Goal: Use online tool/utility: Utilize a website feature to perform a specific function

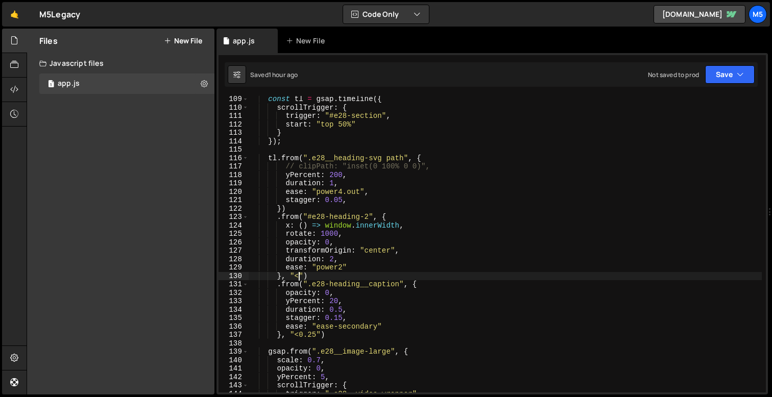
scroll to position [911, 0]
click at [341, 243] on div "const tl = gsap . timeline ({ scrollTrigger : { trigger : "#e28-section" , star…" at bounding box center [505, 251] width 513 height 313
drag, startPoint x: 349, startPoint y: 244, endPoint x: 213, endPoint y: 247, distance: 135.8
click at [213, 247] on div "Files New File Javascript files 1 app.js 0 CSS files Copy share link Edit File …" at bounding box center [399, 212] width 745 height 366
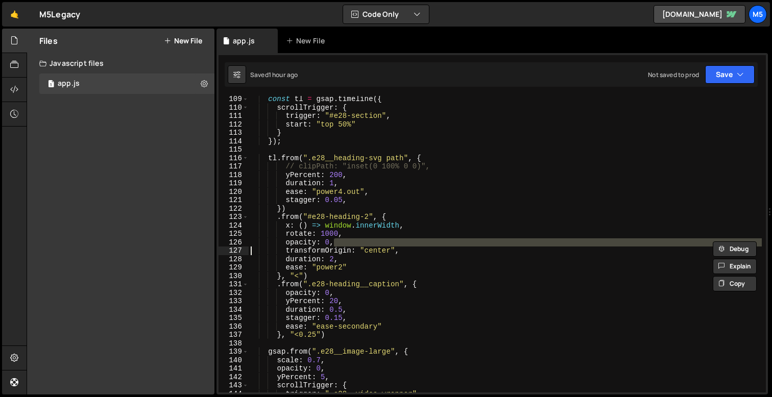
click at [317, 243] on div "const tl = gsap . timeline ({ scrollTrigger : { trigger : "#e28-section" , star…" at bounding box center [505, 251] width 513 height 313
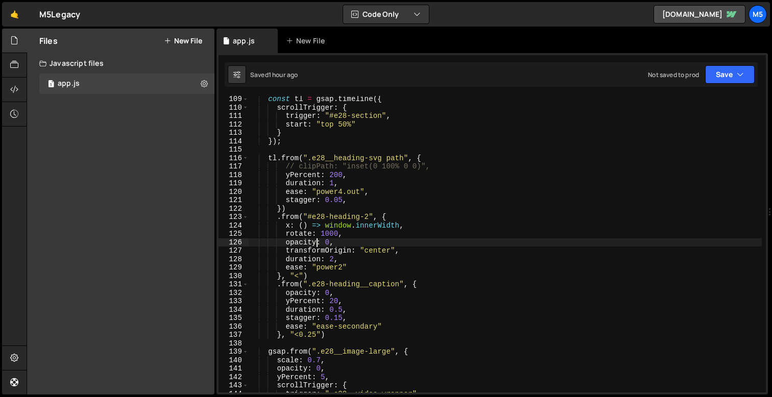
click at [317, 243] on div "const tl = gsap . timeline ({ scrollTrigger : { trigger : "#e28-section" , star…" at bounding box center [505, 251] width 513 height 313
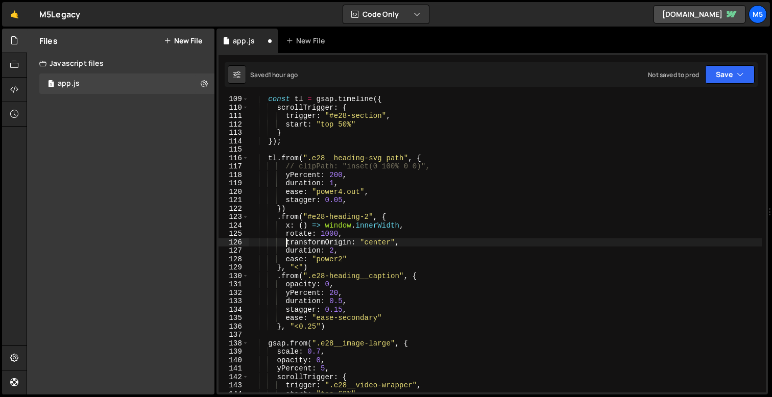
scroll to position [0, 3]
click at [349, 238] on div "const tl = gsap . timeline ({ scrollTrigger : { trigger : "#e28-section" , star…" at bounding box center [505, 251] width 513 height 313
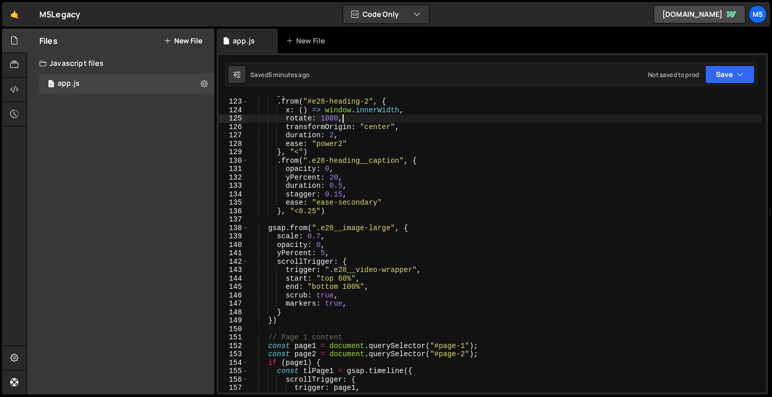
scroll to position [1027, 0]
click at [324, 251] on div "}) . from ( "#e28-heading-2" , { x : ( ) => window . innerWidth , rotate : 1000…" at bounding box center [505, 244] width 513 height 313
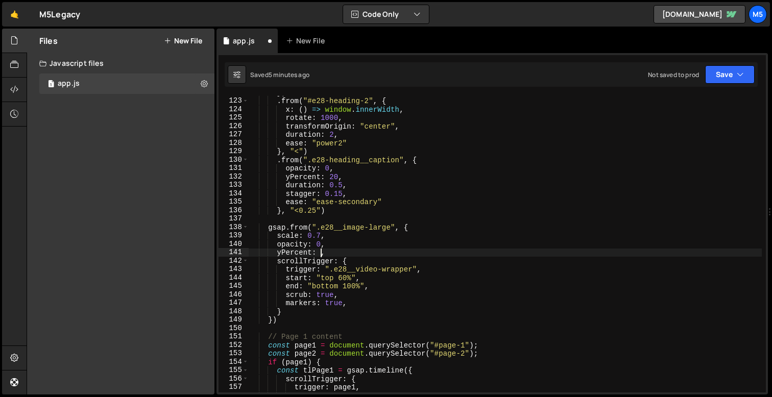
scroll to position [0, 5]
click at [322, 239] on div "}) . from ( "#e28-heading-2" , { x : ( ) => window . innerWidth , rotate : 1000…" at bounding box center [505, 244] width 513 height 313
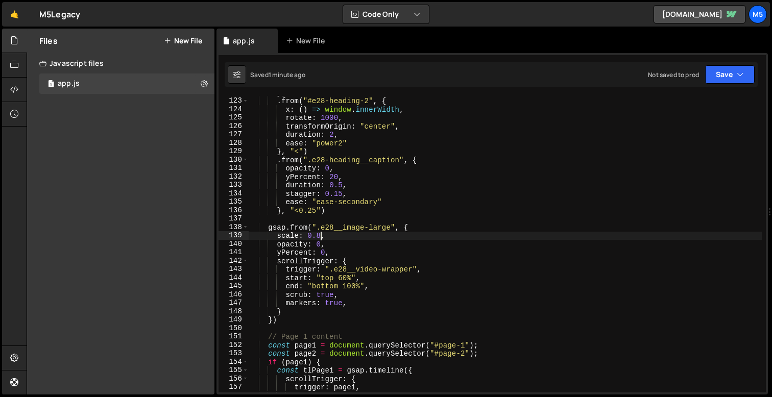
click at [370, 290] on div "}) . from ( "#e28-heading-2" , { x : ( ) => window . innerWidth , rotate : 1000…" at bounding box center [505, 244] width 513 height 313
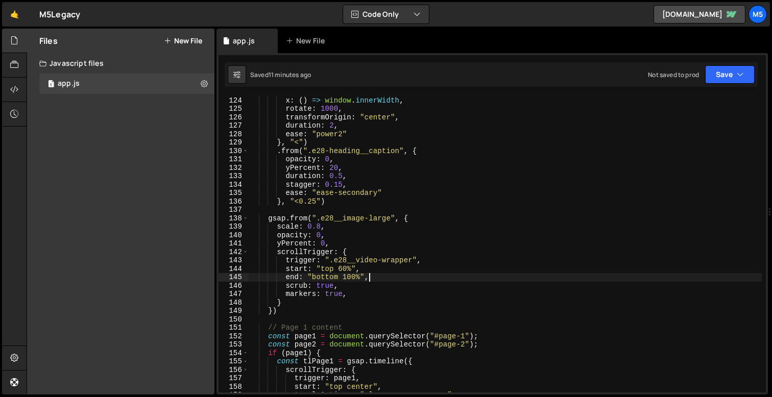
scroll to position [1018, 0]
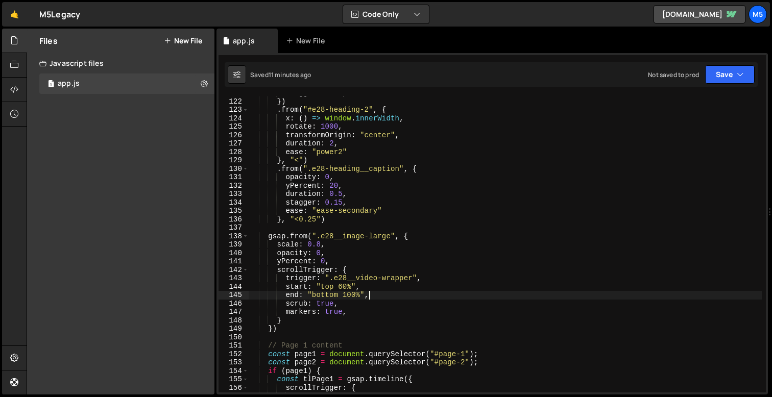
click at [343, 287] on div "stagger : 0.05 , }) . from ( "#e28-heading-2" , { x : ( ) => window . innerWidt…" at bounding box center [505, 245] width 513 height 313
click at [376, 266] on div "stagger : 0.05 , }) . from ( "#e28-heading-2" , { x : ( ) => window . innerWidt…" at bounding box center [505, 245] width 513 height 313
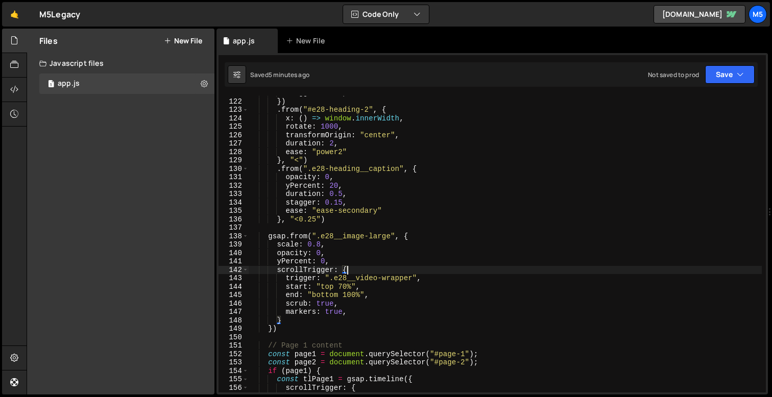
click at [309, 258] on div "stagger : 0.05 , }) . from ( "#e28-heading-2" , { x : ( ) => window . innerWidt…" at bounding box center [505, 245] width 513 height 313
click at [294, 251] on div "stagger : 0.05 , }) . from ( "#e28-heading-2" , { x : ( ) => window . innerWidt…" at bounding box center [505, 245] width 513 height 313
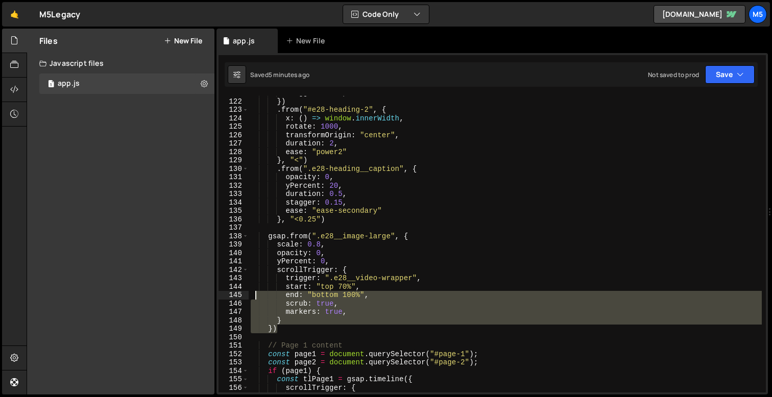
drag, startPoint x: 281, startPoint y: 327, endPoint x: 249, endPoint y: 287, distance: 51.2
click at [249, 287] on div "stagger : 0.05 , }) . from ( "#e28-heading-2" , { x : ( ) => window . innerWidt…" at bounding box center [505, 245] width 513 height 313
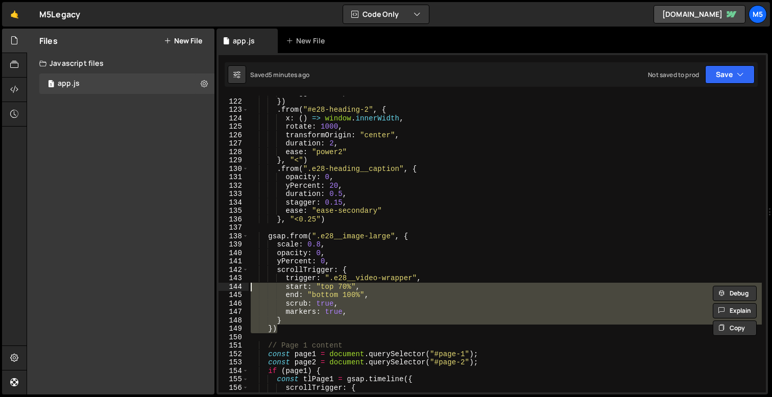
click at [408, 239] on div "stagger : 0.05 , }) . from ( "#e28-heading-2" , { x : ( ) => window . innerWidt…" at bounding box center [505, 245] width 513 height 313
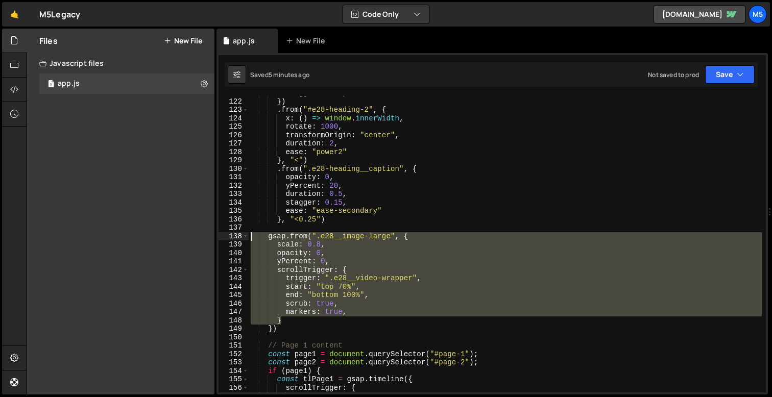
drag, startPoint x: 289, startPoint y: 322, endPoint x: 237, endPoint y: 234, distance: 102.1
click at [237, 234] on div "gsap.from(".e28__image-large", { 121 122 123 124 125 126 127 128 129 130 131 13…" at bounding box center [491, 244] width 547 height 297
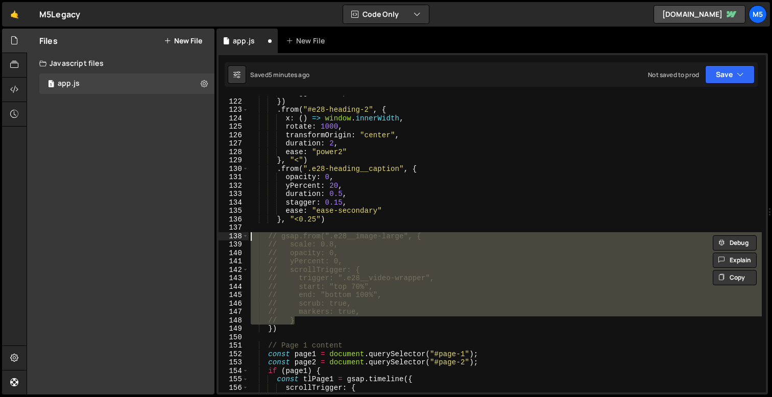
click at [305, 321] on div "stagger : 0.05 , }) . from ( "#e28-heading-2" , { x : ( ) => window . innerWidt…" at bounding box center [505, 245] width 513 height 313
type textarea "// }"
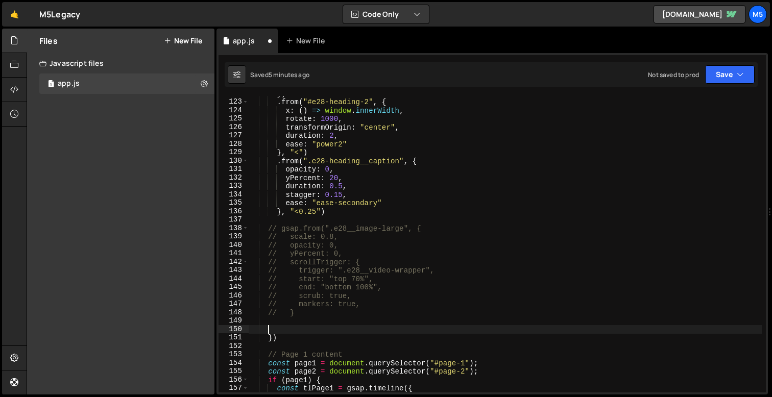
scroll to position [1038, 0]
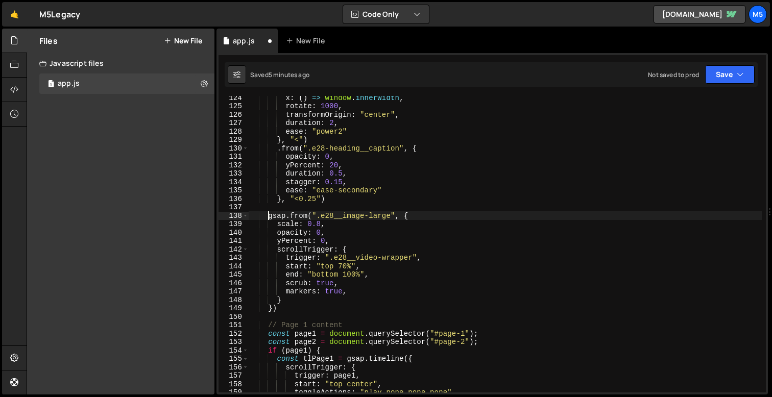
click at [273, 309] on div "x : ( ) => window . innerWidth , rotate : 1000 , transformOrigin : "center" , d…" at bounding box center [505, 249] width 513 height 313
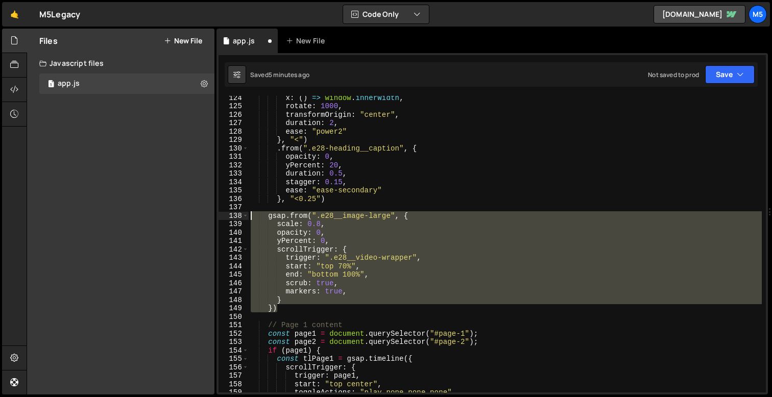
drag, startPoint x: 286, startPoint y: 309, endPoint x: 222, endPoint y: 212, distance: 116.4
click at [222, 212] on div "}) 124 125 126 127 128 129 130 131 132 133 134 135 136 137 138 139 140 141 142 …" at bounding box center [491, 244] width 547 height 297
type textarea "// gsap.from(".e28__image-large", { // scale: 0.8,"
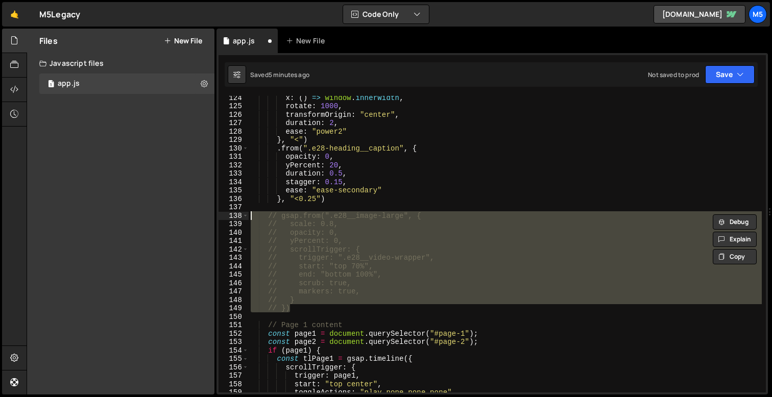
click at [302, 313] on div "x : ( ) => window . innerWidth , rotate : 1000 , transformOrigin : "center" , d…" at bounding box center [505, 249] width 513 height 313
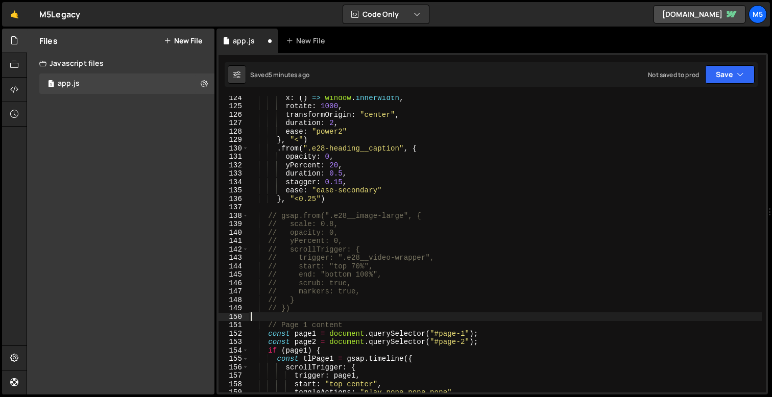
click at [302, 313] on div "x : ( ) => window . innerWidth , rotate : 1000 , transformOrigin : "center" , d…" at bounding box center [505, 249] width 513 height 313
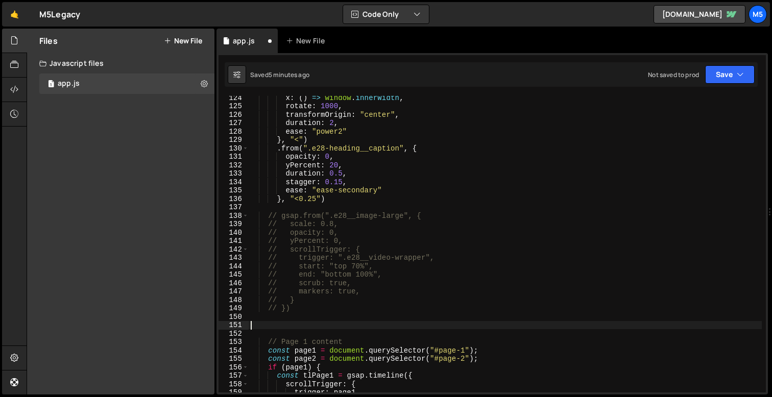
paste textarea "});"
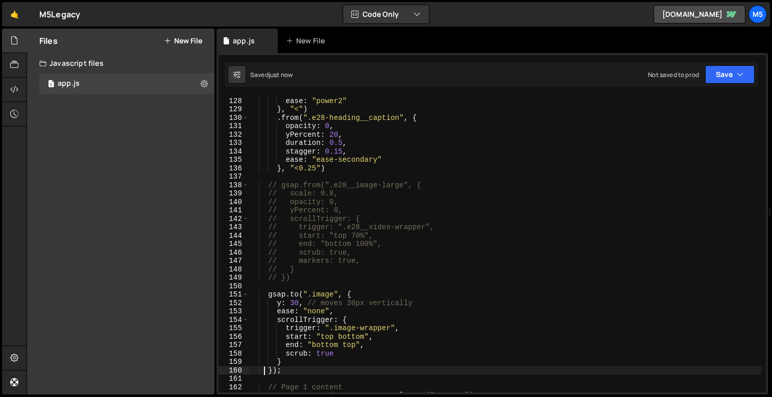
scroll to position [1069, 0]
click at [330, 292] on div "duration : 2 , ease : "power2" } , "<" ) . from ( ".e28-heading__caption" , { o…" at bounding box center [505, 244] width 513 height 313
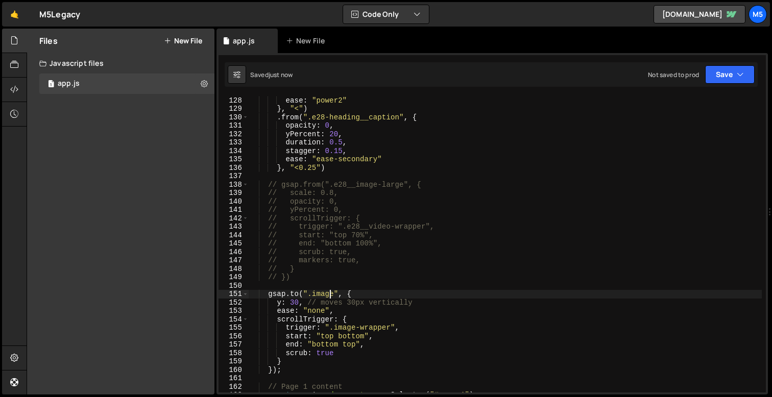
click at [330, 292] on div "duration : 2 , ease : "power2" } , "<" ) . from ( ".e28-heading__caption" , { o…" at bounding box center [505, 244] width 513 height 313
paste textarea "e28__image-large"
click at [361, 331] on div "duration : 2 , ease : "power2" } , "<" ) . from ( ".e28-heading__caption" , { o…" at bounding box center [505, 244] width 513 height 313
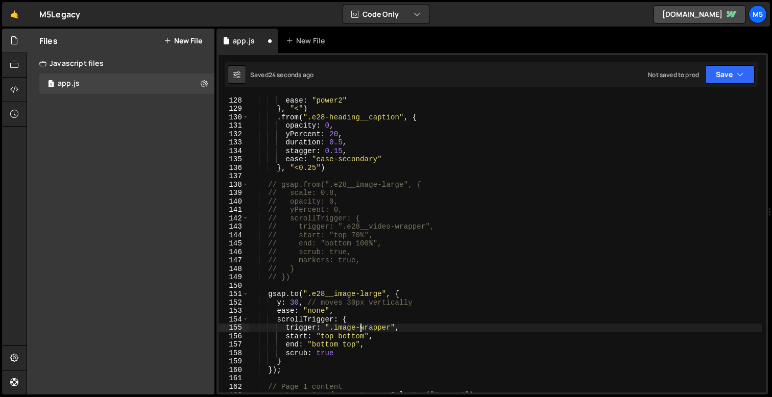
click at [361, 331] on div "duration : 2 , ease : "power2" } , "<" ) . from ( ".e28-heading__caption" , { o…" at bounding box center [505, 244] width 513 height 313
paste textarea "e28__video-wrapper"
click at [293, 304] on div "duration : 2 , ease : "power2" } , "<" ) . from ( ".e28-heading__caption" , { o…" at bounding box center [505, 244] width 513 height 313
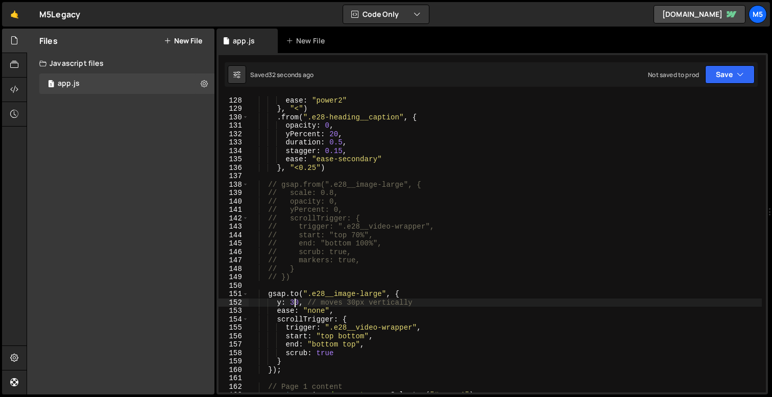
click at [297, 302] on div "duration : 2 , ease : "power2" } , "<" ) . from ( ".e28-heading__caption" , { o…" at bounding box center [505, 244] width 513 height 313
click at [293, 306] on div "duration : 2 , ease : "power2" } , "<" ) . from ( ".e28-heading__caption" , { o…" at bounding box center [505, 244] width 513 height 313
click at [328, 304] on div "duration : 2 , ease : "power2" } , "<" ) . from ( ".e28-heading__caption" , { o…" at bounding box center [505, 244] width 513 height 313
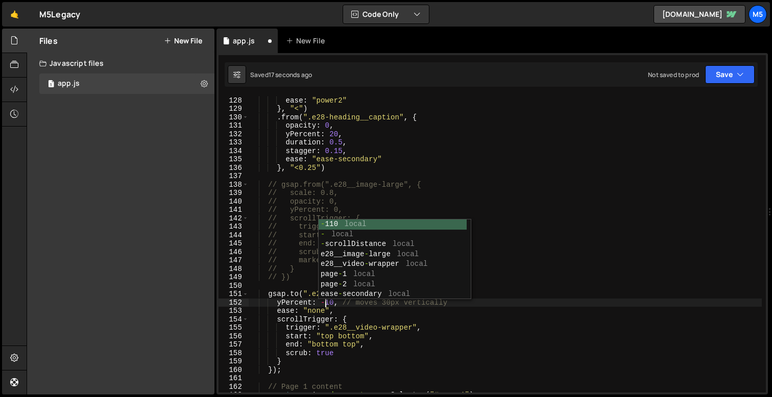
scroll to position [0, 5]
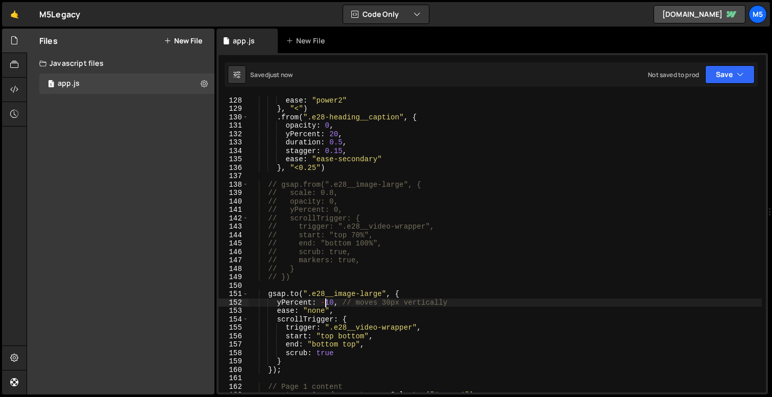
click at [292, 290] on div "duration : 2 , ease : "power2" } , "<" ) . from ( ".e28-heading__caption" , { o…" at bounding box center [505, 244] width 513 height 313
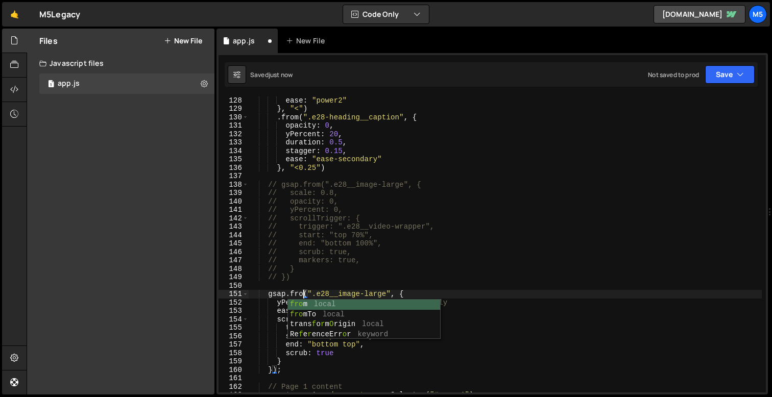
scroll to position [0, 4]
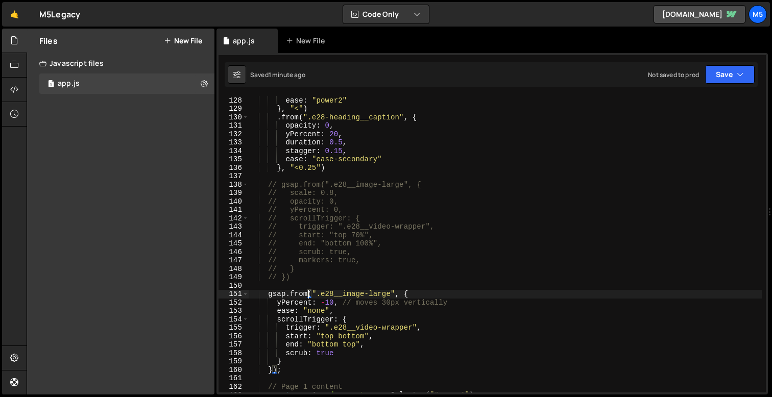
click at [328, 302] on div "duration : 2 , ease : "power2" } , "<" ) . from ( ".e28-heading__caption" , { o…" at bounding box center [505, 244] width 513 height 313
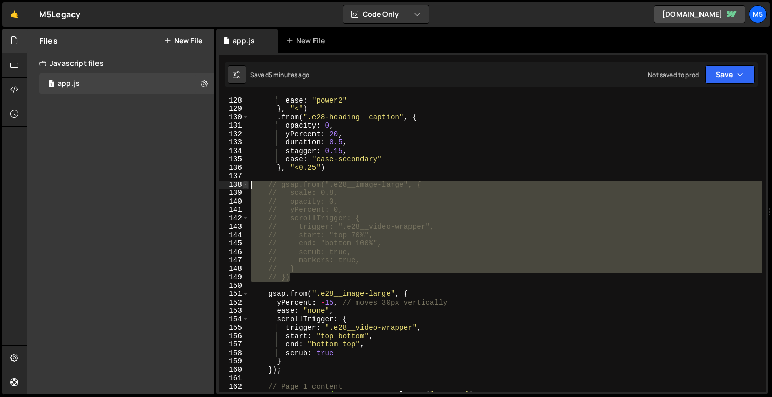
drag, startPoint x: 299, startPoint y: 276, endPoint x: 244, endPoint y: 185, distance: 106.4
click at [244, 185] on div "yPercent: -15, // moves 30px vertically 127 128 129 130 131 132 133 134 135 136…" at bounding box center [491, 244] width 547 height 297
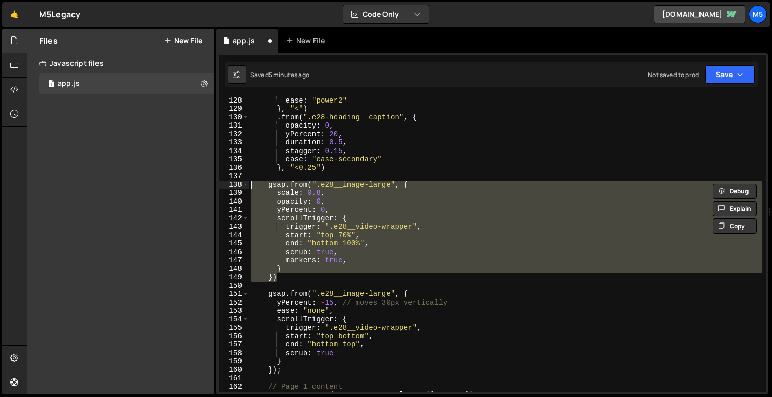
click at [378, 235] on div "duration : 2 , ease : "power2" } , "<" ) . from ( ".e28-heading__caption" , { o…" at bounding box center [505, 244] width 513 height 313
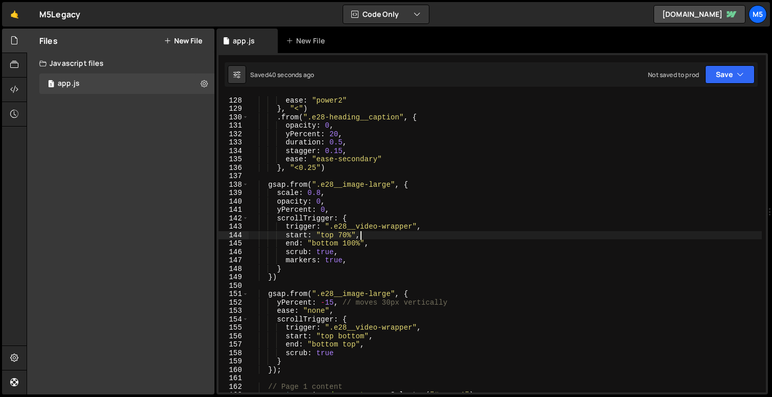
click at [361, 206] on div "duration : 2 , ease : "power2" } , "<" ) . from ( ".e28-heading__caption" , { o…" at bounding box center [505, 244] width 513 height 313
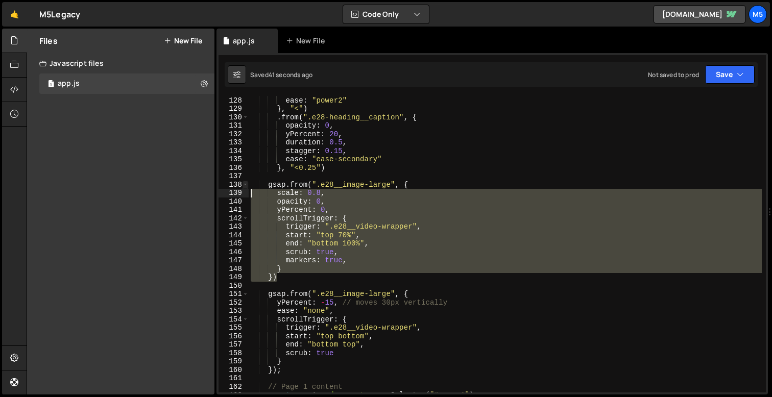
drag, startPoint x: 280, startPoint y: 278, endPoint x: 244, endPoint y: 187, distance: 98.3
click at [244, 188] on div "yPercent: 0, 127 128 129 130 131 132 133 134 135 136 137 138 139 140 141 142 14…" at bounding box center [491, 244] width 547 height 297
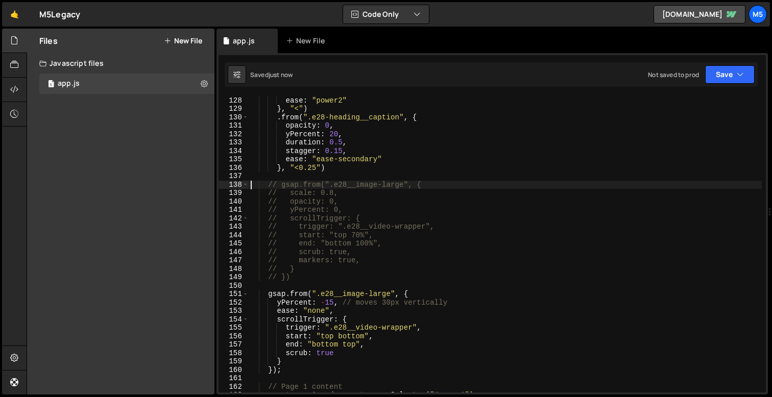
click at [293, 278] on div "duration : 2 , ease : "power2" } , "<" ) . from ( ".e28-heading__caption" , { o…" at bounding box center [505, 244] width 513 height 313
type textarea "// })"
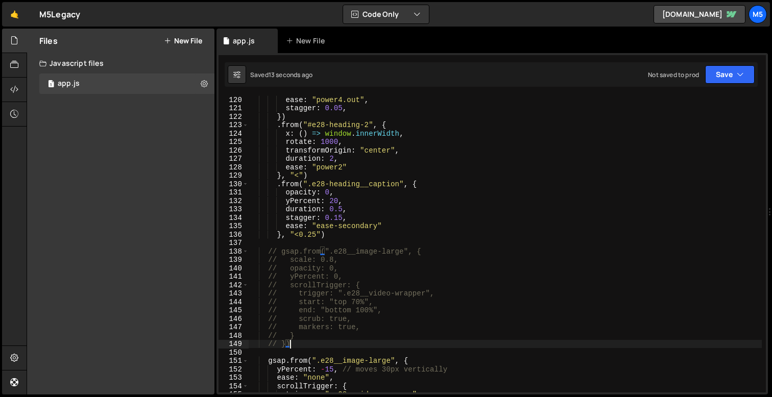
scroll to position [1002, 0]
click at [348, 245] on div "ease : "power4.out" , stagger : 0.05 , }) . from ( "#e28-heading-2" , { x : ( )…" at bounding box center [505, 251] width 513 height 313
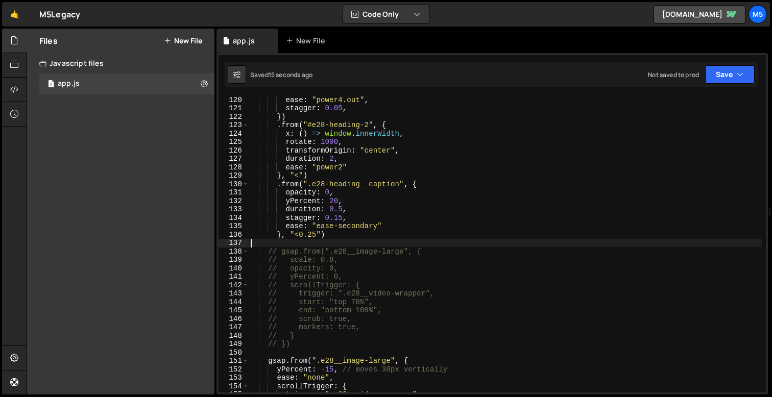
click at [352, 234] on div "ease : "power4.out" , stagger : 0.05 , }) . from ( "#e28-heading-2" , { x : ( )…" at bounding box center [505, 251] width 513 height 313
type textarea "}, "<0.25")"
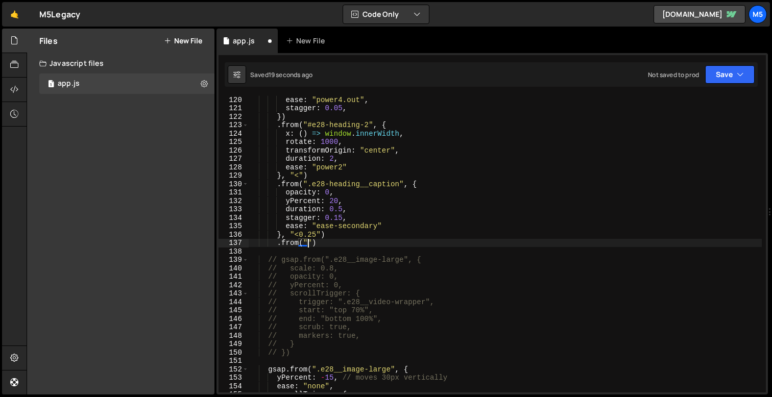
scroll to position [0, 3]
paste textarea "e28__video-wrapper"
click at [308, 245] on div "ease : "power4.out" , stagger : 0.05 , }) . from ( "#e28-heading-2" , { x : ( )…" at bounding box center [505, 251] width 513 height 313
drag, startPoint x: 386, startPoint y: 244, endPoint x: 308, endPoint y: 243, distance: 78.6
click at [308, 243] on div "ease : "power4.out" , stagger : 0.05 , }) . from ( "#e28-heading-2" , { x : ( )…" at bounding box center [505, 251] width 513 height 313
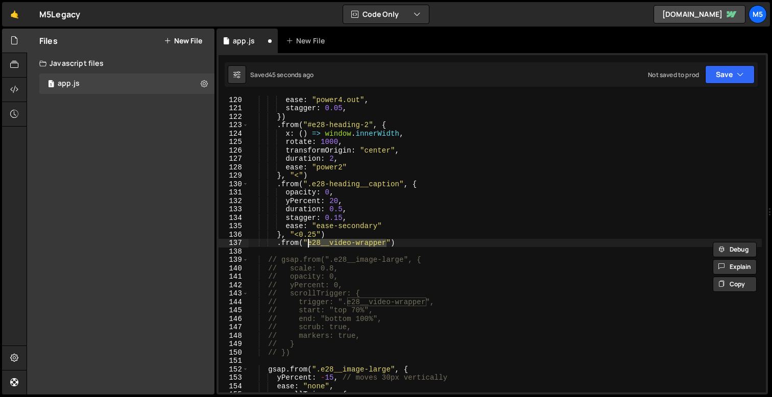
scroll to position [0, 4]
paste textarea "e28__image-large"
type textarea ".from(".e28__image-large", {)"
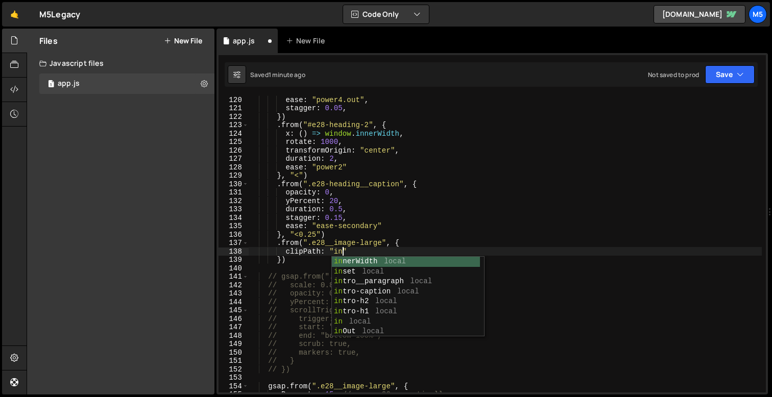
scroll to position [0, 7]
click at [545, 283] on div "ease : "power4.out" , stagger : 0.05 , }) . from ( "#e28-heading-2" , { x : ( )…" at bounding box center [505, 251] width 513 height 313
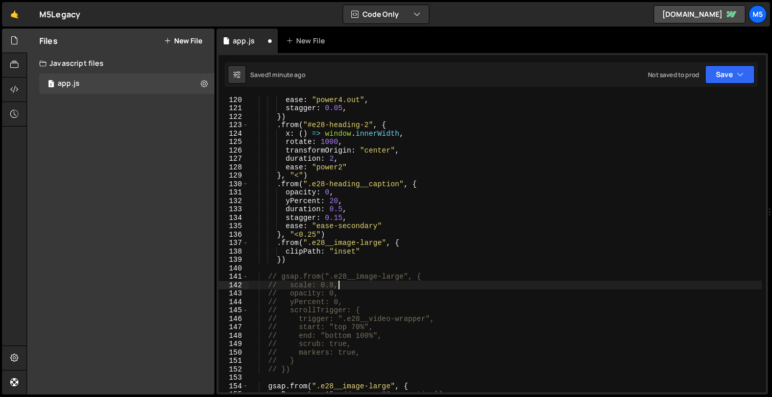
type textarea "// scale: 0.8,"
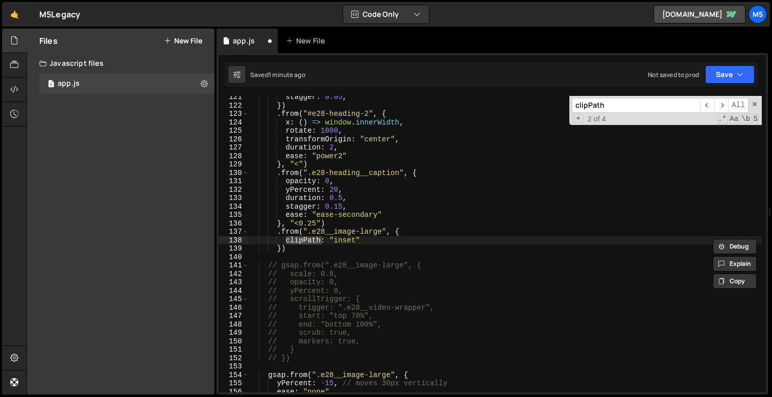
scroll to position [1569, 0]
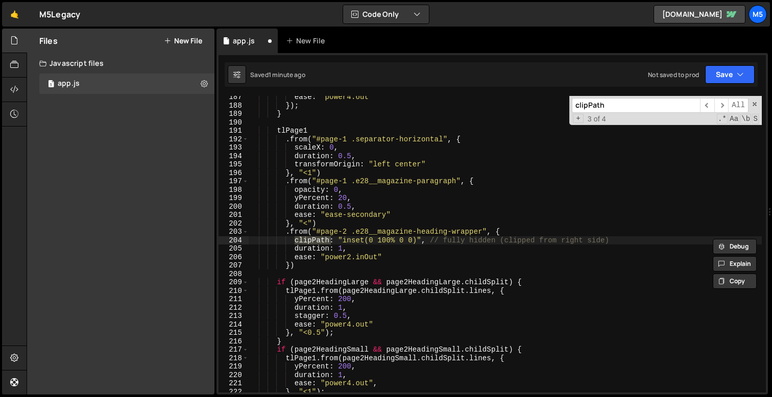
type input "clipPath"
click at [498, 274] on div "ease : "power4.out" }) ; } tlPage1 . from ( "#page-1 .separator-horizontal" , {…" at bounding box center [505, 249] width 513 height 313
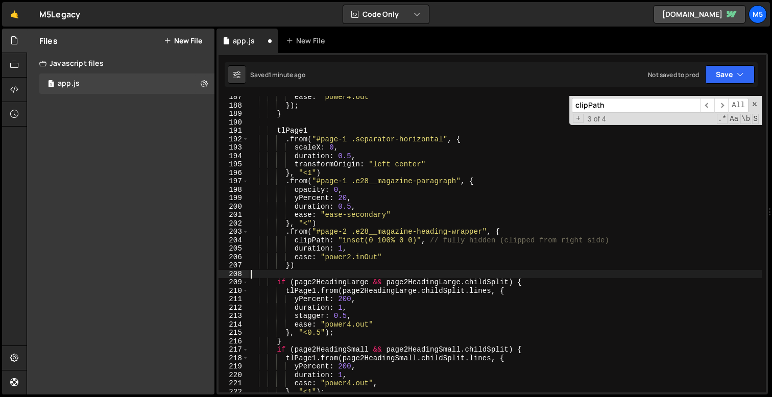
scroll to position [0, 0]
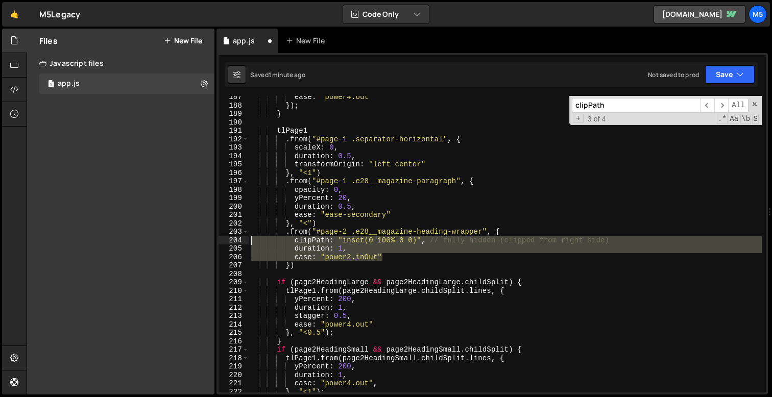
drag, startPoint x: 384, startPoint y: 258, endPoint x: 247, endPoint y: 242, distance: 138.3
click at [247, 242] on div "187 188 189 190 191 192 193 194 195 196 197 198 199 200 201 202 203 204 205 206…" at bounding box center [491, 244] width 547 height 297
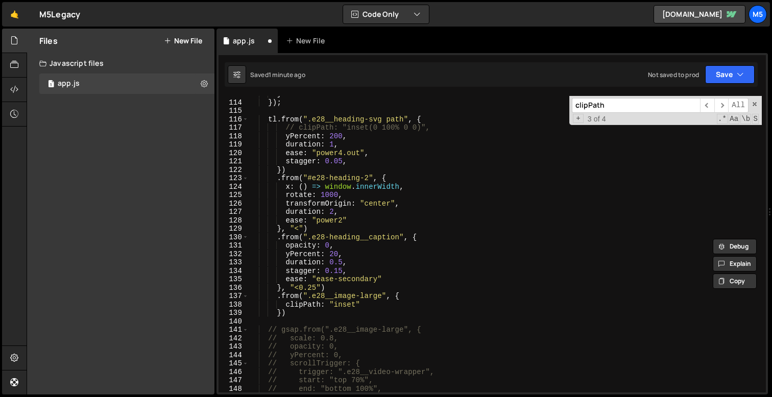
scroll to position [949, 0]
click at [355, 303] on div "} }) ; tl . from ( ".e28__heading-svg path" , { // clipPath: "inset(0 100% 0 0)…" at bounding box center [505, 246] width 513 height 313
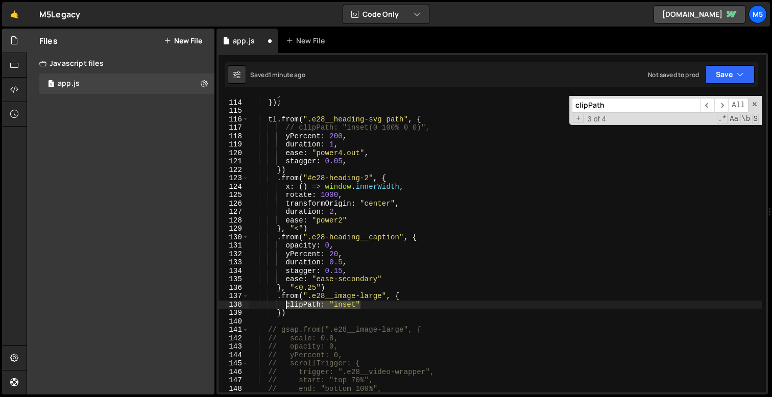
drag, startPoint x: 366, startPoint y: 303, endPoint x: 287, endPoint y: 303, distance: 78.6
click at [287, 303] on div "} }) ; tl . from ( ".e28__heading-svg path" , { // clipPath: "inset(0 100% 0 0)…" at bounding box center [505, 246] width 513 height 313
paste textarea "ease: "power2.inOu"
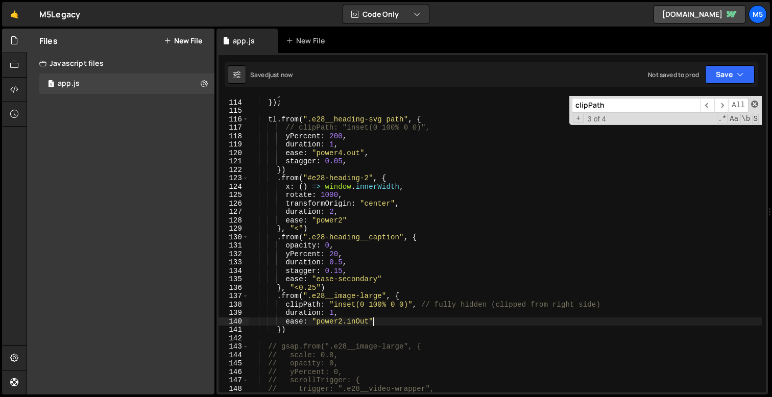
click at [752, 103] on span at bounding box center [754, 104] width 7 height 7
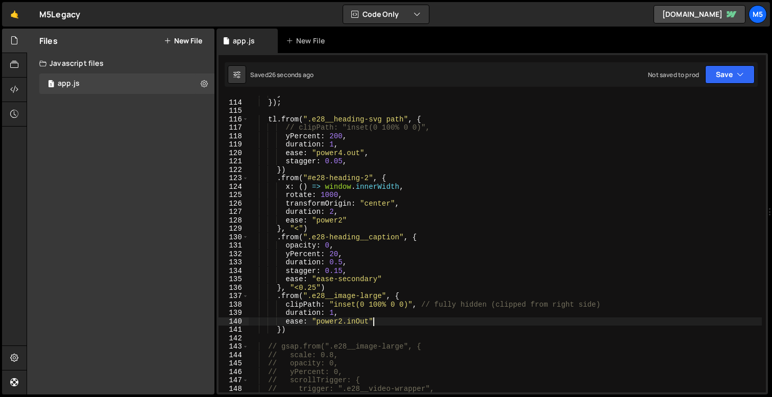
click at [277, 299] on div "} }) ; tl . from ( ".e28__heading-svg path" , { // clipPath: "inset(0 100% 0 0)…" at bounding box center [505, 246] width 513 height 313
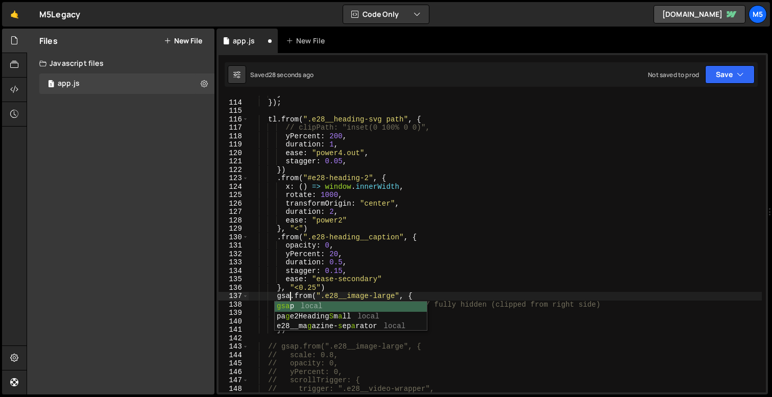
scroll to position [0, 3]
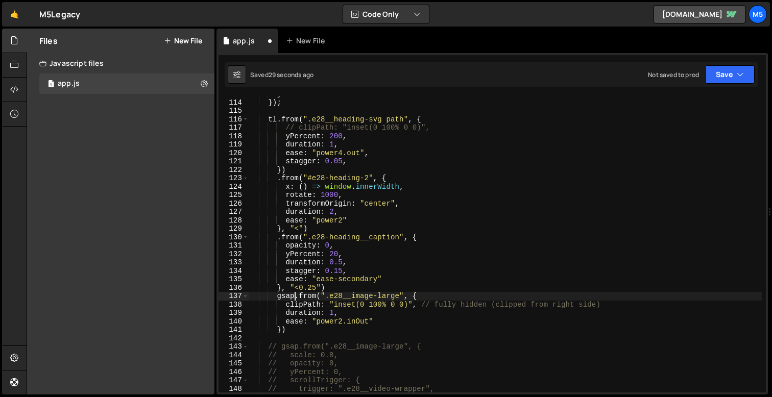
click at [350, 288] on div "} }) ; tl . from ( ".e28__heading-svg path" , { // clipPath: "inset(0 100% 0 0)…" at bounding box center [505, 246] width 513 height 313
type textarea "}, "<0.25")"
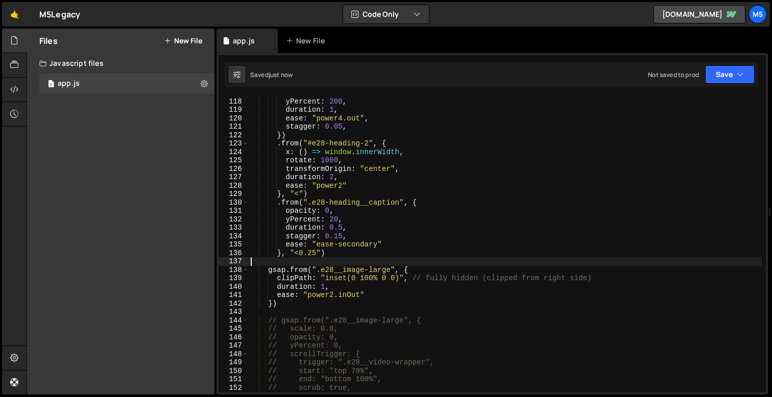
scroll to position [986, 0]
click at [377, 298] on div "yPercent : 200 , duration : 1 , ease : "power4.out" , stagger : 0.05 , }) . fro…" at bounding box center [505, 251] width 513 height 313
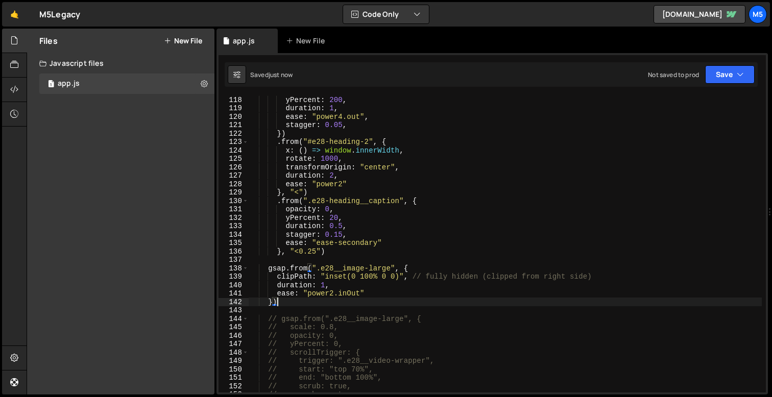
click at [383, 292] on div "yPercent : 200 , duration : 1 , ease : "power4.out" , stagger : 0.05 , }) . fro…" at bounding box center [505, 251] width 513 height 313
type textarea "ease: "power2.inOut","
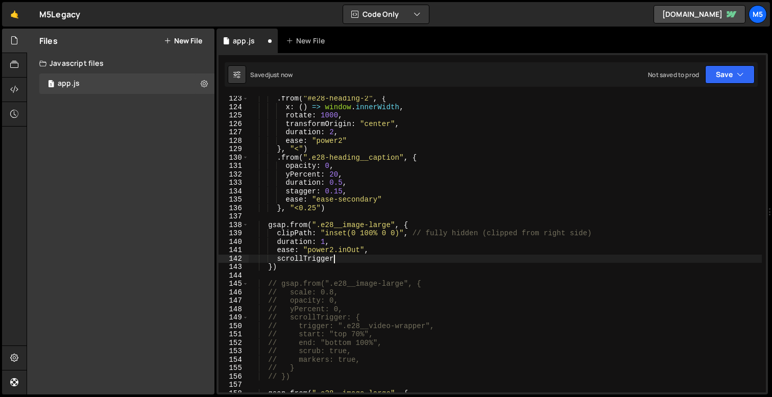
scroll to position [1029, 0]
type textarea "scrollTrigger: {"
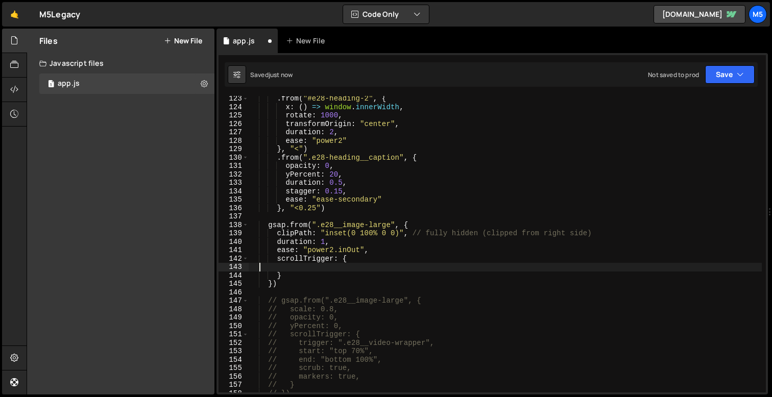
scroll to position [0, 0]
type textarea "scrollTrigger: {}"
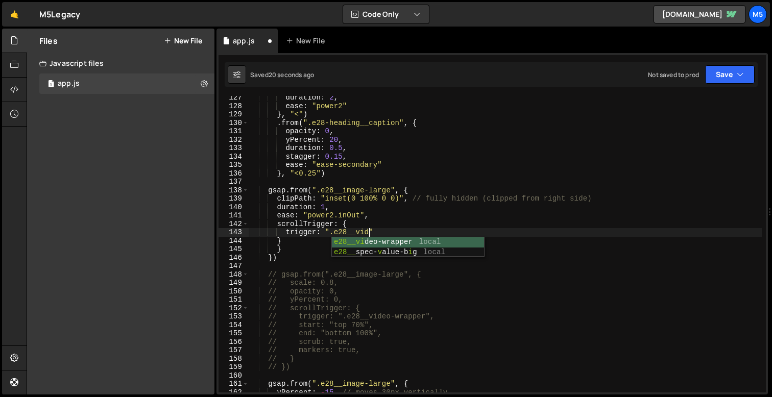
scroll to position [0, 8]
type textarea "trigger: ".e28__video-wrapper","
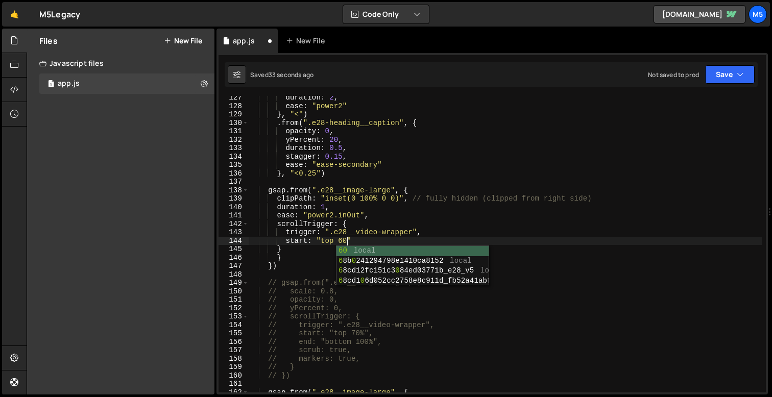
scroll to position [0, 6]
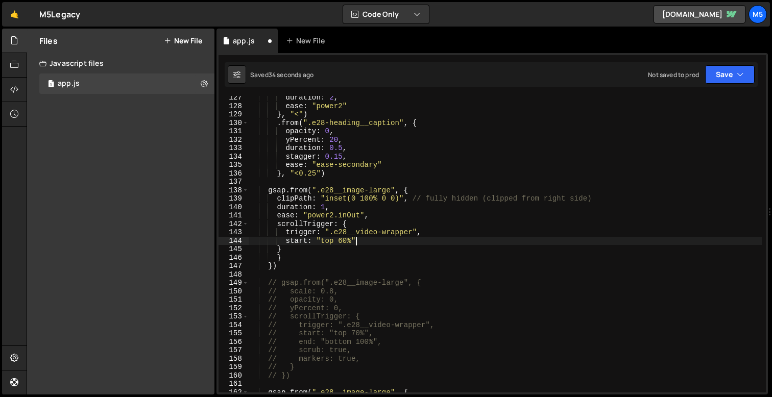
type textarea "start: "top 60%","
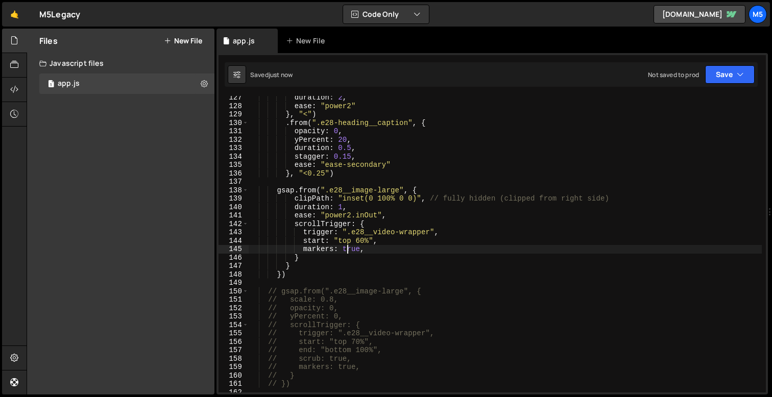
click at [403, 258] on div "duration : 2 , ease : "power2" } , "<" ) . from ( ".e28-heading__caption" , { o…" at bounding box center [505, 249] width 513 height 313
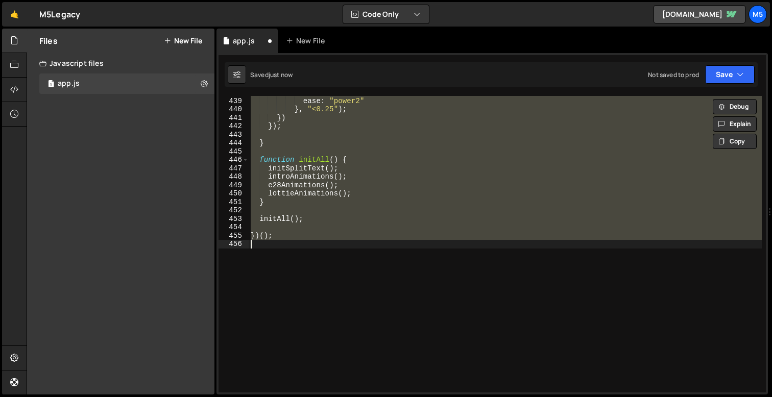
type textarea "markers:"
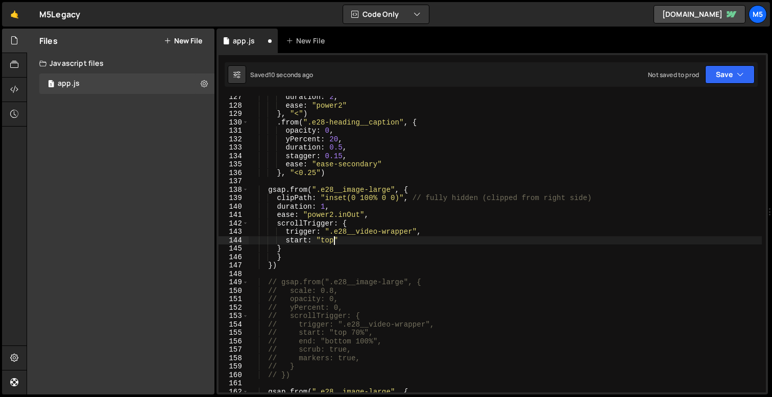
click at [306, 260] on div "duration : 2 , ease : "power2" } , "<" ) . from ( ".e28-heading__caption" , { o…" at bounding box center [505, 249] width 513 height 313
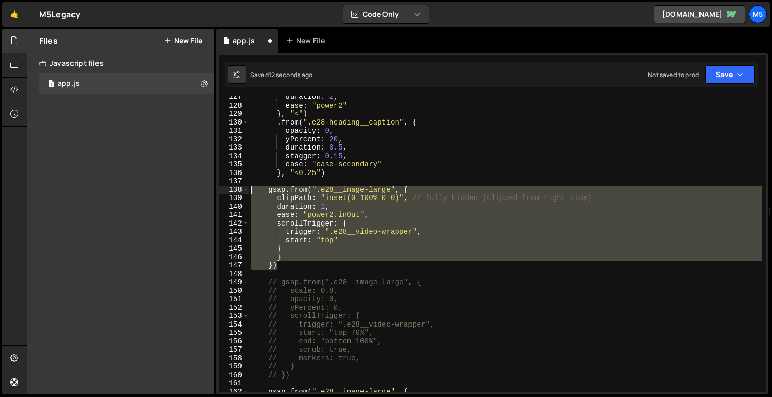
drag, startPoint x: 291, startPoint y: 266, endPoint x: 232, endPoint y: 188, distance: 98.7
click at [232, 188] on div "} 127 128 129 130 131 132 133 134 135 136 137 138 139 140 141 142 143 144 145 1…" at bounding box center [491, 244] width 547 height 297
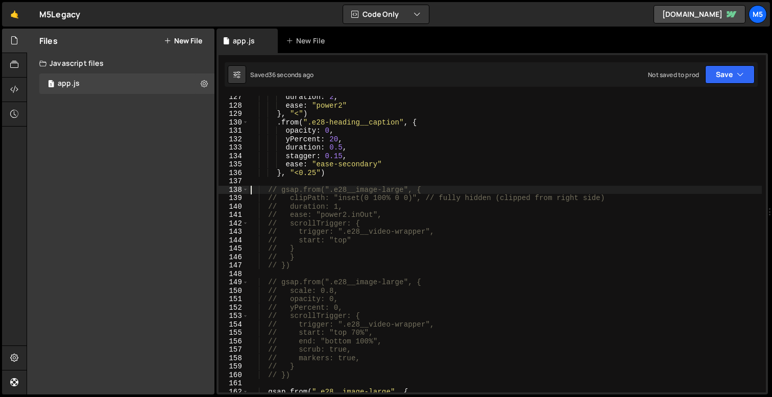
click at [364, 186] on div "duration : 2 , ease : "power2" } , "<" ) . from ( ".e28-heading__caption" , { o…" at bounding box center [505, 249] width 513 height 313
click at [323, 269] on div "duration : 2 , ease : "power2" } , "<" ) . from ( ".e28-heading__caption" , { o…" at bounding box center [505, 249] width 513 height 313
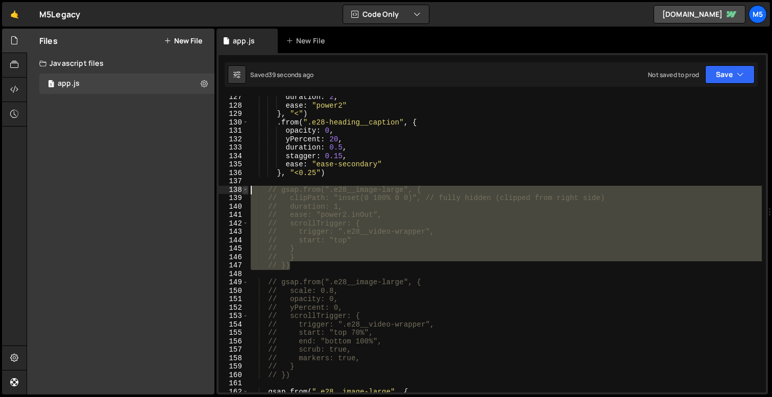
drag, startPoint x: 296, startPoint y: 266, endPoint x: 247, endPoint y: 189, distance: 91.6
click at [247, 189] on div "// }) 127 128 129 130 131 132 133 134 135 136 137 138 139 140 141 142 143 144 1…" at bounding box center [491, 244] width 547 height 297
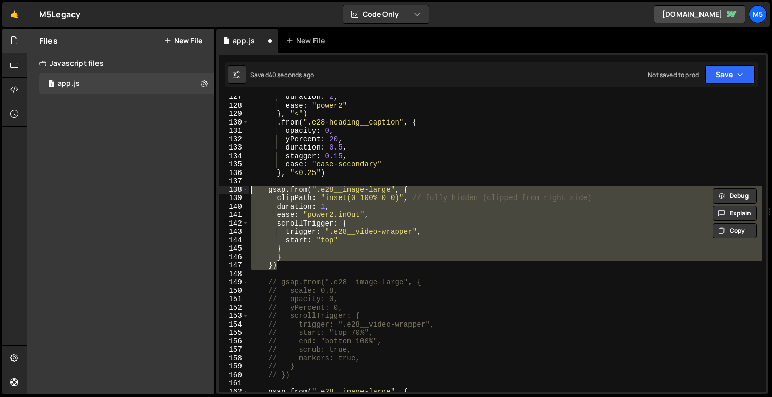
click at [368, 245] on div "duration : 2 , ease : "power2" } , "<" ) . from ( ".e28-heading__caption" , { o…" at bounding box center [505, 249] width 513 height 313
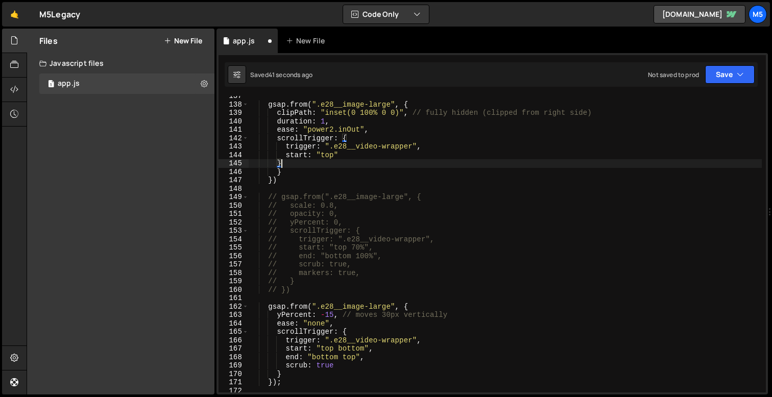
scroll to position [1163, 0]
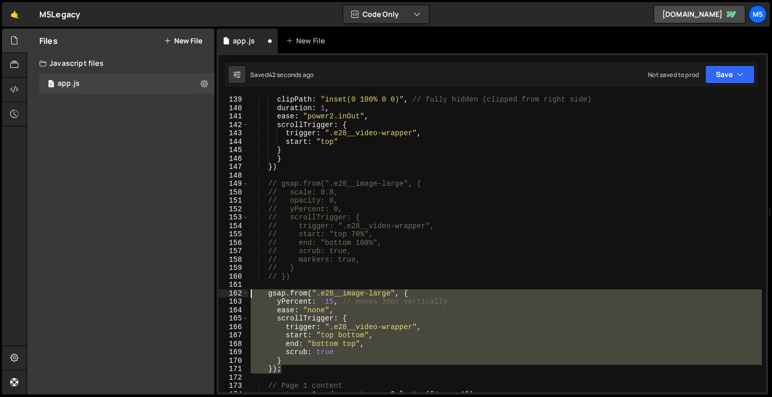
drag, startPoint x: 291, startPoint y: 367, endPoint x: 238, endPoint y: 291, distance: 93.2
click at [238, 291] on div "} 139 140 141 142 143 144 145 146 147 148 149 150 151 152 153 154 155 156 157 1…" at bounding box center [491, 244] width 547 height 297
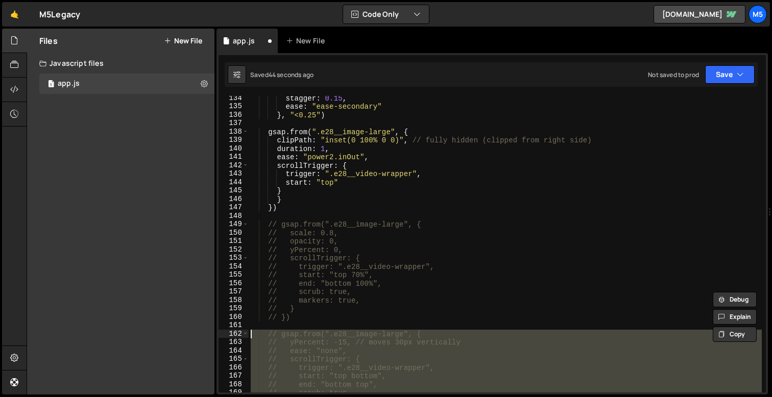
scroll to position [1122, 0]
click at [307, 305] on div "stagger : 0.15 , ease : "ease-secondary" } , "<0.25" ) gsap . from ( ".e28__ima…" at bounding box center [505, 250] width 513 height 313
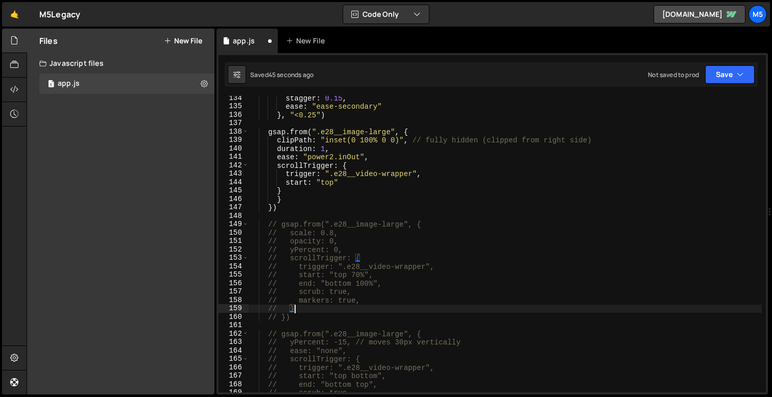
click at [310, 320] on div "stagger : 0.15 , ease : "ease-secondary" } , "<0.25" ) gsap . from ( ".e28__ima…" at bounding box center [505, 250] width 513 height 313
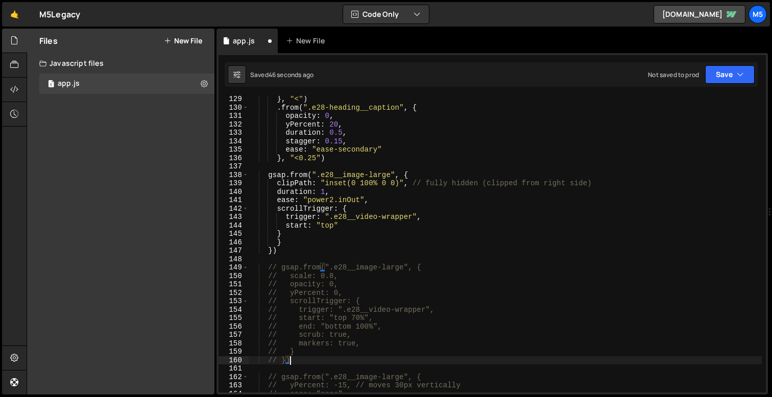
scroll to position [1078, 0]
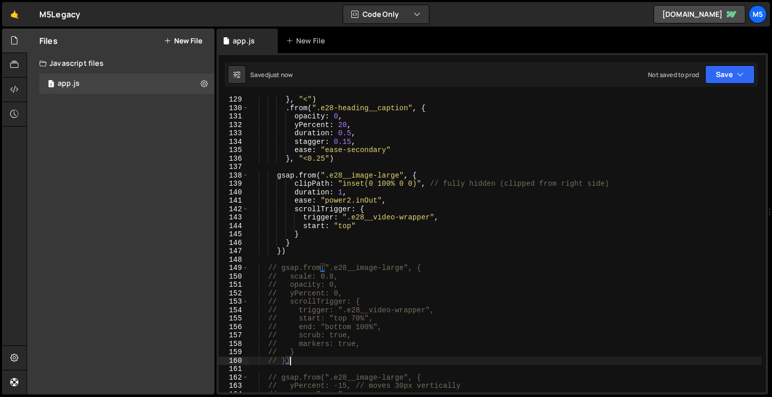
click at [357, 224] on div "} , "<" ) . from ( ".e28-heading__caption" , { opacity : 0 , yPercent : 20 , du…" at bounding box center [505, 251] width 513 height 313
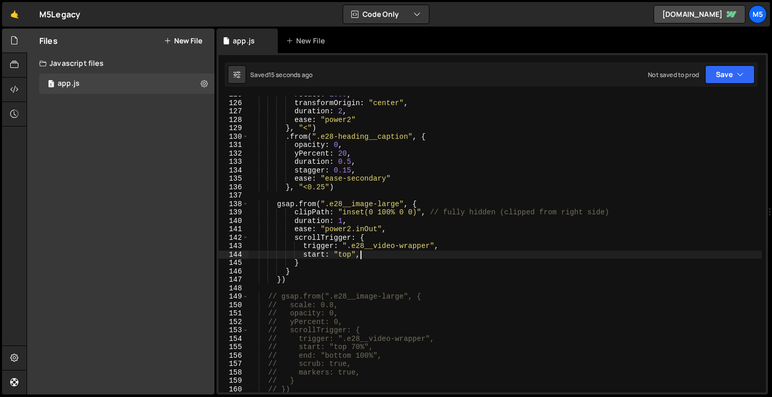
scroll to position [1064, 0]
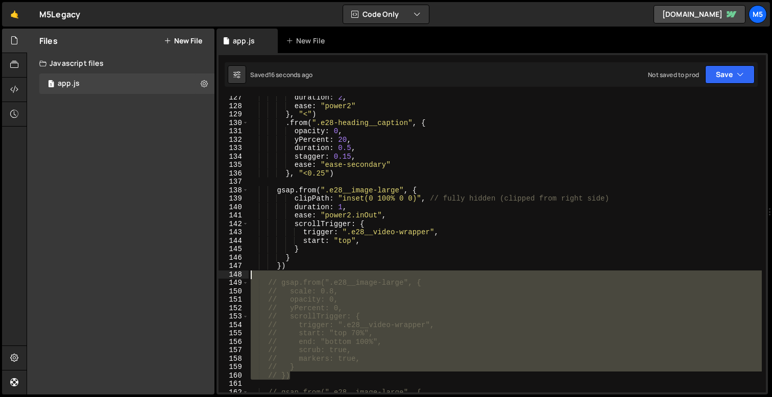
drag, startPoint x: 297, startPoint y: 375, endPoint x: 225, endPoint y: 277, distance: 121.3
click at [225, 277] on div "start: "top", 127 128 129 130 131 132 133 134 135 136 137 138 139 140 141 142 1…" at bounding box center [491, 244] width 547 height 297
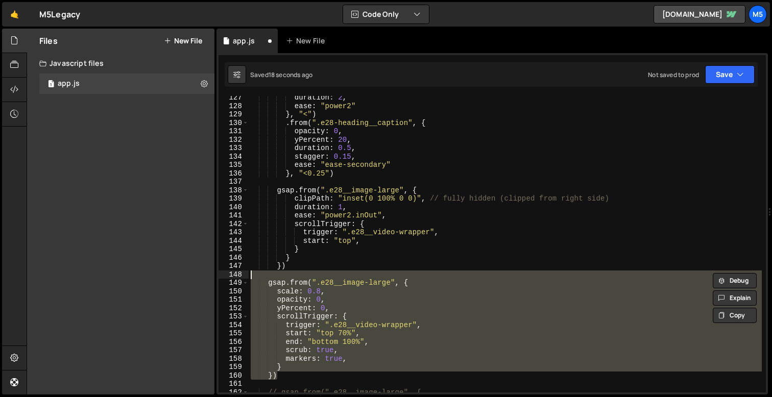
type textarea "// } // })"
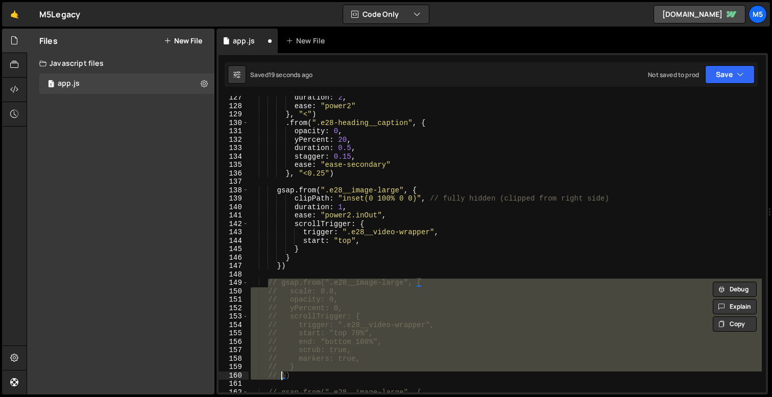
click at [327, 272] on div "duration : 2 , ease : "power2" } , "<" ) . from ( ".e28-heading__caption" , { o…" at bounding box center [505, 249] width 513 height 313
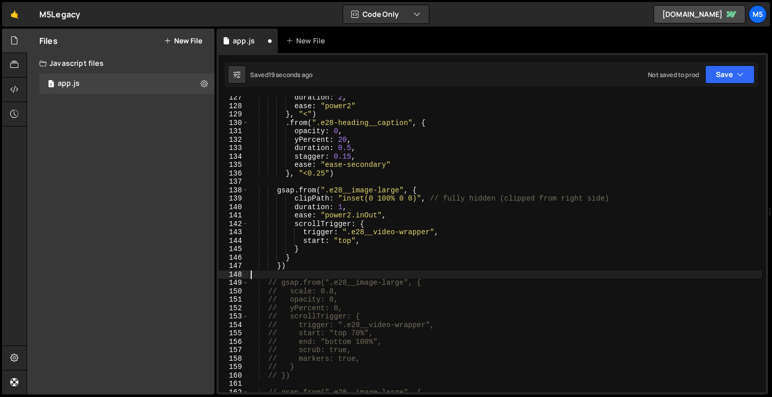
scroll to position [0, 0]
click at [289, 194] on div "duration : 2 , ease : "power2" } , "<" ) . from ( ".e28-heading__caption" , { o…" at bounding box center [505, 249] width 513 height 313
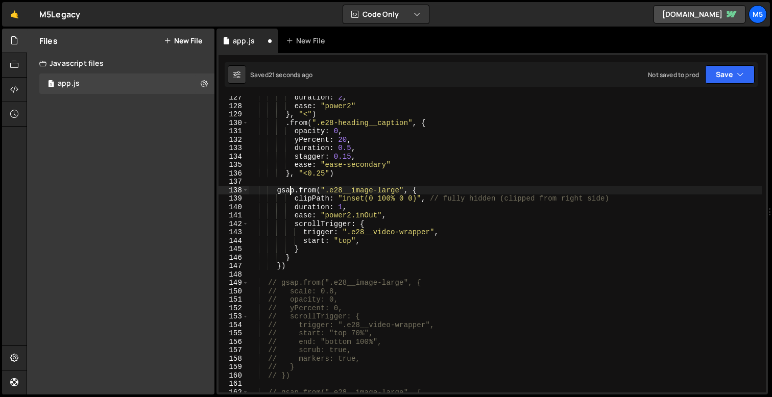
click at [293, 254] on div "duration : 2 , ease : "power2" } , "<" ) . from ( ".e28-heading__caption" , { o…" at bounding box center [505, 249] width 513 height 313
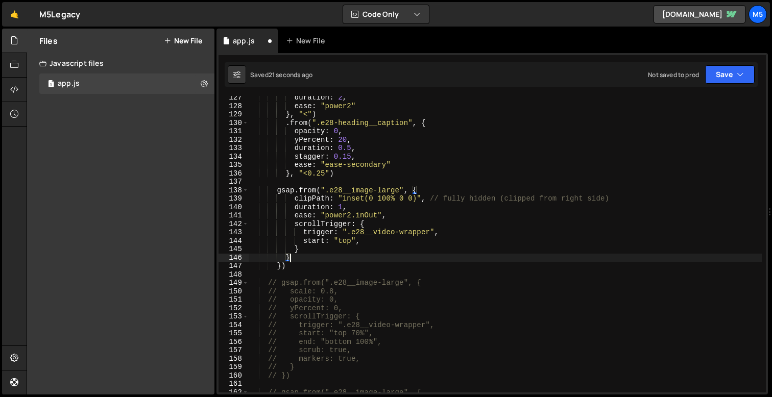
click at [282, 265] on div "duration : 2 , ease : "power2" } , "<" ) . from ( ".e28-heading__caption" , { o…" at bounding box center [505, 249] width 513 height 313
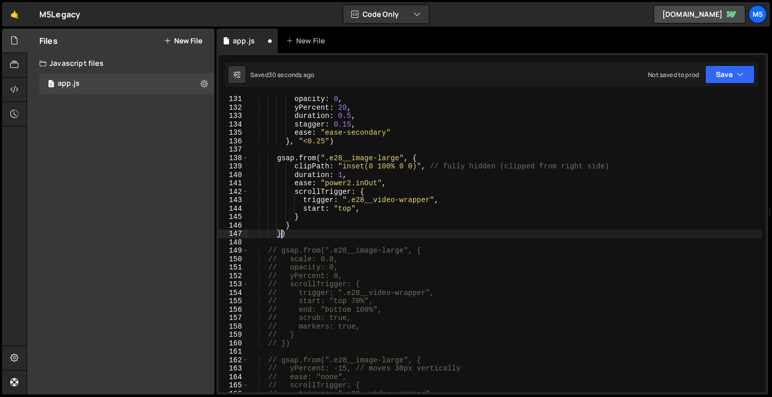
scroll to position [1049, 0]
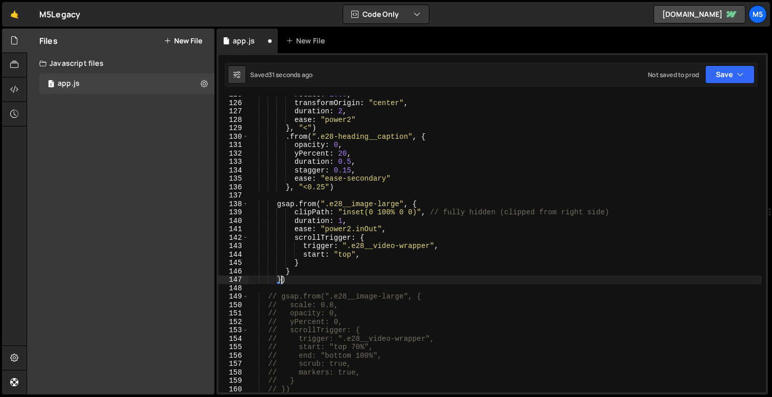
click at [303, 212] on div "rotate : 1000 , transformOrigin : "center" , duration : 2 , ease : "power2" } ,…" at bounding box center [505, 246] width 513 height 313
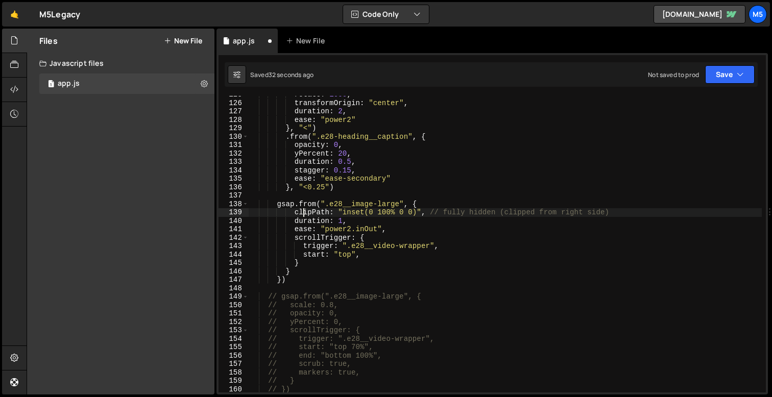
click at [290, 272] on div "rotate : 1000 , transformOrigin : "center" , duration : 2 , ease : "power2" } ,…" at bounding box center [505, 246] width 513 height 313
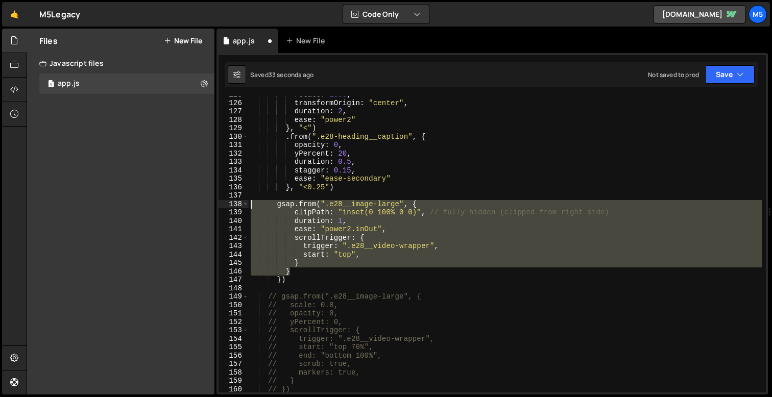
drag, startPoint x: 301, startPoint y: 271, endPoint x: 248, endPoint y: 207, distance: 83.1
click at [248, 207] on div "} 125 126 127 128 129 130 131 132 133 134 135 136 137 138 139 140 141 142 143 1…" at bounding box center [491, 244] width 547 height 297
type textarea "gsap.from(".e28__image-large", { clipPath: "inset(0 100% 0 0)", // fully hidden…"
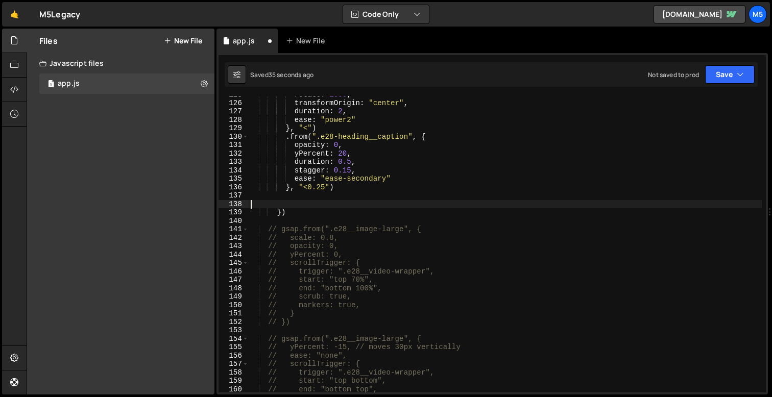
scroll to position [1068, 0]
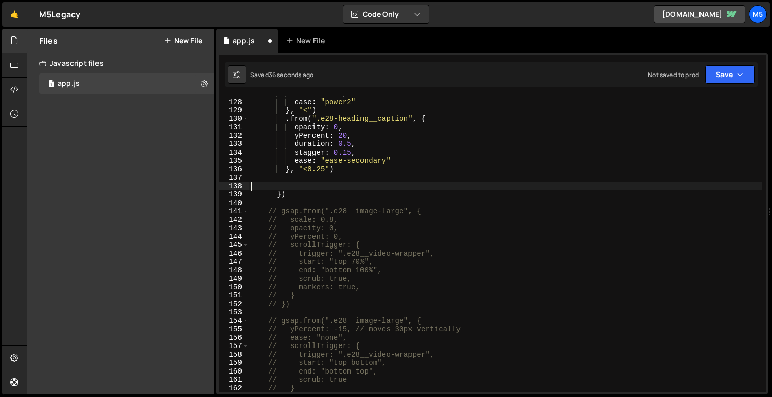
click at [297, 311] on div "duration : 2 , ease : "power2" } , "<" ) . from ( ".e28-heading__caption" , { o…" at bounding box center [505, 245] width 513 height 313
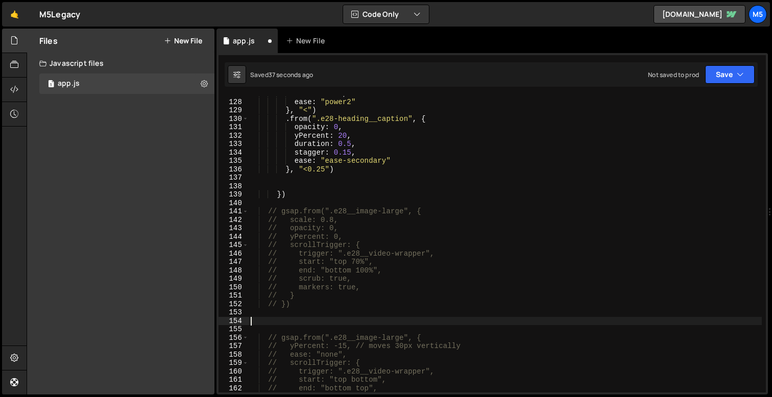
paste textarea "}"
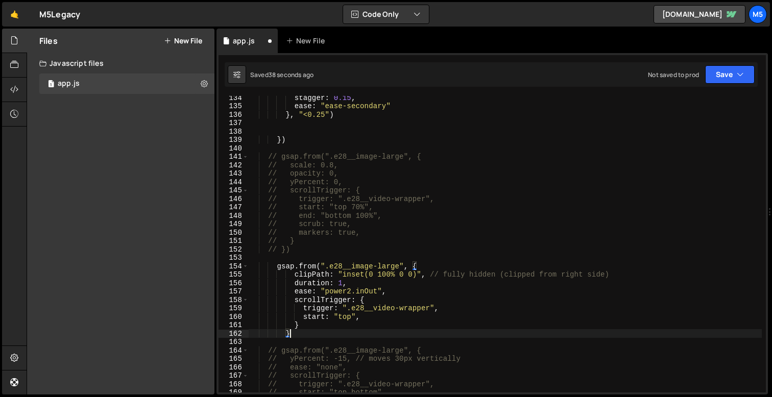
scroll to position [1125, 0]
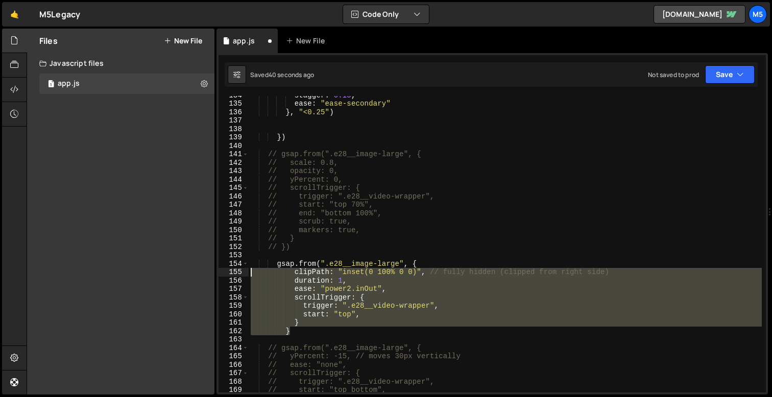
drag, startPoint x: 296, startPoint y: 331, endPoint x: 231, endPoint y: 267, distance: 91.0
click at [231, 267] on div "} 134 135 136 137 138 139 140 141 142 143 144 145 146 147 148 149 150 151 152 1…" at bounding box center [491, 244] width 547 height 297
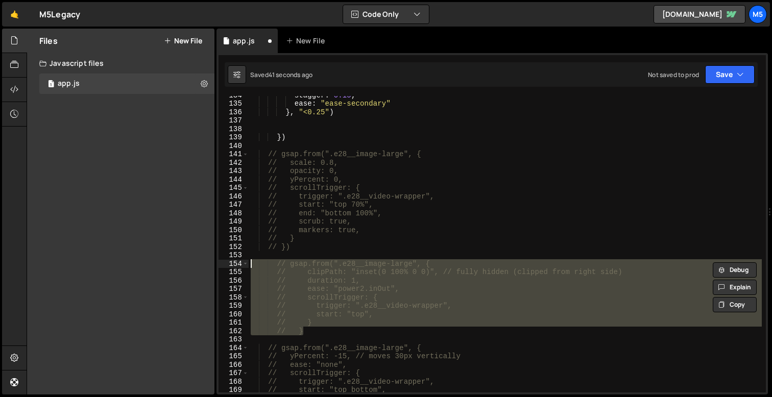
click at [318, 274] on div "stagger : 0.15 , ease : "ease-secondary" } , "<0.25" ) }) // gsap.from(".e28__i…" at bounding box center [505, 247] width 513 height 313
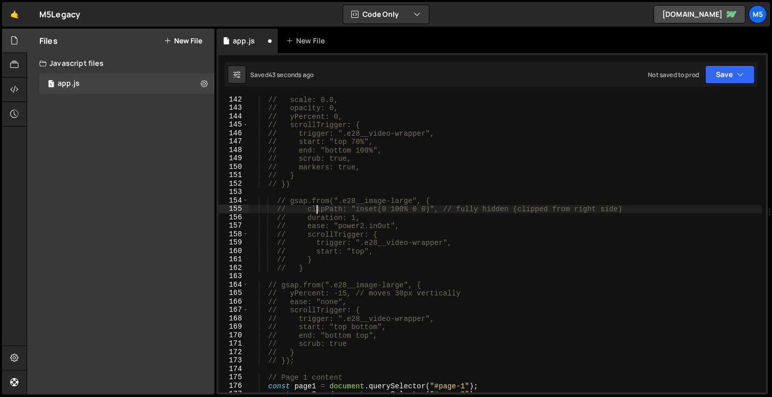
scroll to position [1204, 0]
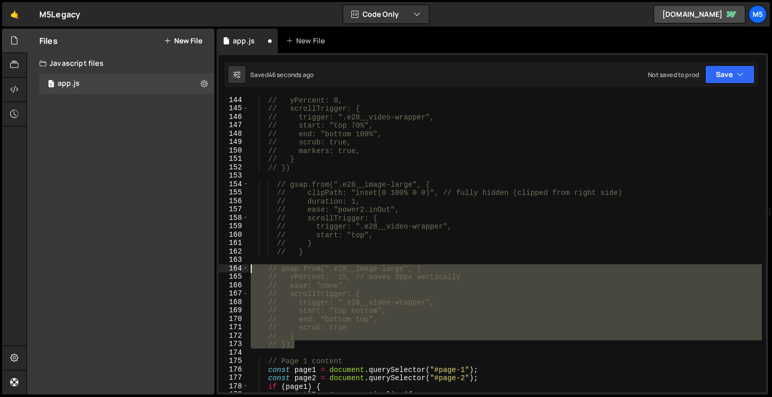
drag, startPoint x: 299, startPoint y: 346, endPoint x: 241, endPoint y: 267, distance: 97.8
click at [241, 267] on div "// clipPath: "inset(0 100% 0 0)", // fully hidden (clipped from right side) 144…" at bounding box center [491, 244] width 547 height 297
type textarea "gsap.from(".e28__image-large", { yPercent: -15, // moves 30px vertically"
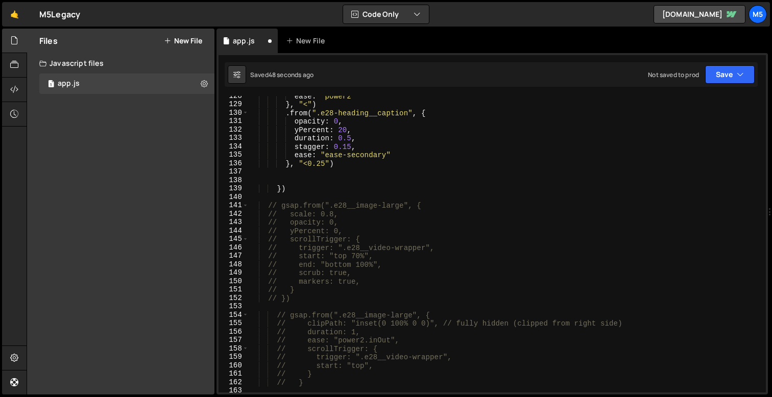
scroll to position [1071, 0]
click at [287, 181] on div "ease : "power2" } , "<" ) . from ( ".e28-heading__caption" , { opacity : 0 , yP…" at bounding box center [505, 250] width 513 height 313
paste textarea "});"
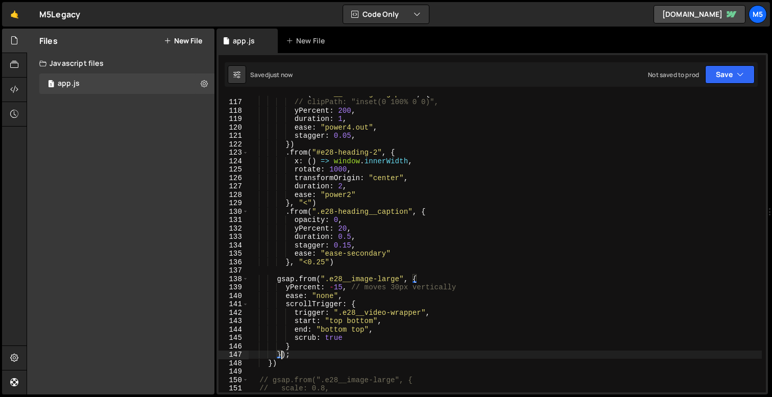
scroll to position [981, 0]
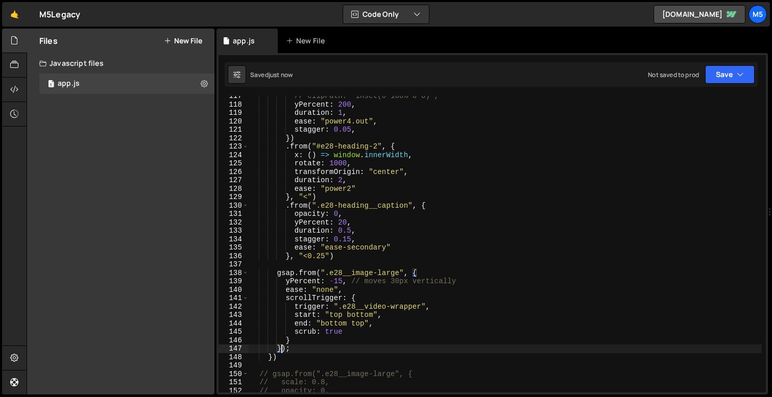
click at [336, 332] on div "// clipPath: "inset(0 100% 0 0)", yPercent : 200 , duration : 1 , ease : "power…" at bounding box center [505, 248] width 513 height 313
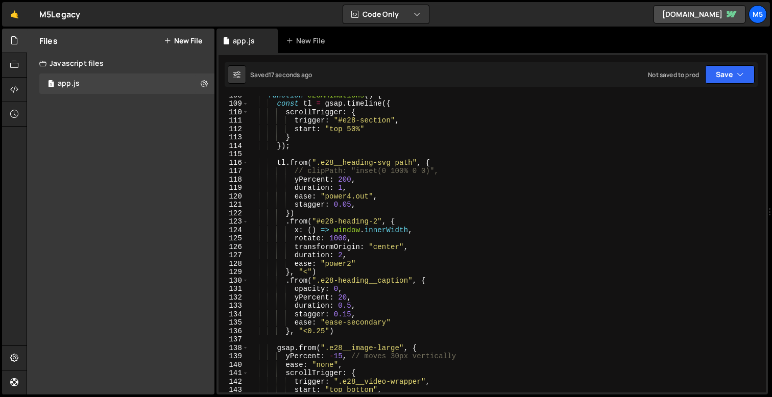
scroll to position [844, 0]
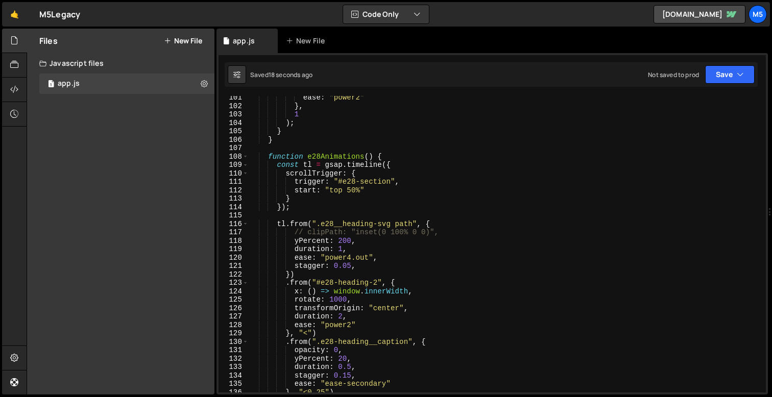
click at [383, 159] on div "ease : "power2" } , 1 ) ; } } function e28Animations ( ) { const tl = gsap . ti…" at bounding box center [505, 249] width 513 height 313
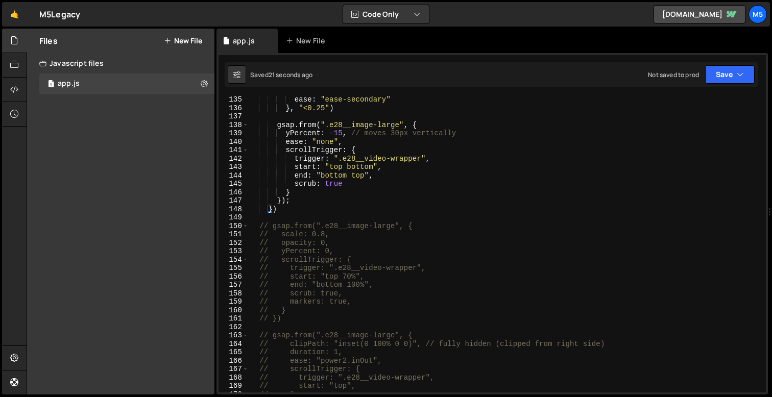
scroll to position [1128, 0]
click at [326, 202] on div "stagger : 0.15 , ease : "ease-secondary" } , "<0.25" ) gsap . from ( ".e28__ima…" at bounding box center [505, 244] width 513 height 313
click at [286, 200] on div "stagger : 0.15 , ease : "ease-secondary" } , "<0.25" ) gsap . from ( ".e28__ima…" at bounding box center [505, 244] width 513 height 313
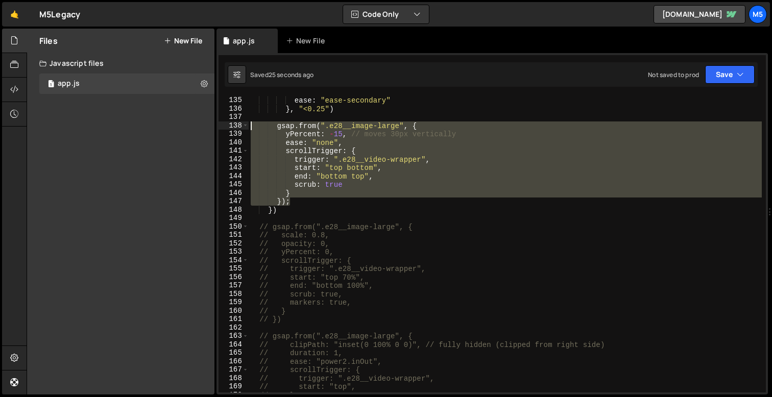
drag, startPoint x: 304, startPoint y: 204, endPoint x: 235, endPoint y: 128, distance: 102.6
click at [235, 128] on div "}); 134 135 136 137 138 139 140 141 142 143 144 145 146 147 148 149 150 151 152…" at bounding box center [491, 244] width 547 height 297
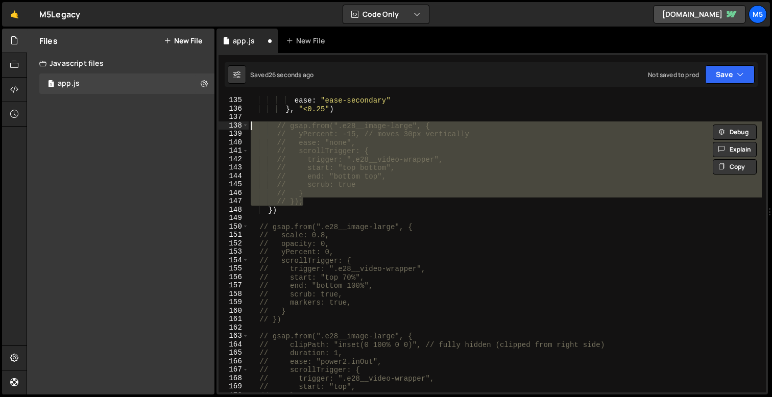
click at [323, 225] on div "stagger : 0.15 , ease : "ease-secondary" } , "<0.25" ) // gsap.from(".e28__imag…" at bounding box center [505, 244] width 513 height 313
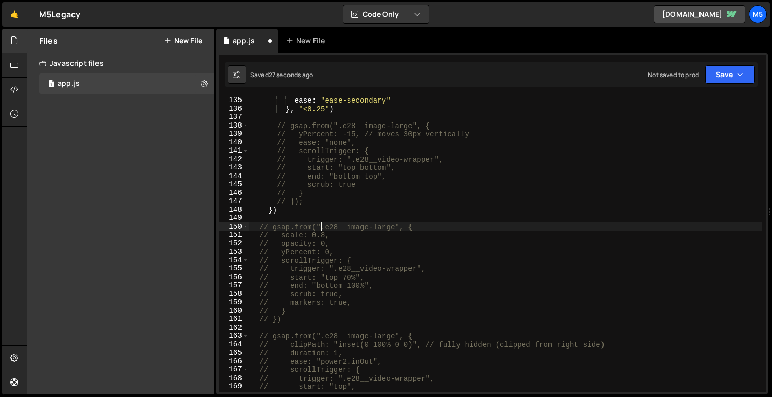
click at [272, 211] on div "stagger : 0.15 , ease : "ease-secondary" } , "<0.25" ) // gsap.from(".e28__imag…" at bounding box center [505, 244] width 513 height 313
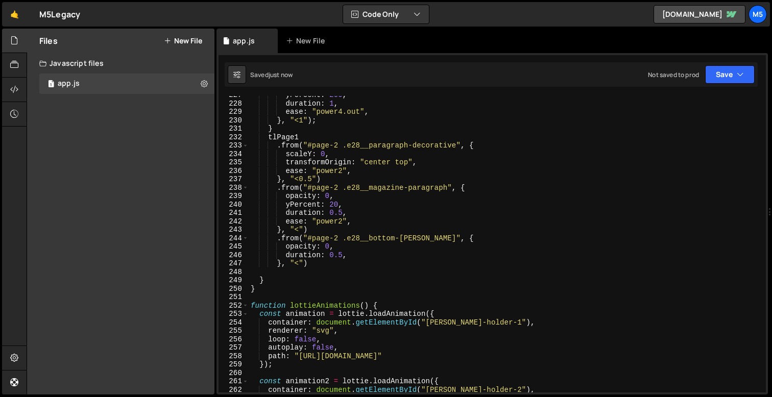
scroll to position [1907, 0]
click at [253, 288] on div "yPercent : 200 , duration : 1 , ease : "power4.out" , } , "<1" ) ; } tlPage1 . …" at bounding box center [505, 247] width 513 height 313
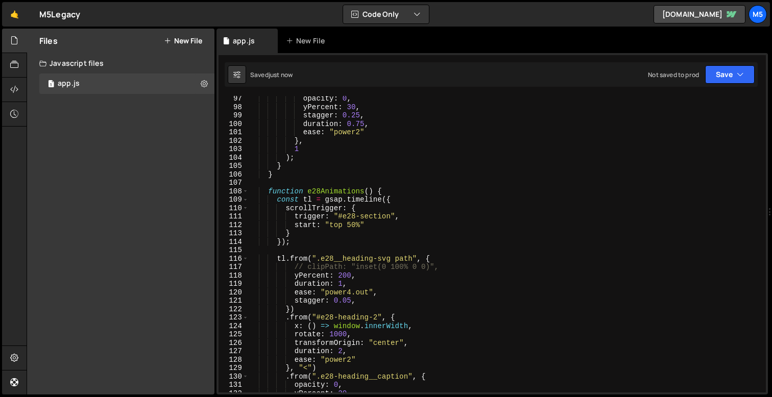
scroll to position [788, 0]
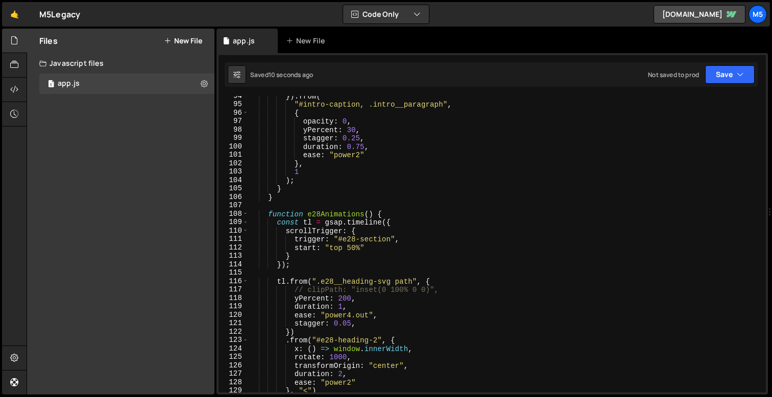
click at [266, 215] on div "}) . from ( "#intro-caption, .intro__paragraph" , { opacity : 0 , yPercent : 30…" at bounding box center [505, 248] width 513 height 313
type textarea "function e28Animations() {"
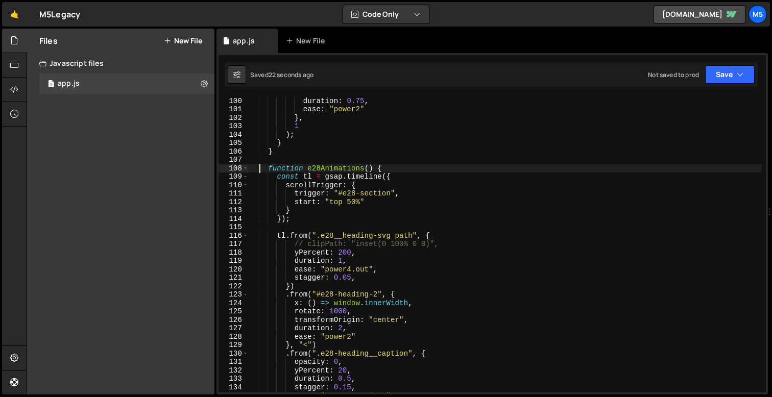
scroll to position [838, 0]
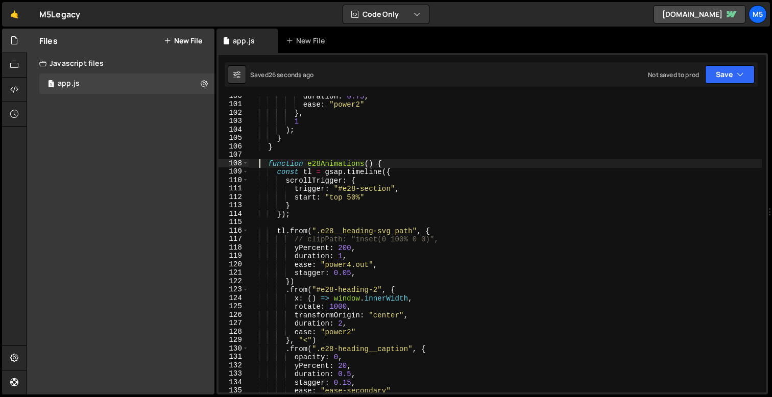
click at [409, 157] on div "duration : 0.75 , ease : "power2" } , 1 ) ; } } function e28Animations ( ) { co…" at bounding box center [505, 248] width 513 height 313
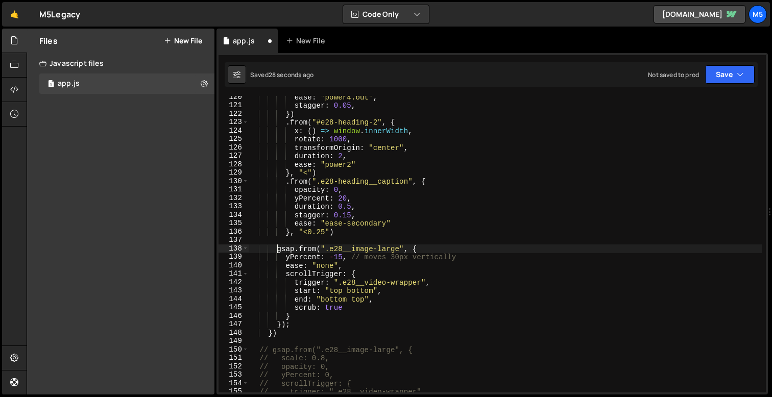
type textarea "})();"
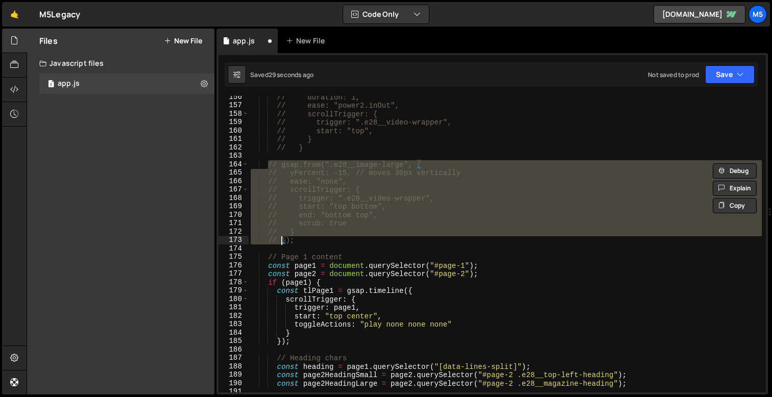
type textarea "gsap.from(".e28__image-large", {"
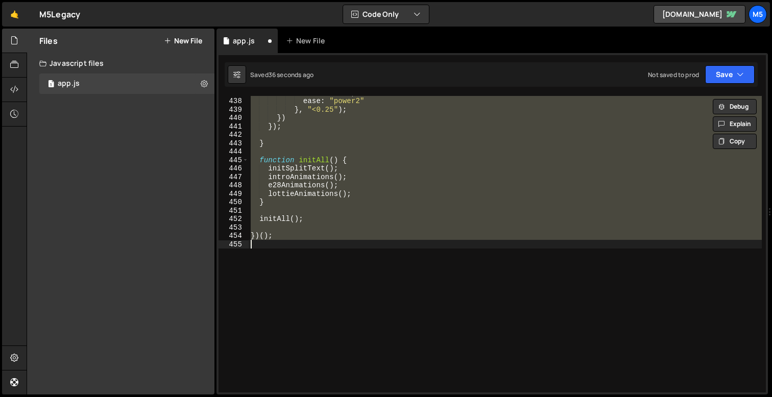
scroll to position [1005, 0]
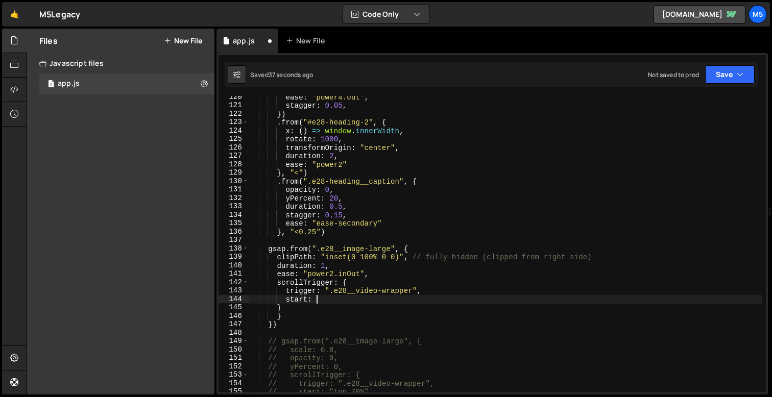
type textarea "start:"
type textarea "trigger:"
click at [266, 313] on div "ease : "power4.out" , stagger : 0.05 , }) . from ( "#e28-heading-2" , { x : ( )…" at bounding box center [505, 249] width 513 height 313
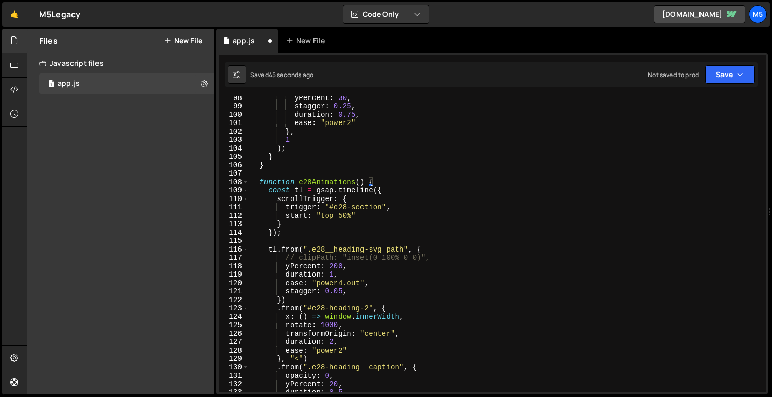
scroll to position [832, 0]
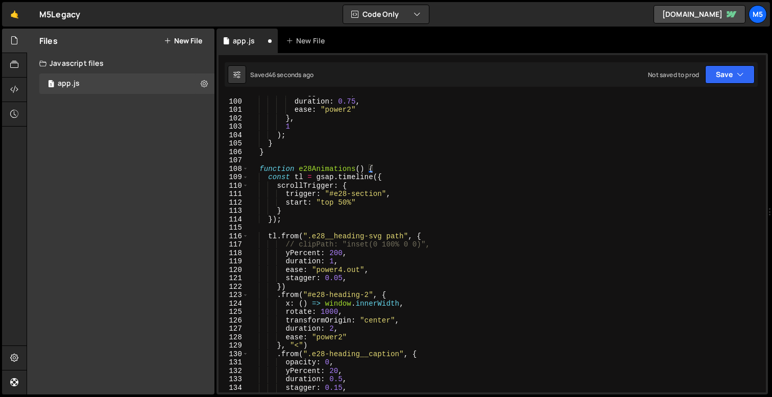
click at [345, 205] on div "stagger : 0.25 , duration : 0.75 , ease : "power2" } , 1 ) ; } } function e28An…" at bounding box center [505, 245] width 513 height 313
click at [381, 177] on div "stagger : 0.25 , duration : 0.75 , ease : "power2" } , 1 ) ; } } function e28An…" at bounding box center [505, 245] width 513 height 313
click at [422, 237] on div "stagger : 0.25 , duration : 0.75 , ease : "power2" } , 1 ) ; } } function e28An…" at bounding box center [505, 245] width 513 height 313
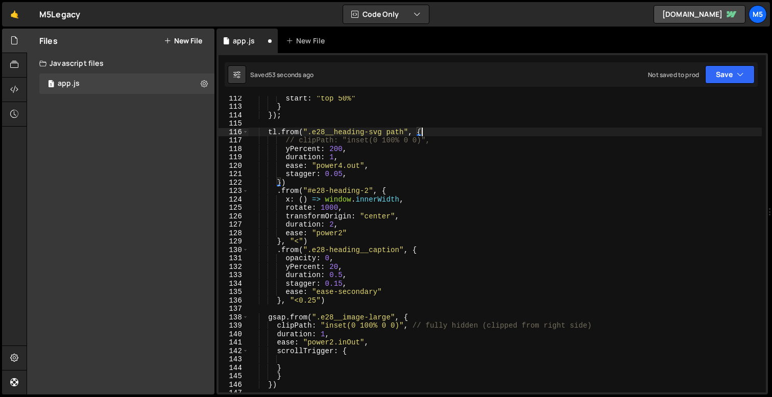
scroll to position [937, 0]
click at [345, 296] on div "start : "top 50%" } }) ; tl . from ( ".e28__heading-svg path" , { // clipPath: …" at bounding box center [505, 250] width 513 height 313
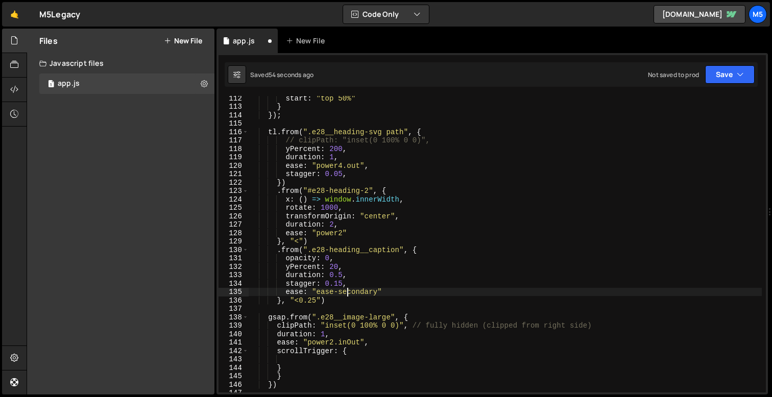
click at [326, 298] on div "start : "top 50%" } }) ; tl . from ( ".e28__heading-svg path" , { // clipPath: …" at bounding box center [505, 250] width 513 height 313
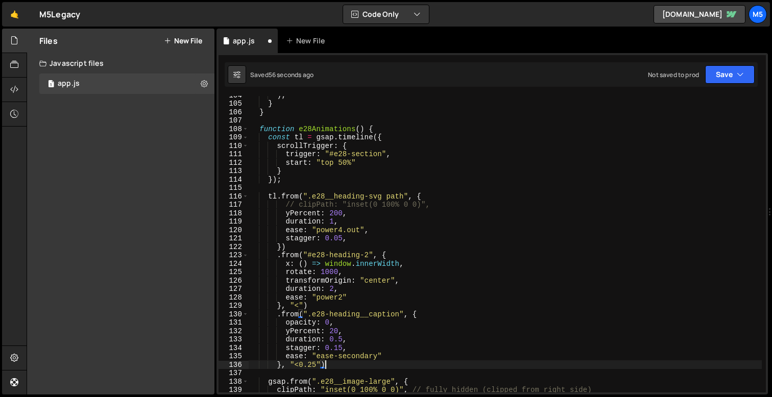
scroll to position [872, 0]
click at [275, 180] on div ") ; } } function e28Animations ( ) { const tl = gsap . timeline ({ scrollTrigge…" at bounding box center [505, 247] width 513 height 313
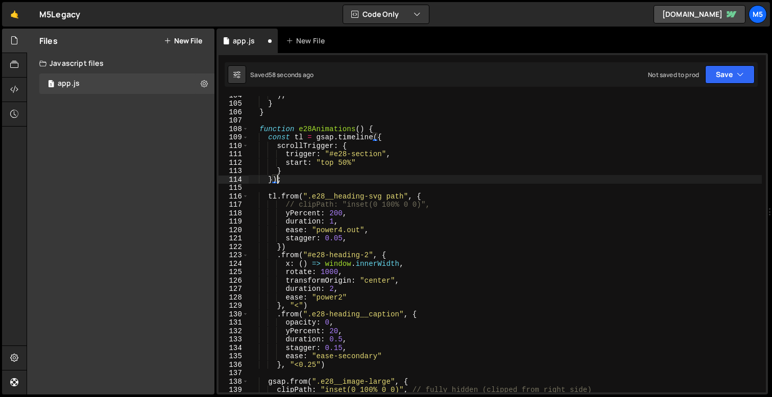
click at [294, 183] on div ") ; } } function e28Animations ( ) { const tl = gsap . timeline ({ scrollTrigge…" at bounding box center [505, 247] width 513 height 313
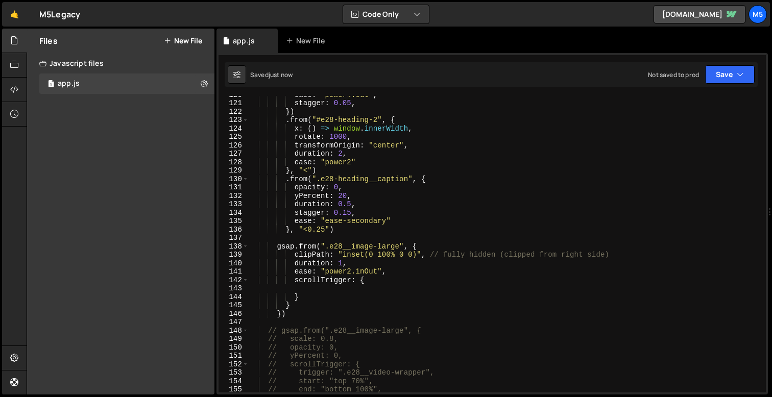
click at [285, 312] on div "ease : "power4.out" , stagger : 0.05 , }) . from ( "#e28-heading-2" , { x : ( )…" at bounding box center [505, 246] width 513 height 313
click at [348, 304] on div "ease : "power4.out" , stagger : 0.05 , }) . from ( "#e28-heading-2" , { x : ( )…" at bounding box center [505, 245] width 513 height 313
click at [286, 307] on div "ease : "power4.out" , stagger : 0.05 , }) . from ( "#e28-heading-2" , { x : ( )…" at bounding box center [505, 245] width 513 height 313
click at [310, 315] on div "ease : "power4.out" , stagger : 0.05 , }) . from ( "#e28-heading-2" , { x : ( )…" at bounding box center [505, 245] width 513 height 313
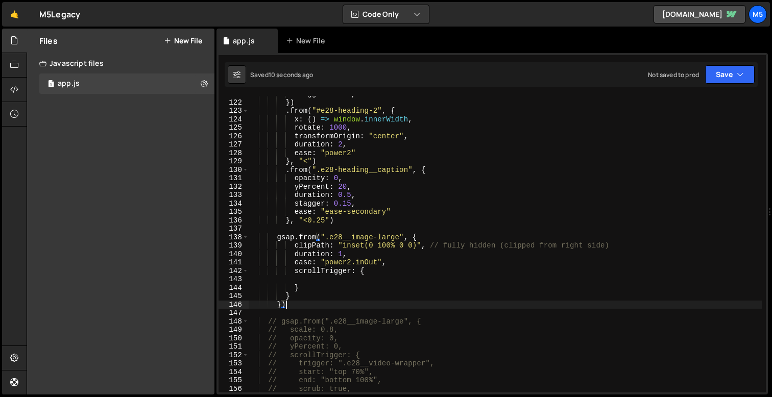
scroll to position [1025, 0]
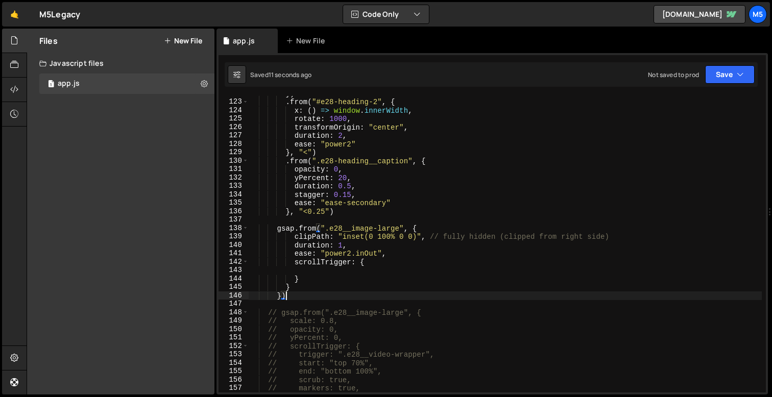
click at [370, 261] on div "}) . from ( "#e28-heading-2" , { x : ( ) => window . innerWidth , rotate : 1000…" at bounding box center [505, 245] width 513 height 313
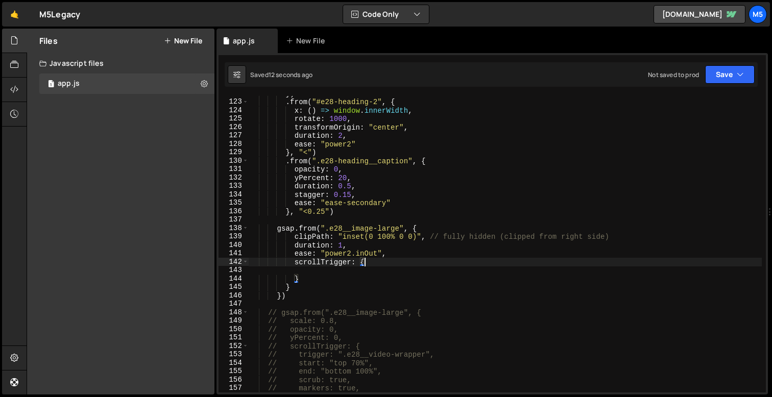
click at [289, 285] on div "}) . from ( "#e28-heading-2" , { x : ( ) => window . innerWidth , rotate : 1000…" at bounding box center [505, 245] width 513 height 313
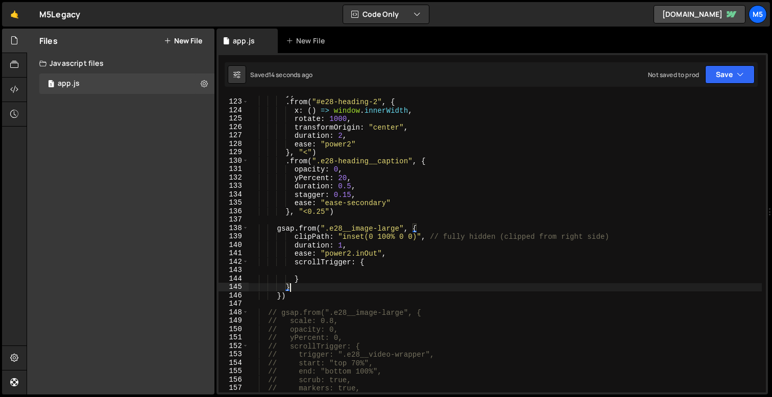
click at [279, 297] on div "}) . from ( "#e28-heading-2" , { x : ( ) => window . innerWidth , rotate : 1000…" at bounding box center [505, 245] width 513 height 313
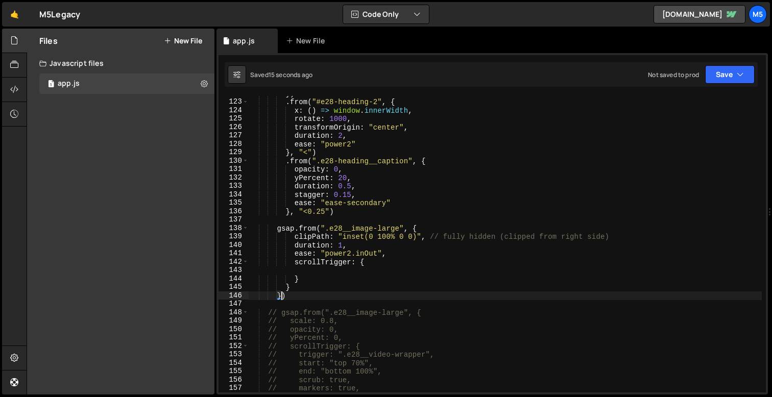
click at [288, 296] on div "}) . from ( "#e28-heading-2" , { x : ( ) => window . innerWidth , rotate : 1000…" at bounding box center [505, 245] width 513 height 313
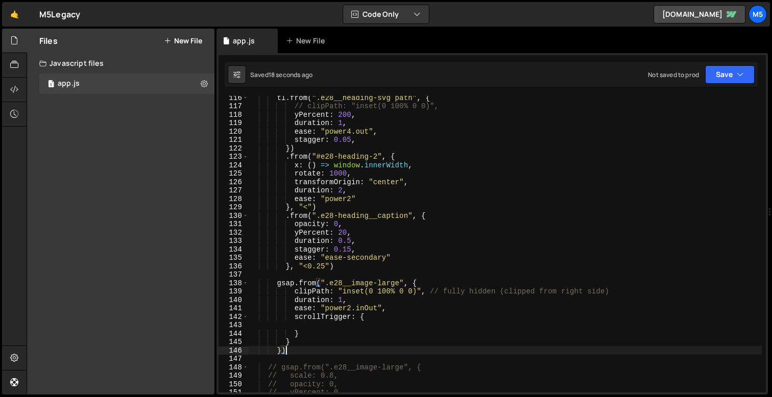
scroll to position [971, 0]
click at [286, 350] on div "tl . from ( ".e28__heading-svg path" , { // clipPath: "inset(0 100% 0 0)", yPer…" at bounding box center [505, 249] width 513 height 313
click at [278, 351] on div "tl . from ( ".e28__heading-svg path" , { // clipPath: "inset(0 100% 0 0)", yPer…" at bounding box center [505, 249] width 513 height 313
click at [274, 351] on div "tl . from ( ".e28__heading-svg path" , { // clipPath: "inset(0 100% 0 0)", yPer…" at bounding box center [505, 249] width 513 height 313
click at [283, 351] on div "tl . from ( ".e28__heading-svg path" , { // clipPath: "inset(0 100% 0 0)", yPer…" at bounding box center [505, 249] width 513 height 313
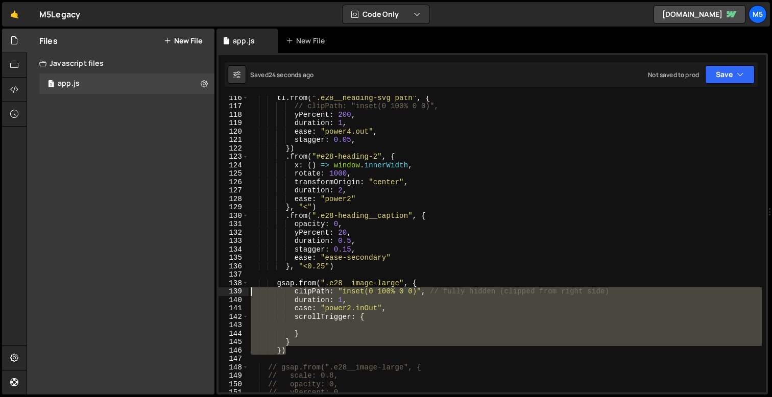
drag, startPoint x: 305, startPoint y: 349, endPoint x: 238, endPoint y: 287, distance: 91.0
click at [238, 287] on div "}) 116 117 118 119 120 121 122 123 124 125 126 127 128 129 130 131 132 133 134 …" at bounding box center [491, 244] width 547 height 297
type textarea "gsap.from(".e28__image-large", { clipPath: "inset(0 100% 0 0)", // fully hidden…"
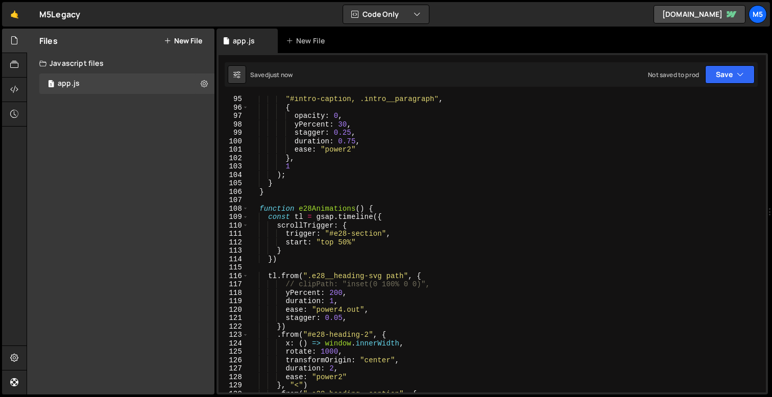
scroll to position [785, 0]
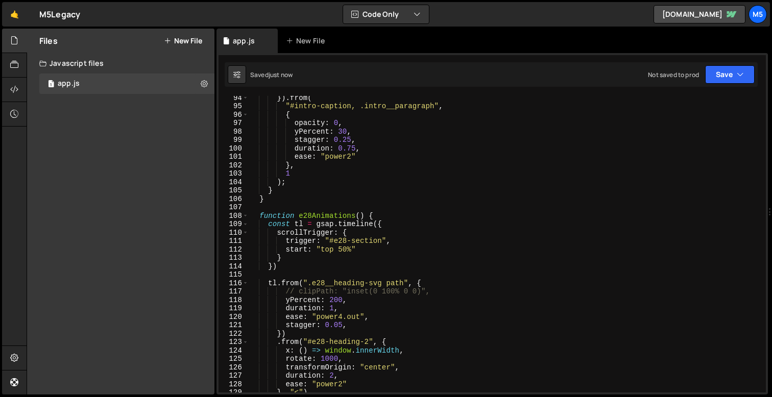
click at [270, 226] on div "}) . from ( "#intro-caption, .intro__paragraph" , { opacity : 0 , yPercent : 30…" at bounding box center [505, 249] width 513 height 313
click at [259, 214] on div "}) . from ( "#intro-caption, .intro__paragraph" , { opacity : 0 , yPercent : 30…" at bounding box center [505, 249] width 513 height 313
type textarea "function e28Animations() {"
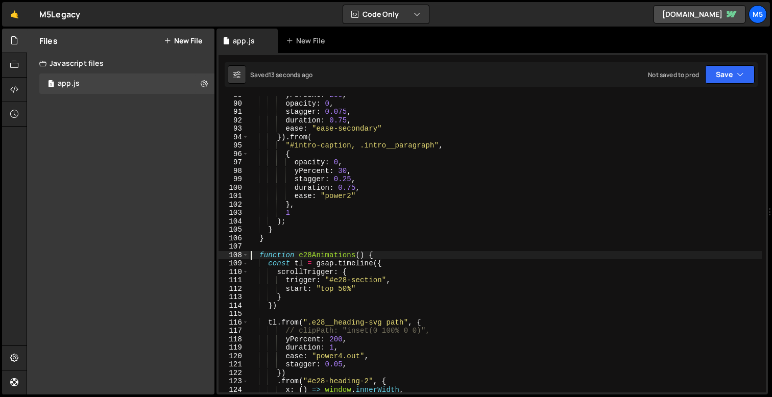
scroll to position [746, 0]
click at [372, 256] on div "yPercent : 200 , opacity : 0 , stagger : 0.075 , duration : 0.75 , ease : "ease…" at bounding box center [505, 247] width 513 height 313
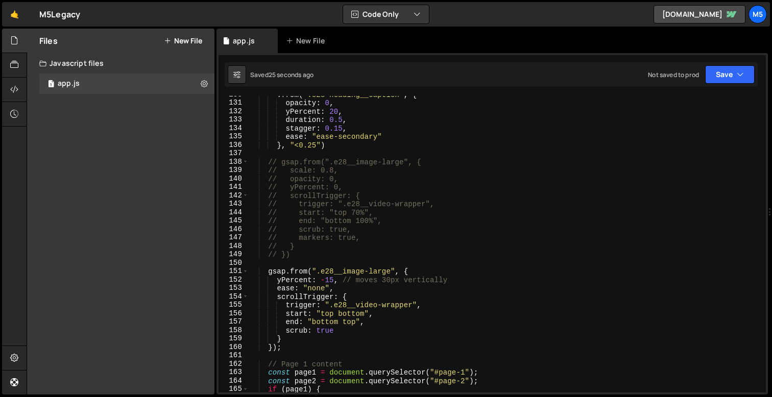
scroll to position [1093, 0]
click at [338, 255] on div ". from ( ".e28-heading__caption" , { opacity : 0 , yPercent : 20 , duration : 0…" at bounding box center [505, 245] width 513 height 313
type textarea "// })"
click at [329, 251] on div ". from ( ".e28-heading__caption" , { opacity : 0 , yPercent : 20 , duration : 0…" at bounding box center [505, 245] width 513 height 313
click at [317, 262] on div ". from ( ".e28-heading__caption" , { opacity : 0 , yPercent : 20 , duration : 0…" at bounding box center [505, 245] width 513 height 313
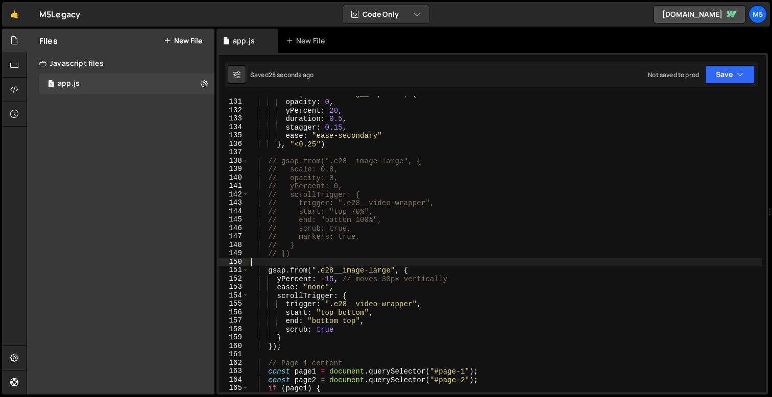
click at [330, 271] on div ". from ( ".e28-heading__caption" , { opacity : 0 , yPercent : 20 , duration : 0…" at bounding box center [505, 245] width 513 height 313
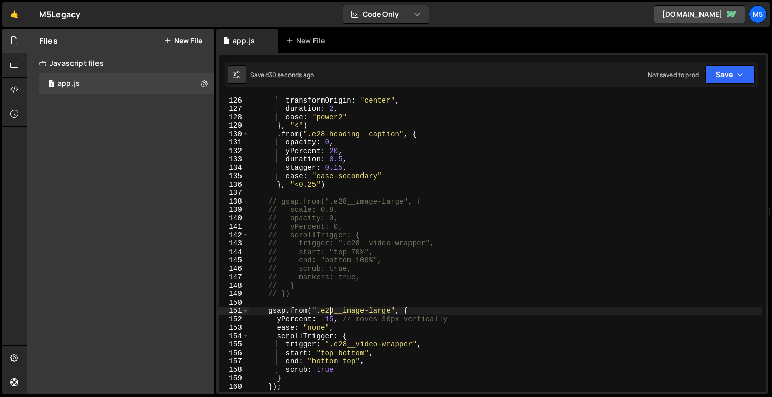
scroll to position [1067, 0]
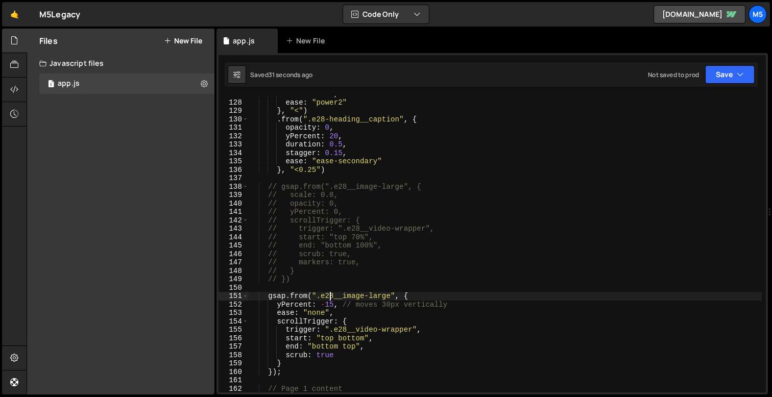
click at [318, 344] on div "duration : 2 , ease : "power2" } , "<" ) . from ( ".e28-heading__caption" , { o…" at bounding box center [505, 246] width 513 height 313
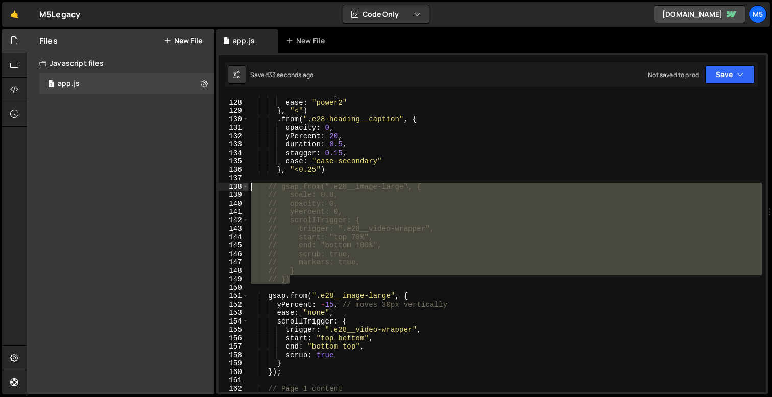
drag, startPoint x: 298, startPoint y: 277, endPoint x: 242, endPoint y: 187, distance: 105.4
click at [242, 187] on div "end: "bottom top", 127 128 129 130 131 132 133 134 135 136 137 138 139 140 141 …" at bounding box center [491, 244] width 547 height 297
click at [360, 260] on div "duration : 2 , ease : "power2" } , "<" ) . from ( ".e28-heading__caption" , { o…" at bounding box center [505, 246] width 513 height 313
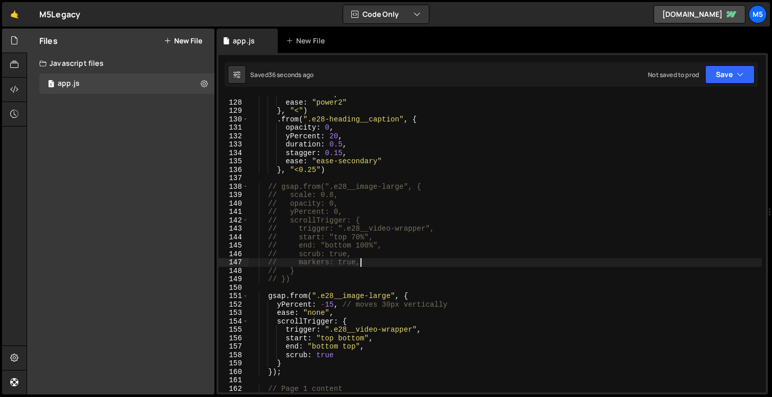
scroll to position [1111, 0]
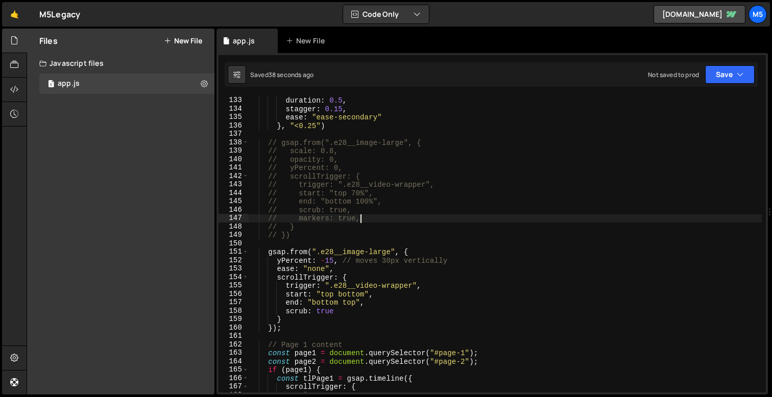
click at [299, 320] on div "yPercent : 20 , duration : 0.5 , stagger : 0.15 , ease : "ease-secondary" } , "…" at bounding box center [505, 244] width 513 height 313
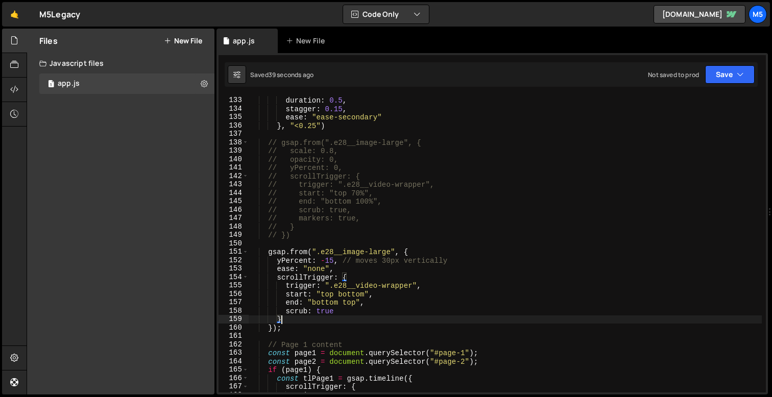
click at [288, 329] on div "yPercent : 20 , duration : 0.5 , stagger : 0.15 , ease : "ease-secondary" } , "…" at bounding box center [505, 244] width 513 height 313
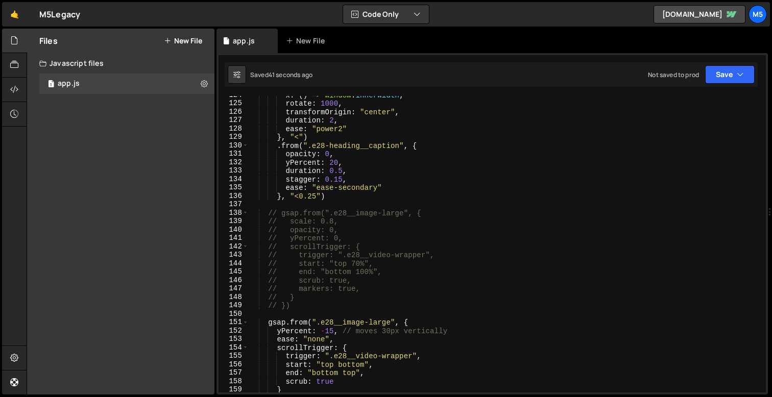
scroll to position [1039, 0]
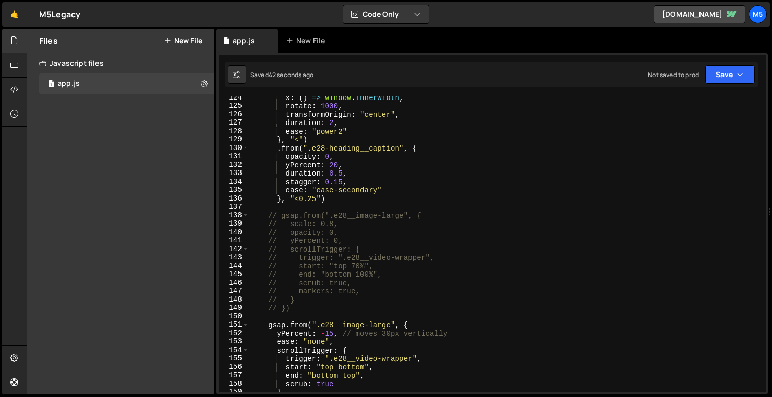
click at [344, 201] on div "x : ( ) => window . innerWidth , rotate : 1000 , transformOrigin : "center" , d…" at bounding box center [505, 249] width 513 height 313
type textarea "}, "<0.25")"
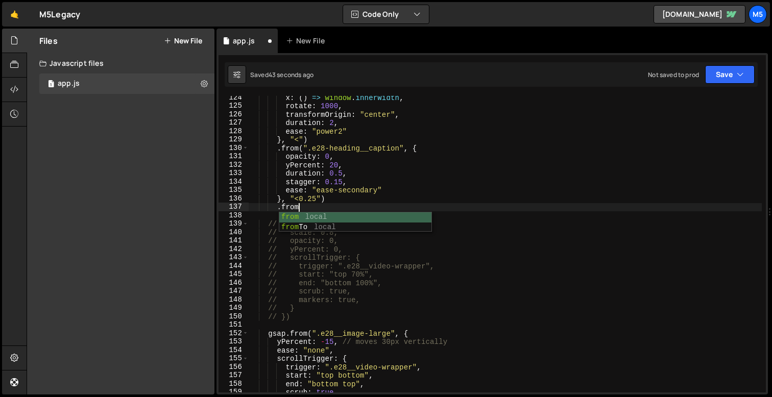
scroll to position [0, 3]
type textarea "."
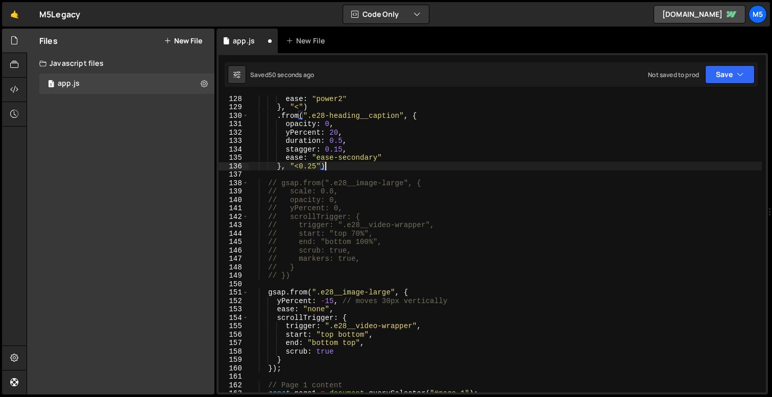
scroll to position [1071, 0]
click at [320, 274] on div "ease : "power2" } , "<" ) . from ( ".e28-heading__caption" , { opacity : 0 , yP…" at bounding box center [505, 250] width 513 height 313
type textarea "// })"
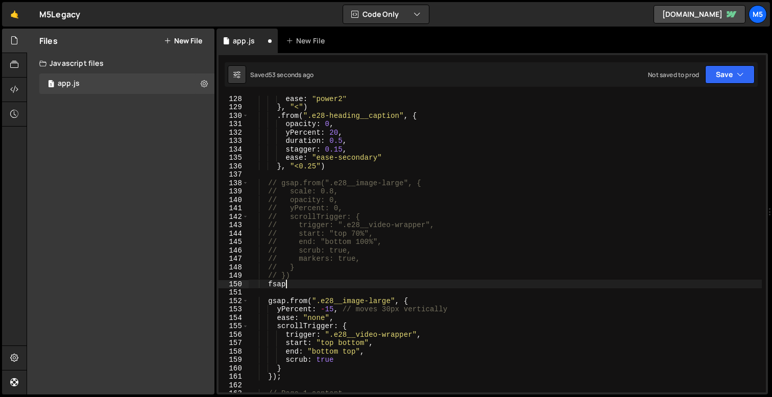
type textarea "f"
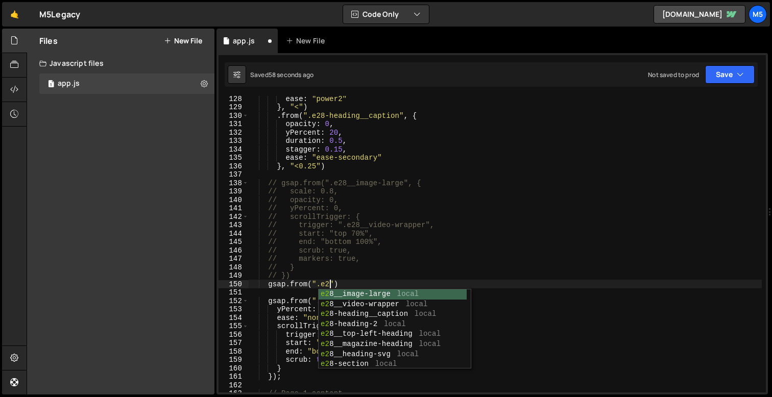
scroll to position [0, 6]
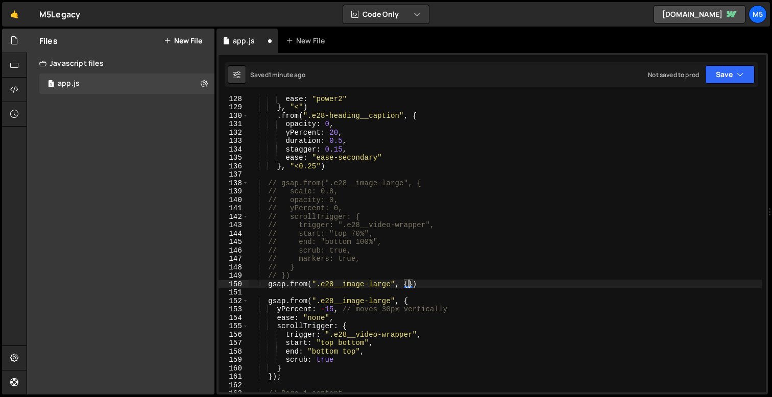
type textarea "gsap.from(".e28__image-large", {})"
type textarea "\"
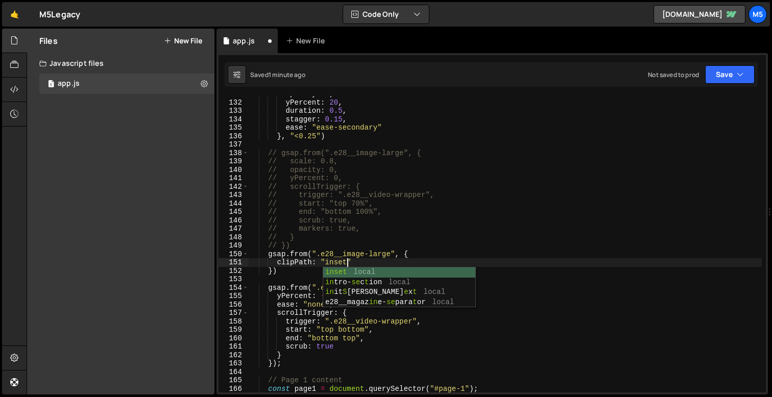
scroll to position [0, 6]
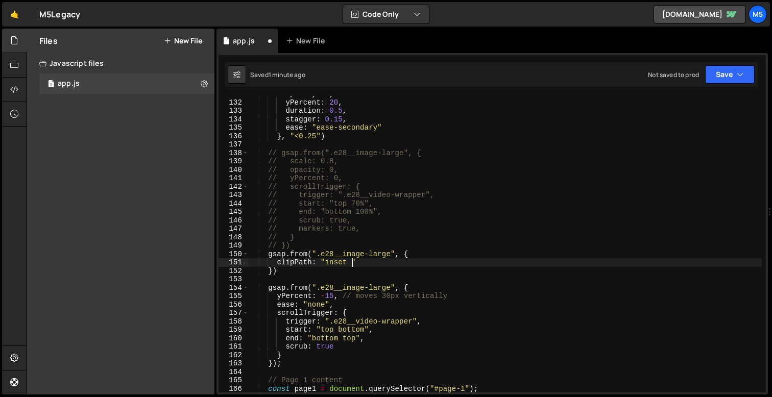
type textarea "clipPath: "inset"
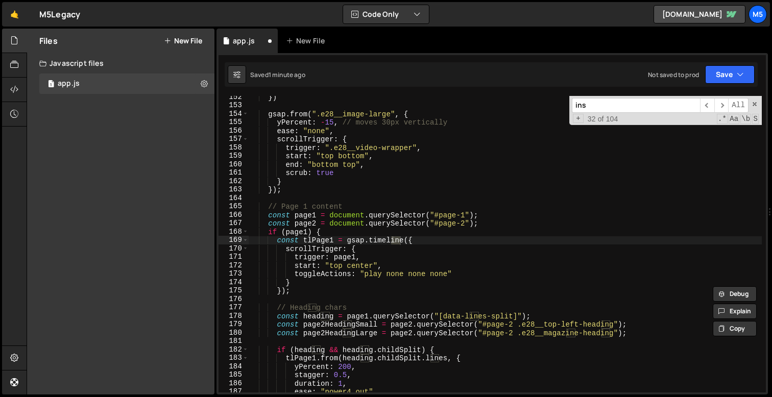
scroll to position [1569, 0]
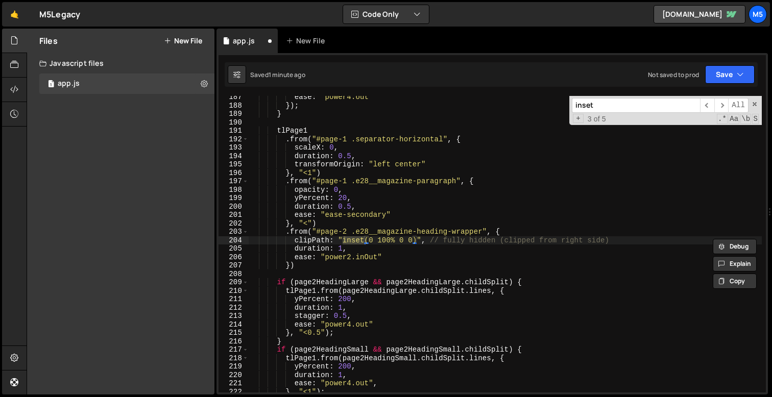
type input "inset"
click at [337, 248] on div "ease : "power4.out" }) ; } tlPage1 . from ( "#page-1 .separator-horizontal" , {…" at bounding box center [505, 249] width 513 height 313
drag, startPoint x: 337, startPoint y: 240, endPoint x: 421, endPoint y: 239, distance: 83.2
click at [421, 239] on div "ease : "power4.out" }) ; } tlPage1 . from ( "#page-1 .separator-horizontal" , {…" at bounding box center [505, 249] width 513 height 313
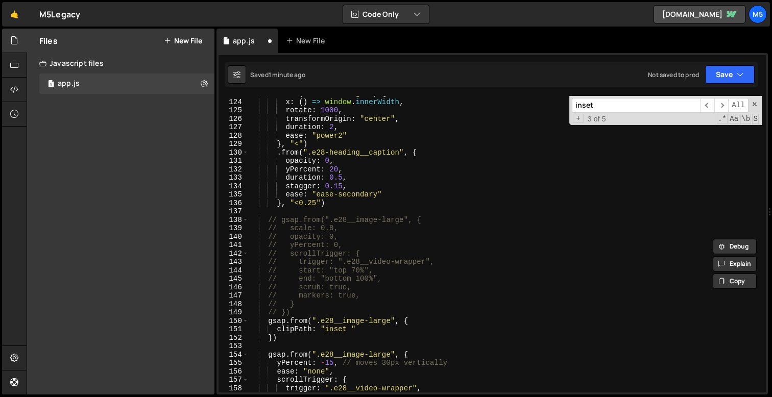
scroll to position [1040, 0]
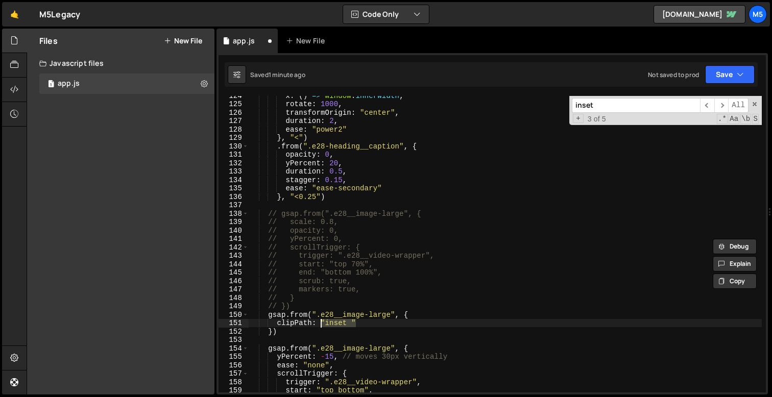
drag, startPoint x: 359, startPoint y: 326, endPoint x: 321, endPoint y: 326, distance: 38.8
click at [321, 326] on div "x : ( ) => window . innerWidth , rotate : 1000 , transformOrigin : "center" , d…" at bounding box center [505, 247] width 513 height 313
paste textarea "(0 100% 0 0)"
type textarea "clipPath: "inset(0 100% 0 0)""
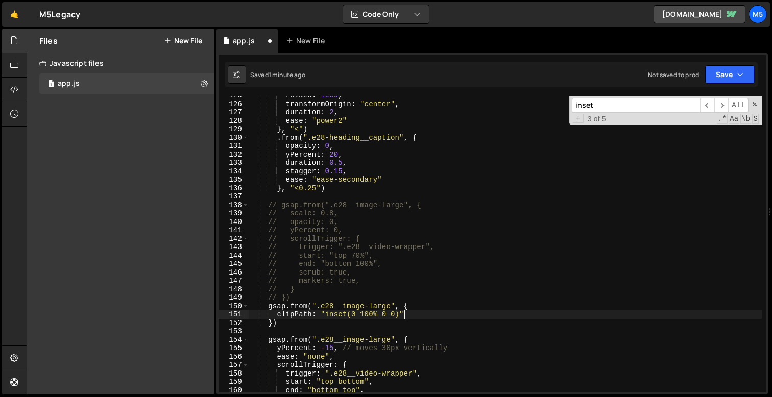
scroll to position [1074, 0]
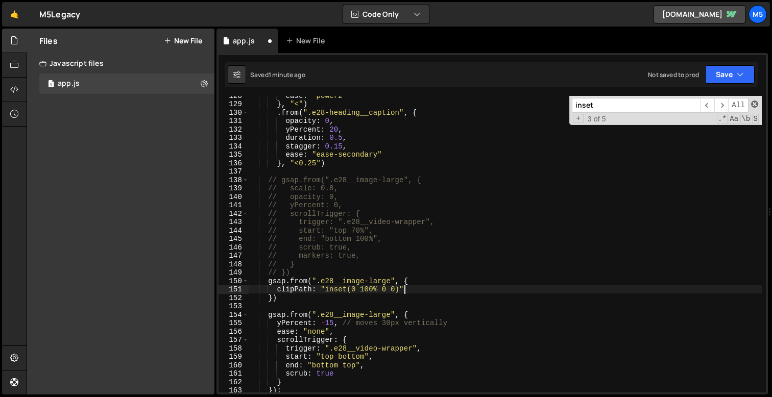
click at [753, 106] on span at bounding box center [754, 104] width 7 height 7
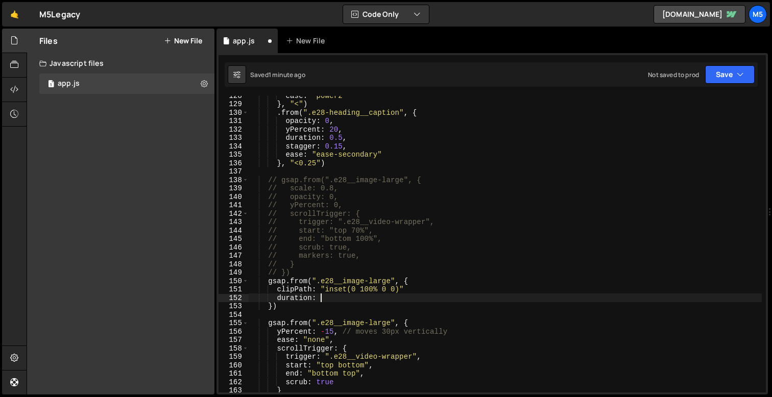
type textarea "duration: 1,"
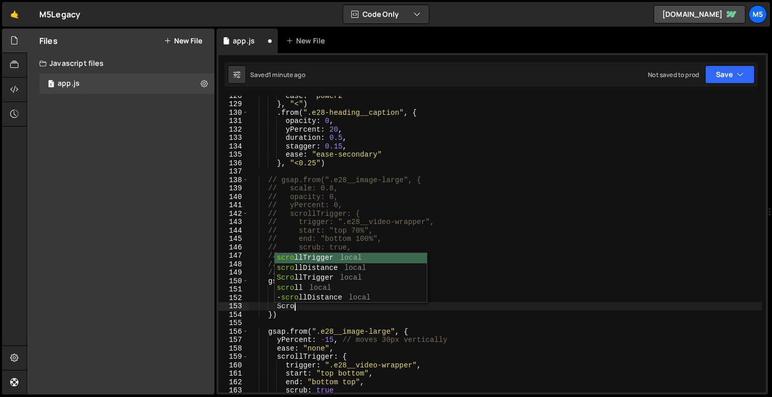
scroll to position [0, 3]
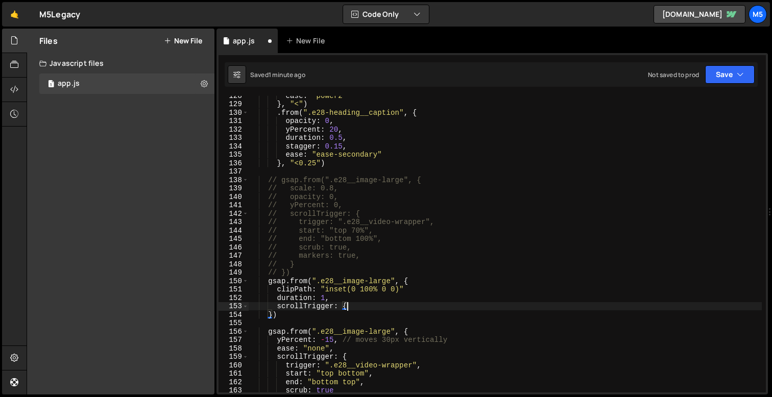
type textarea "scrollTrigger: {}"
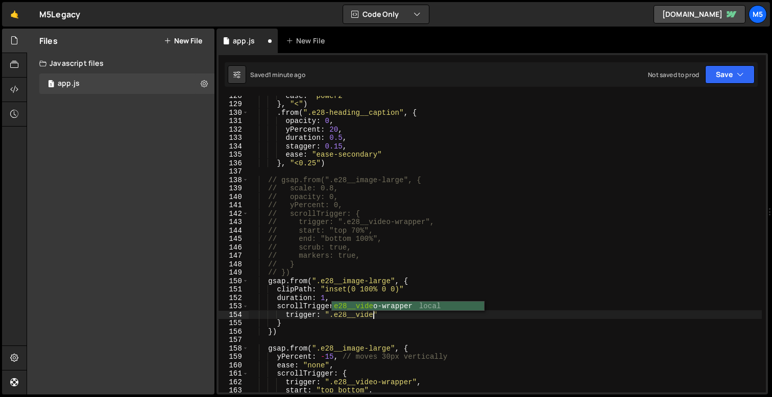
scroll to position [0, 9]
type textarea "trigger: ".e28__video-wrapper","
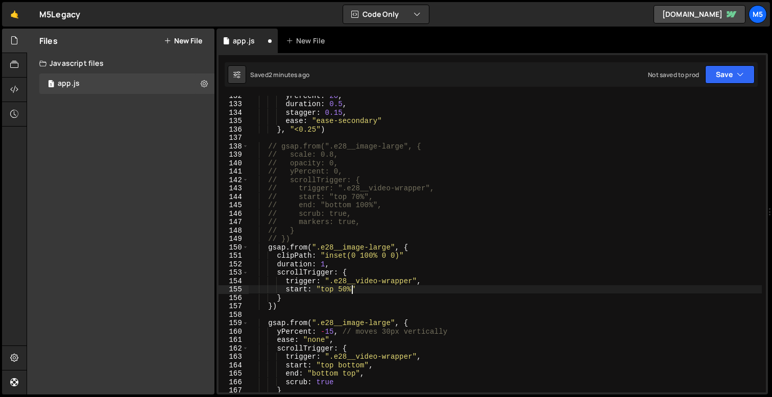
scroll to position [0, 6]
type textarea "start: "top 50%","
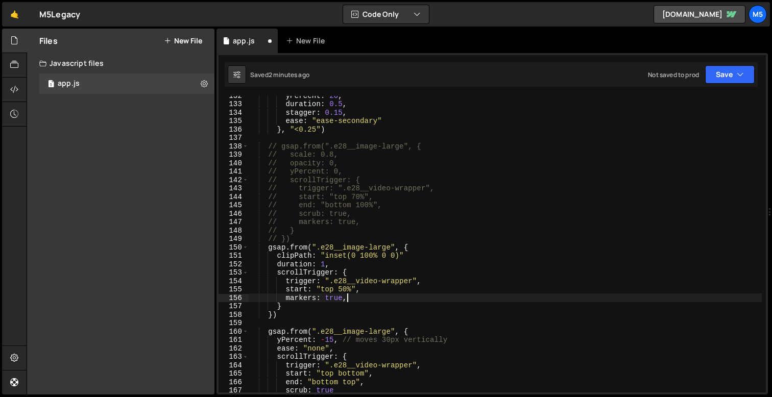
click at [271, 314] on div "yPercent : 20 , duration : 0.5 , stagger : 0.15 , ease : "ease-secondary" } , "…" at bounding box center [505, 247] width 513 height 313
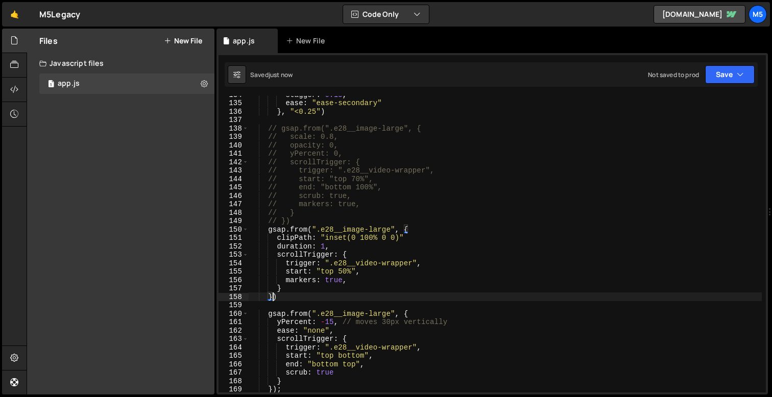
scroll to position [1146, 0]
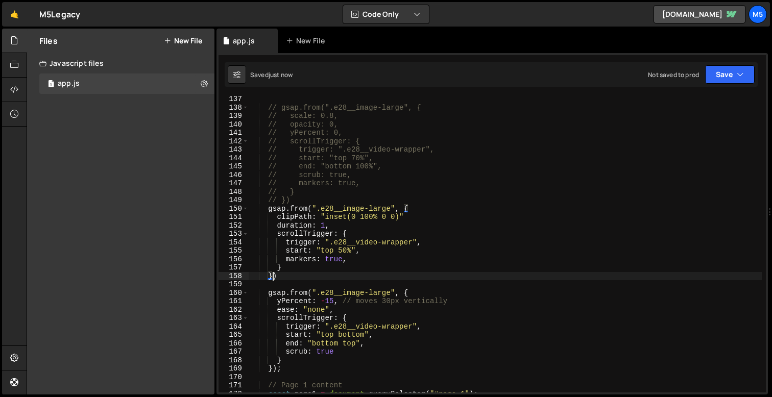
click at [297, 297] on div "// gsap.from(".e28__image-large", { // scale: 0.8, // opacity: 0, // yPercent: …" at bounding box center [505, 251] width 513 height 313
click at [277, 360] on div "// gsap.from(".e28__image-large", { // scale: 0.8, // opacity: 0, // yPercent: …" at bounding box center [505, 251] width 513 height 313
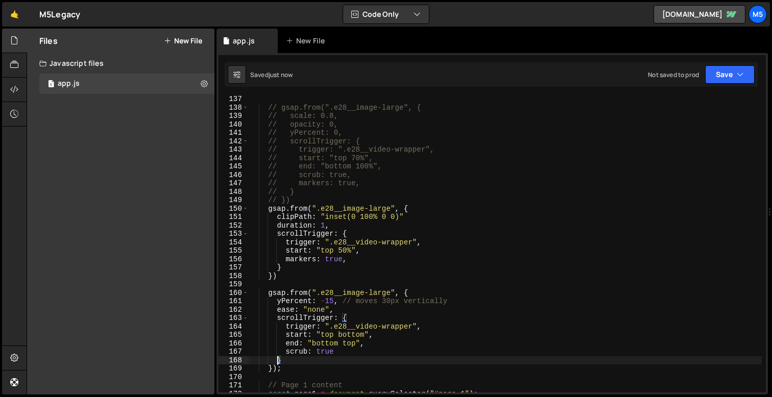
click at [275, 370] on div "// gsap.from(".e28__image-large", { // scale: 0.8, // opacity: 0, // yPercent: …" at bounding box center [505, 251] width 513 height 313
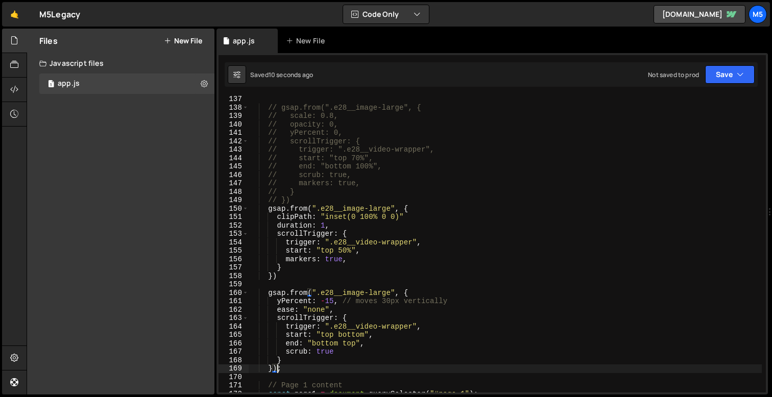
click at [268, 367] on div "// gsap.from(".e28__image-large", { // scale: 0.8, // opacity: 0, // yPercent: …" at bounding box center [505, 251] width 513 height 313
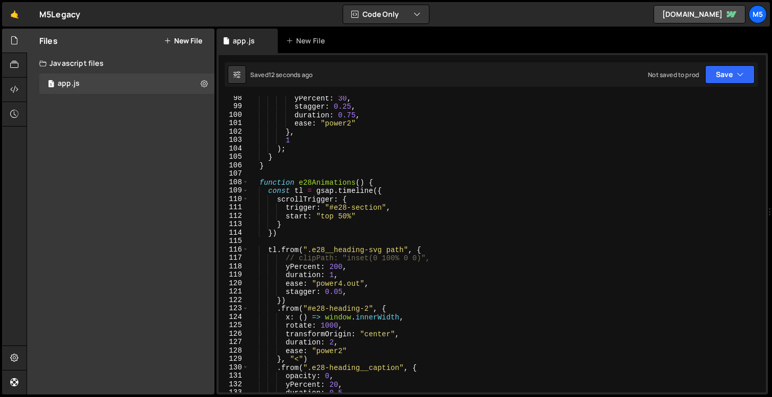
scroll to position [811, 0]
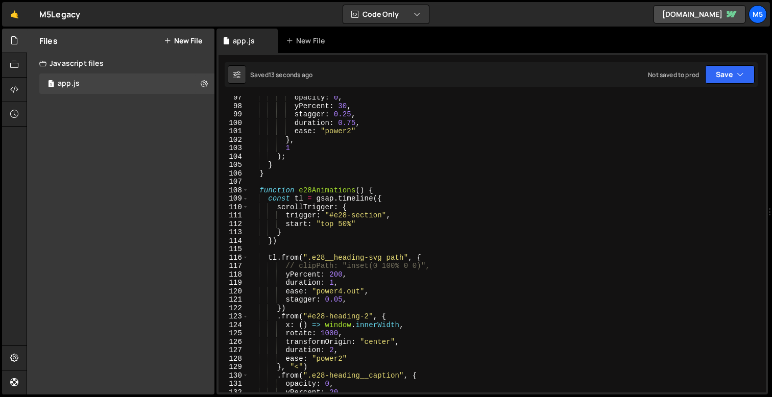
click at [373, 189] on div "opacity : 0 , yPercent : 30 , stagger : 0.25 , duration : 0.75 , ease : "power2…" at bounding box center [505, 249] width 513 height 313
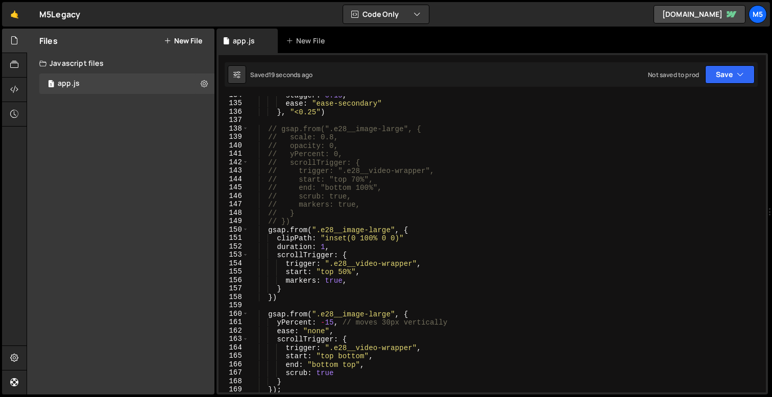
click at [375, 296] on div "stagger : 0.15 , ease : "ease-secondary" } , "<0.25" ) // gsap.from(".e28__imag…" at bounding box center [505, 247] width 513 height 313
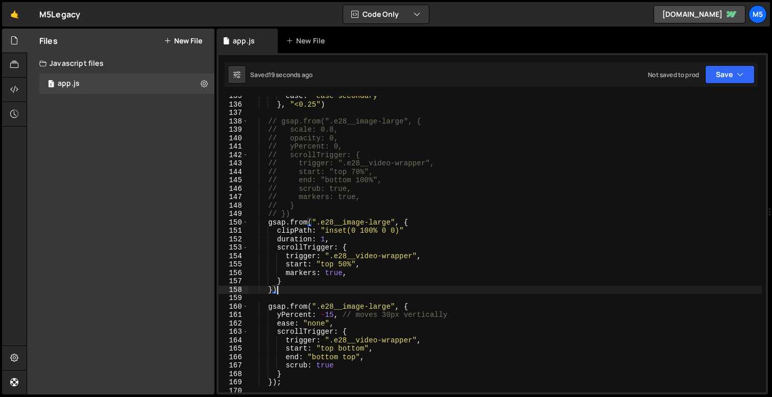
scroll to position [1135, 0]
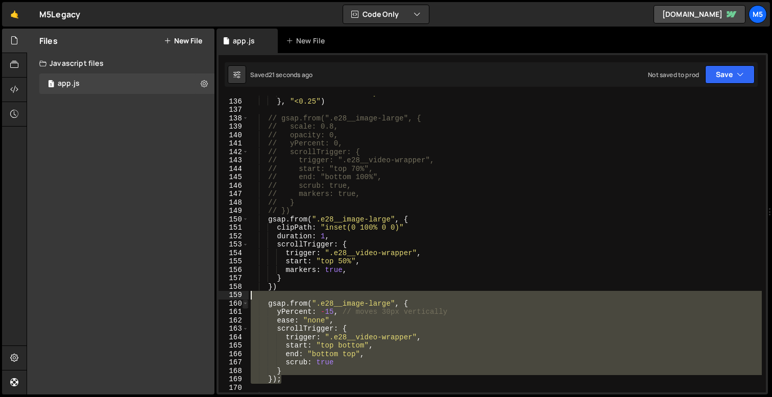
drag, startPoint x: 288, startPoint y: 378, endPoint x: 244, endPoint y: 301, distance: 88.7
click at [244, 301] on div "}) 135 136 137 138 139 140 141 142 143 144 145 146 147 148 149 150 151 152 153 …" at bounding box center [491, 244] width 547 height 297
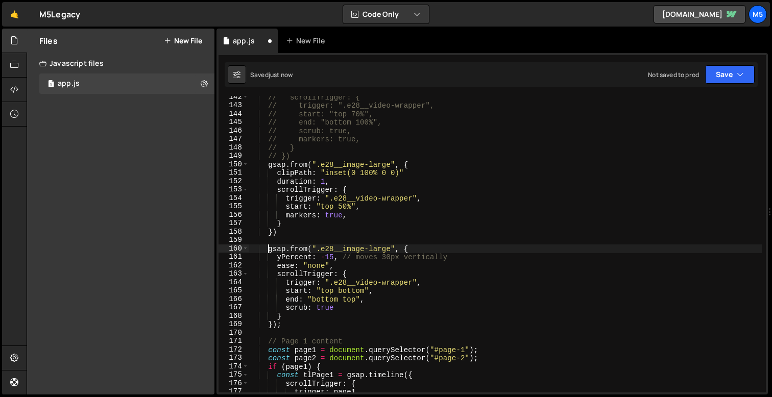
scroll to position [1191, 0]
click at [408, 176] on div "// scrollTrigger: { // trigger: ".e28__video-wrapper", // start: "top 70%", // …" at bounding box center [505, 249] width 513 height 313
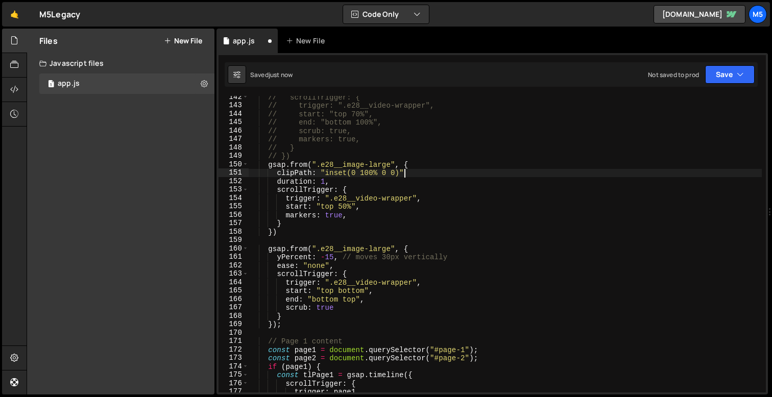
scroll to position [0, 10]
click at [355, 169] on div "// scrollTrigger: { // trigger: ".e28__video-wrapper", // start: "top 70%", // …" at bounding box center [505, 249] width 513 height 313
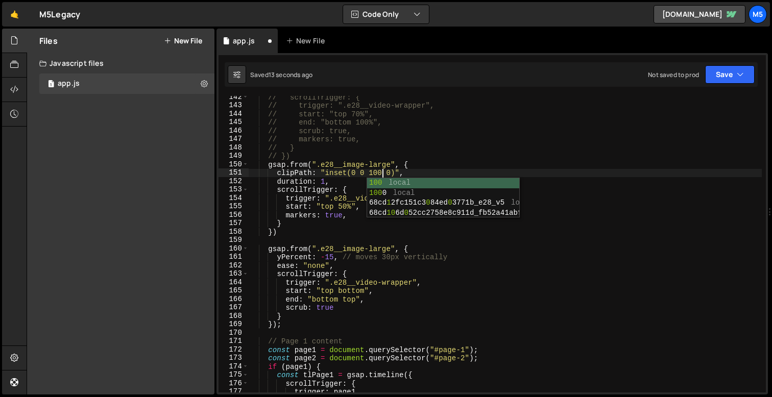
scroll to position [0, 9]
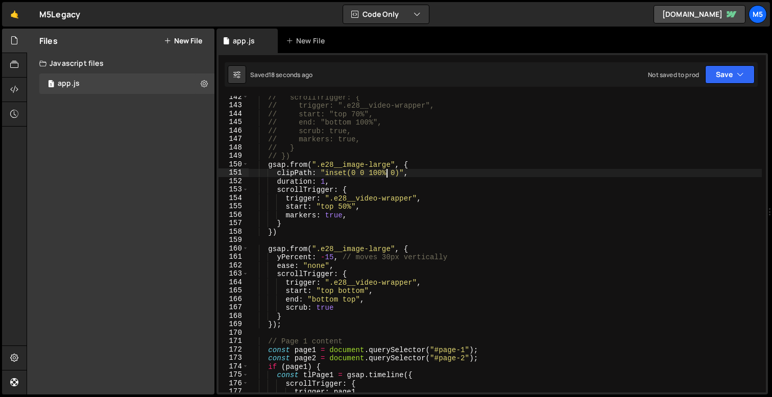
click at [326, 180] on div "// scrollTrigger: { // trigger: ".e28__video-wrapper", // start: "top 70%", // …" at bounding box center [505, 249] width 513 height 313
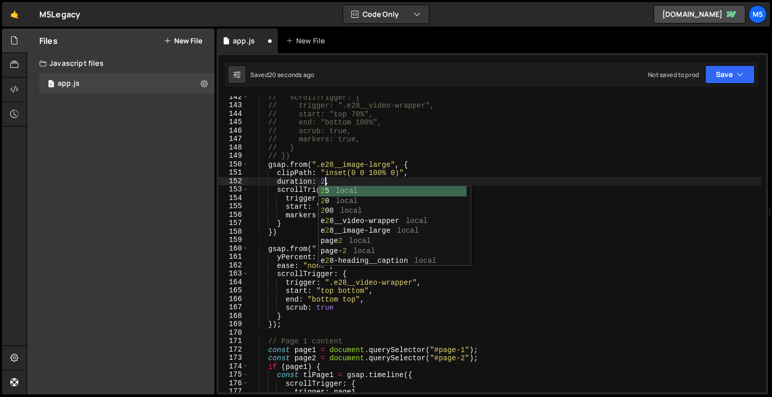
scroll to position [0, 5]
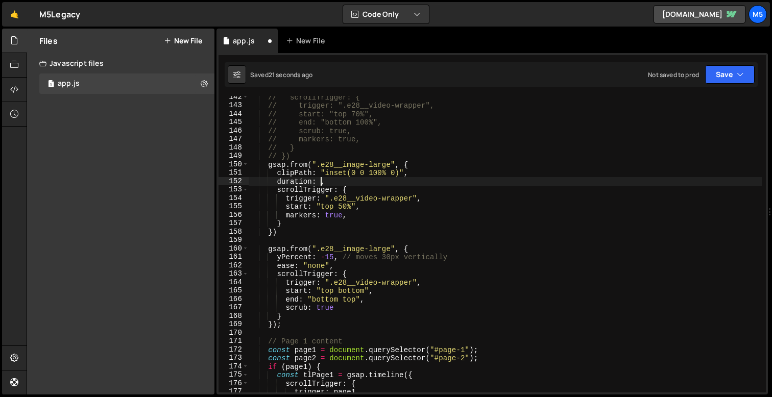
type textarea "duration: 1,"
click at [335, 182] on div "// scrollTrigger: { // trigger: ".e28__video-wrapper", // start: "top 70%", // …" at bounding box center [505, 249] width 513 height 313
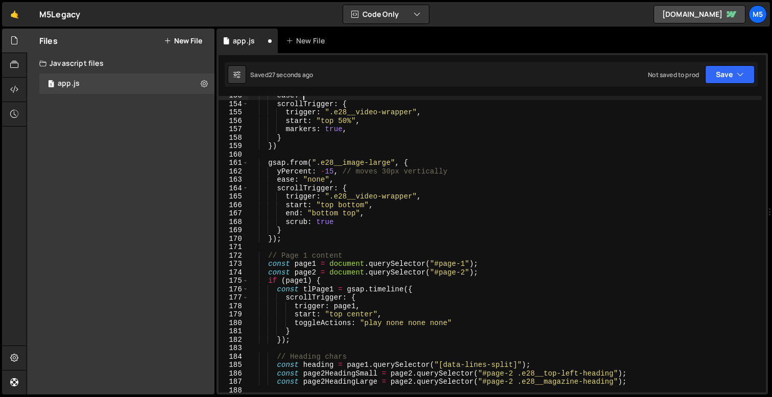
scroll to position [1285, 0]
type textarea "ease:"
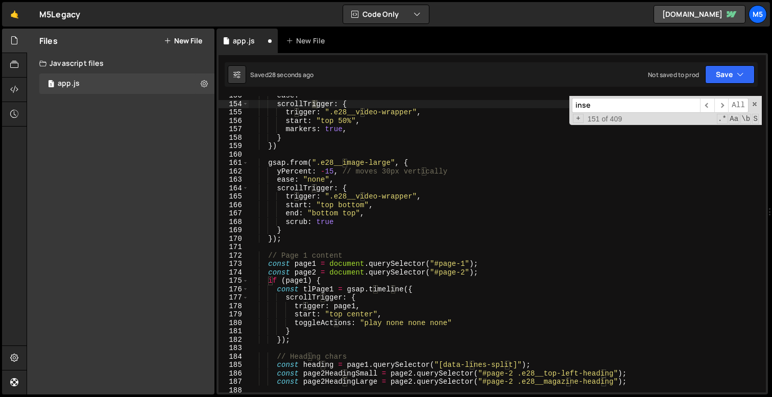
scroll to position [1629, 0]
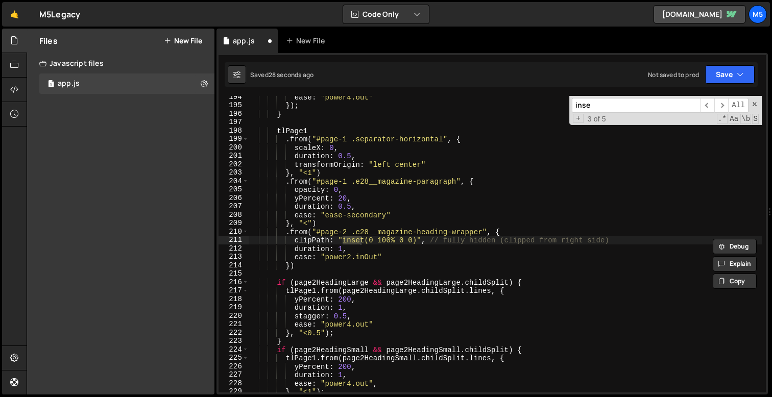
type input "inset"
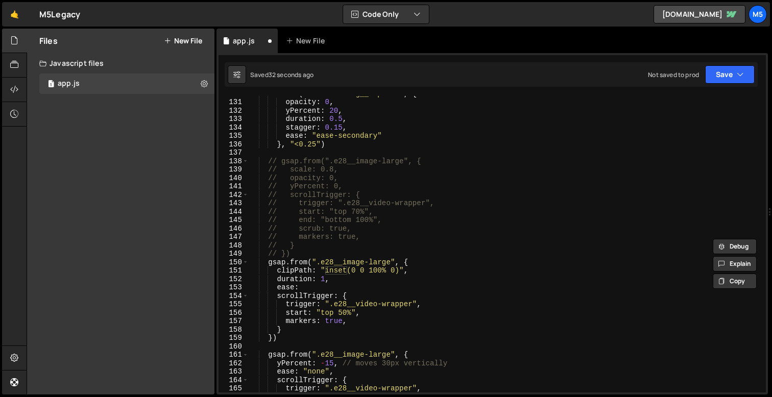
scroll to position [1118, 0]
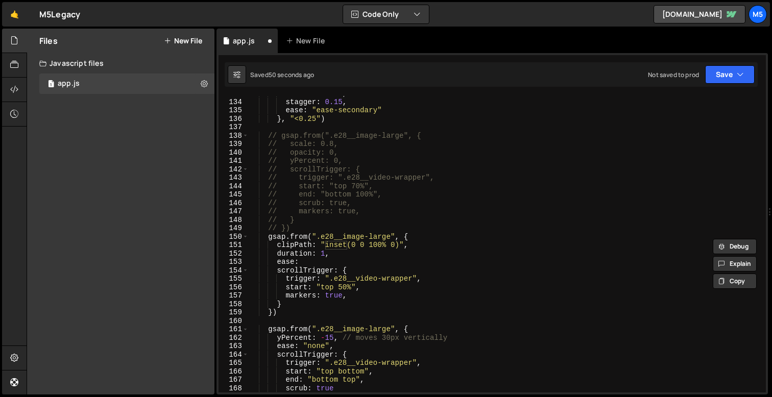
click at [328, 253] on div "duration : 0.5 , stagger : 0.15 , ease : "ease-secondary" } , "<0.25" ) // gsap…" at bounding box center [505, 245] width 513 height 313
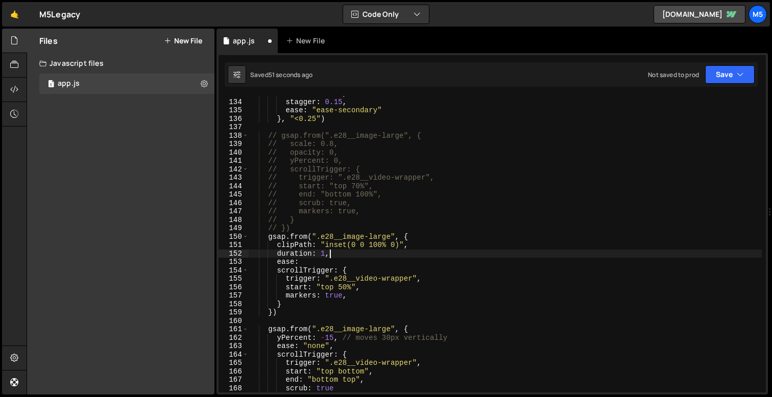
click at [321, 257] on div "duration : 0.5 , stagger : 0.15 , ease : "ease-secondary" } , "<0.25" ) // gsap…" at bounding box center [505, 245] width 513 height 313
click at [322, 259] on div "duration : 0.5 , stagger : 0.15 , ease : "ease-secondary" } , "<0.25" ) // gsap…" at bounding box center [505, 245] width 513 height 313
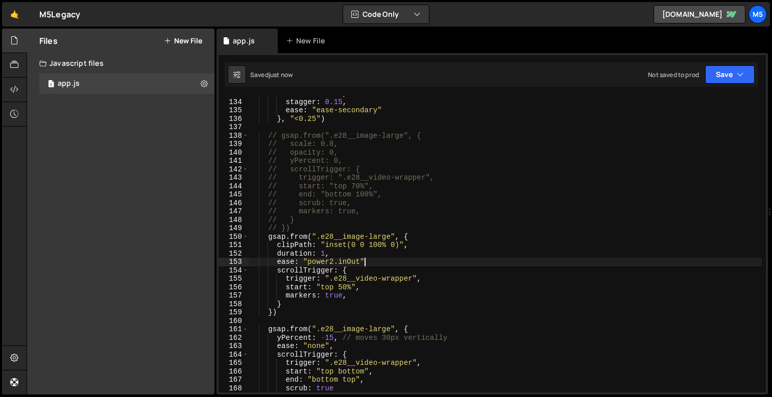
scroll to position [0, 8]
click at [321, 250] on div "duration : 0.5 , stagger : 0.15 , ease : "ease-secondary" } , "<0.25" ) // gsap…" at bounding box center [505, 245] width 513 height 313
type textarea "duration: 2,"
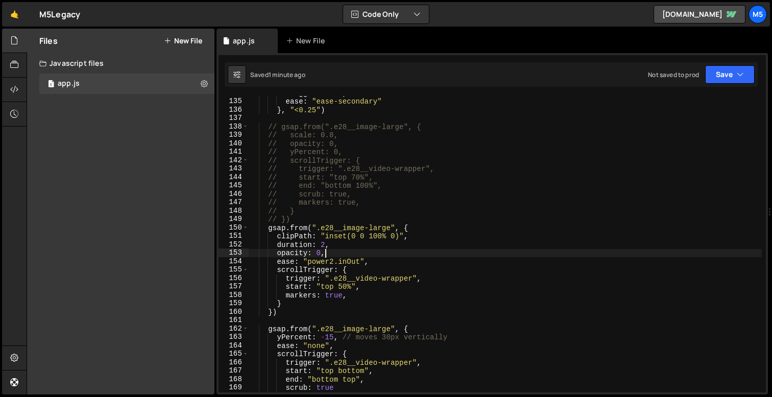
scroll to position [1123, 0]
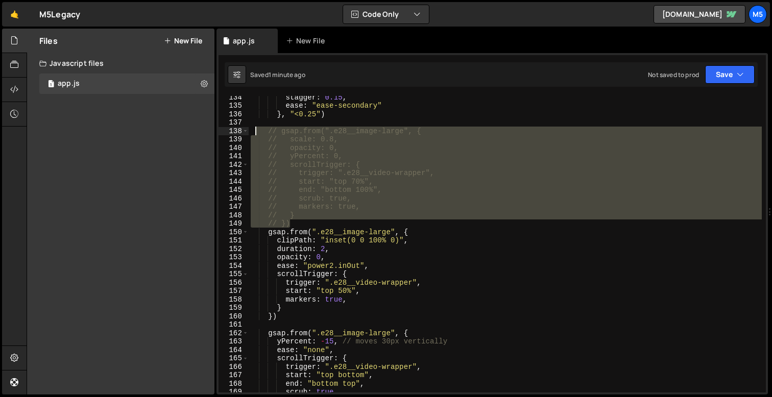
drag, startPoint x: 292, startPoint y: 224, endPoint x: 252, endPoint y: 130, distance: 101.7
click at [252, 130] on div "stagger : 0.15 , ease : "ease-secondary" } , "<0.25" ) // gsap.from(".e28__imag…" at bounding box center [505, 249] width 513 height 313
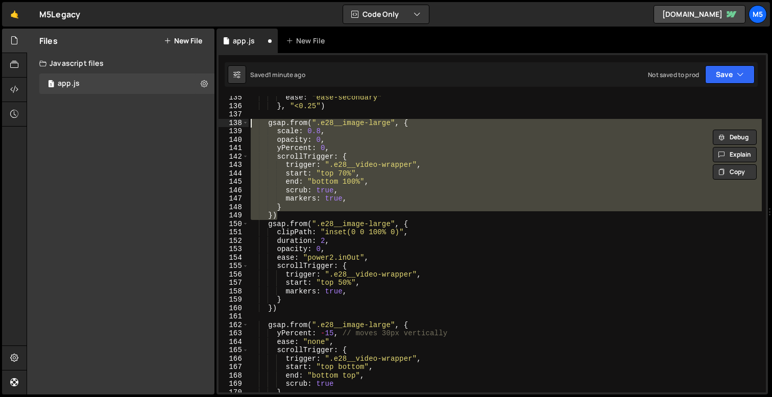
scroll to position [1152, 0]
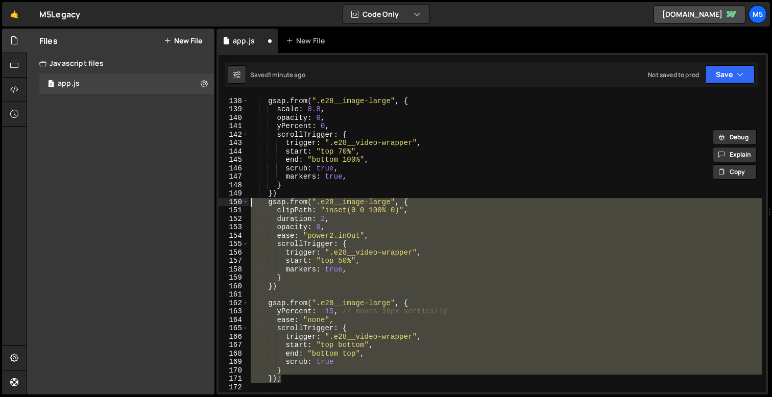
drag, startPoint x: 283, startPoint y: 381, endPoint x: 226, endPoint y: 201, distance: 188.4
click at [226, 201] on div "gsap.from(".e28__image-large", { scale: 0.8, 137 138 139 140 141 142 143 144 14…" at bounding box center [491, 244] width 547 height 297
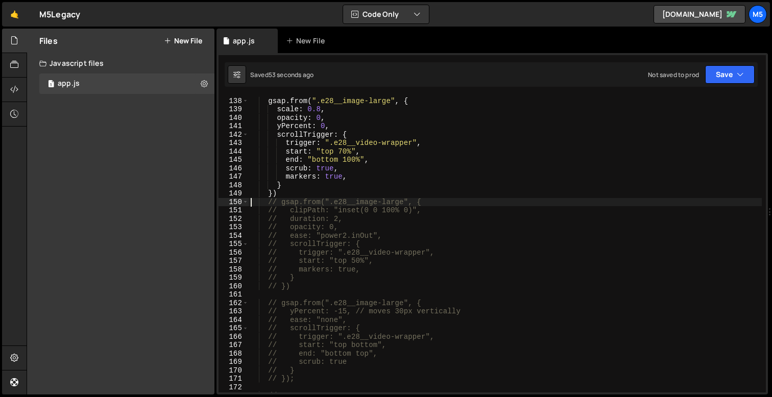
click at [365, 247] on div "gsap . from ( ".e28__image-large" , { scale : 0.8 , opacity : 0 , yPercent : 0 …" at bounding box center [505, 244] width 513 height 313
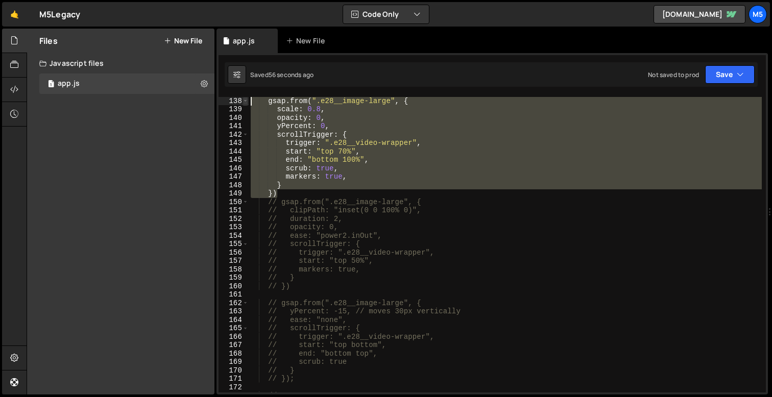
drag, startPoint x: 285, startPoint y: 190, endPoint x: 247, endPoint y: 104, distance: 94.6
click at [247, 104] on div "// scrollTrigger: { 137 138 139 140 141 142 143 144 145 146 147 148 149 150 151…" at bounding box center [491, 244] width 547 height 297
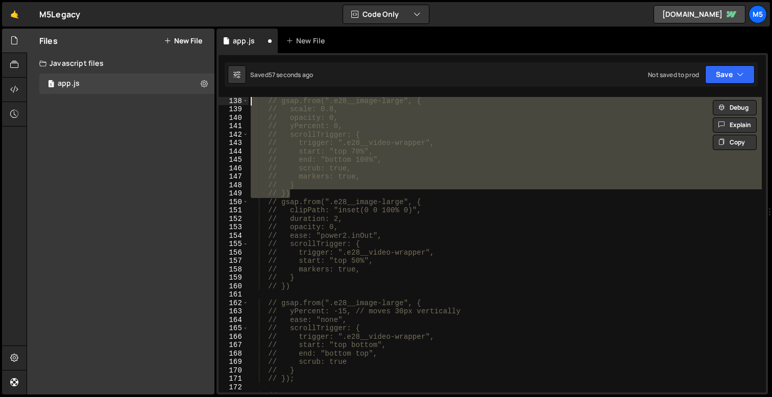
click at [311, 254] on div "// gsap.from(".e28__image-large", { // scale: 0.8, // opacity: 0, // yPercent: …" at bounding box center [505, 244] width 513 height 313
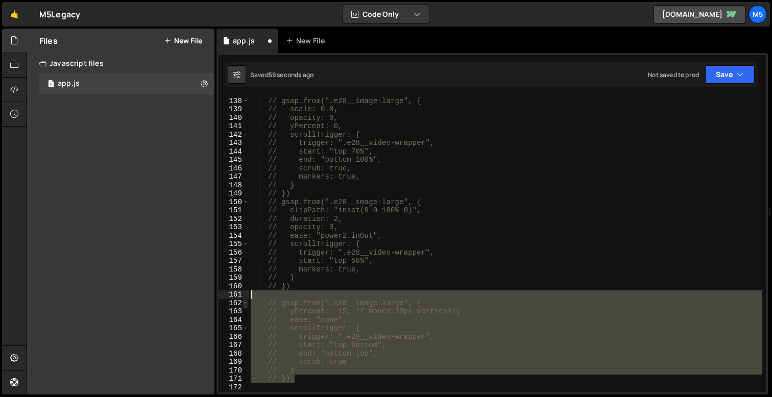
drag, startPoint x: 296, startPoint y: 379, endPoint x: 248, endPoint y: 300, distance: 93.0
click at [248, 300] on div "// trigger: ".e28__video-wrapper", 137 138 139 140 141 142 143 144 145 146 147 …" at bounding box center [491, 244] width 547 height 297
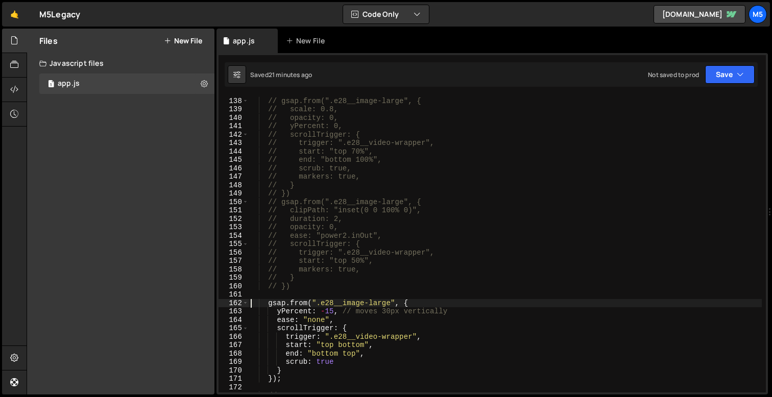
click at [363, 275] on div "// gsap.from(".e28__image-large", { // scale: 0.8, // opacity: 0, // yPercent: …" at bounding box center [505, 244] width 513 height 313
type textarea "// }"
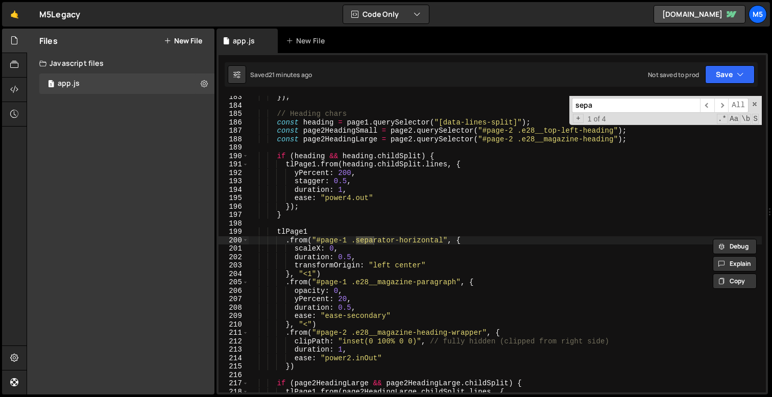
scroll to position [1536, 0]
type input "separator-horizontal"
click at [390, 298] on div "}) ; // Heading chars const heading = page1 . querySelector ( "[data-lines-spli…" at bounding box center [505, 249] width 513 height 313
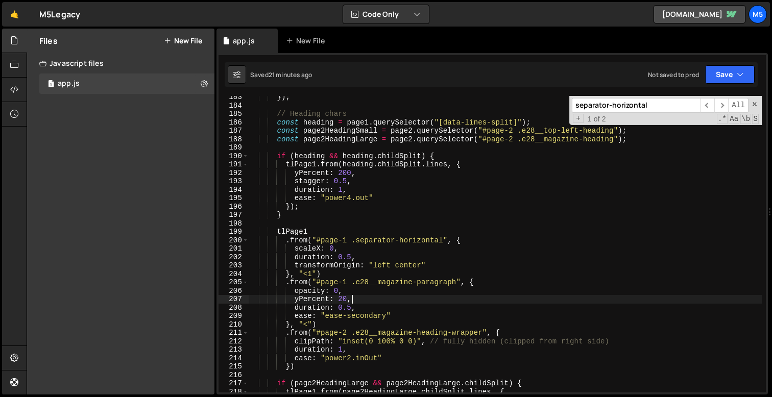
click at [646, 105] on input "separator-horizontal" at bounding box center [636, 105] width 128 height 15
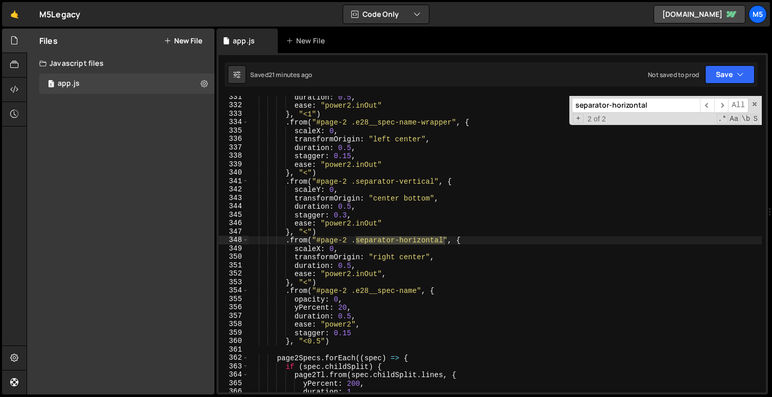
scroll to position [2791, 0]
click at [406, 223] on div "duration : 0.5 , ease : "power2.inOut" } , "<1" ) . from ( "#page-2 .e28__spec-…" at bounding box center [505, 249] width 513 height 313
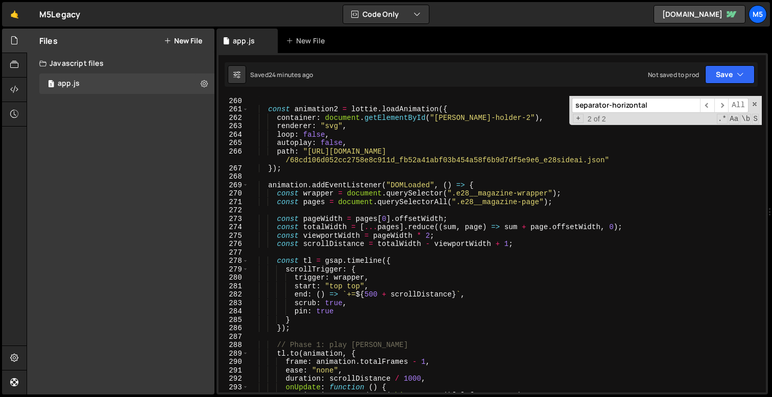
scroll to position [2180, 0]
click at [413, 136] on div "}) ; const animation2 = [PERSON_NAME] . loadAnimation ({ container : document .…" at bounding box center [505, 244] width 513 height 313
click at [755, 104] on span at bounding box center [754, 104] width 7 height 7
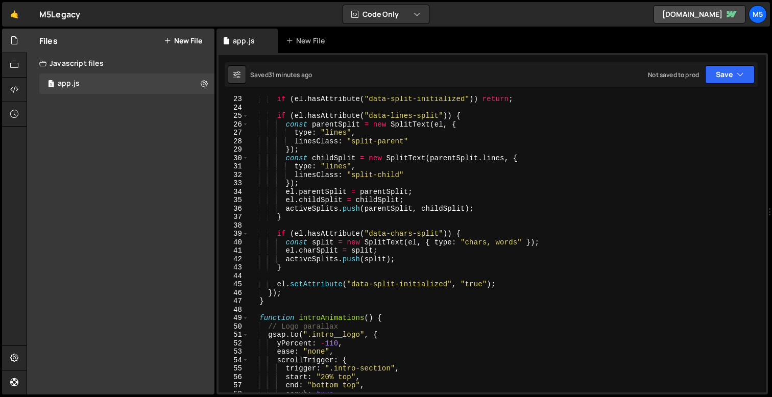
scroll to position [179, 0]
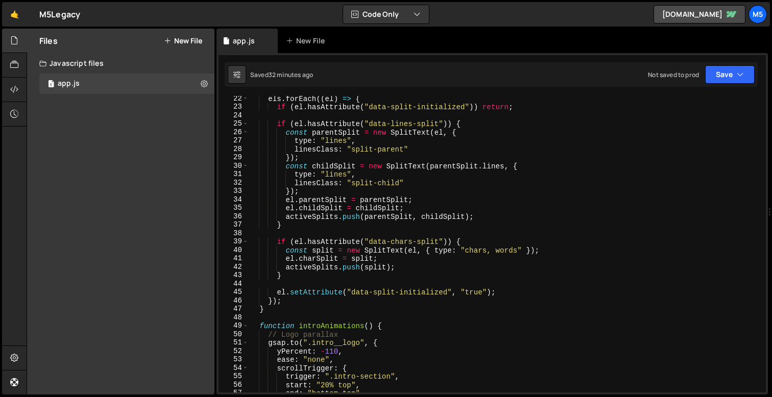
click at [495, 278] on div "els . forEach (( el ) => { if ( el . hasAttribute ( "data-split-initialized" ))…" at bounding box center [505, 250] width 513 height 313
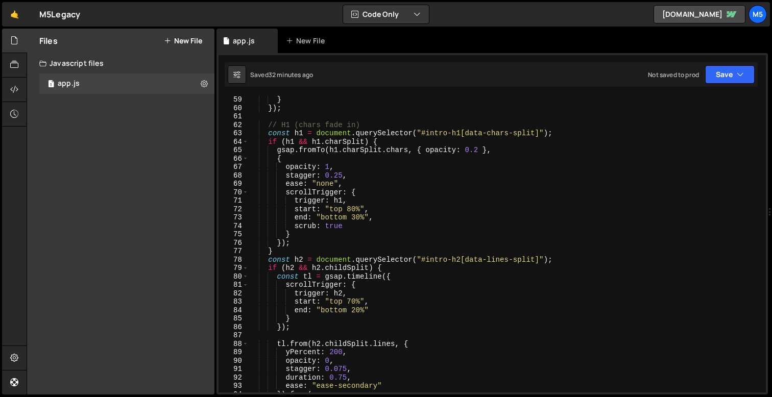
scroll to position [488, 0]
click at [397, 192] on div "} }) ; // H1 (chars fade in) const h1 = document . querySelector ( "#intro-h1[d…" at bounding box center [505, 252] width 513 height 313
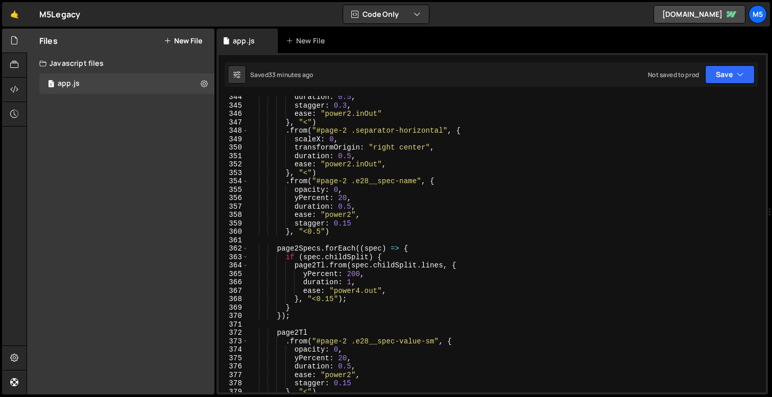
scroll to position [2911, 0]
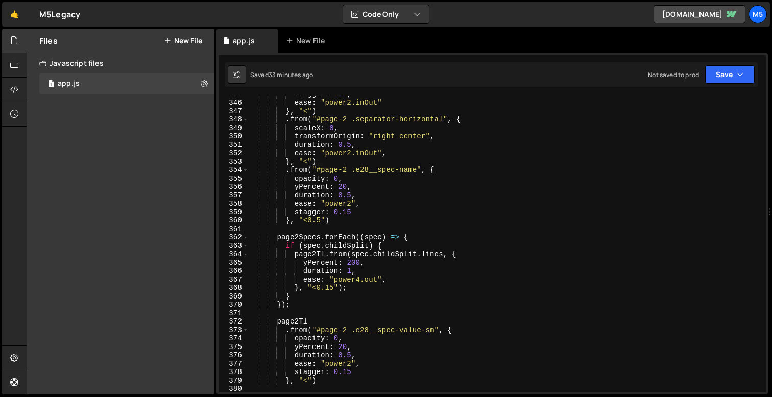
click at [392, 279] on div "stagger : 0.3 , ease : "power2.inOut" } , "<" ) . from ( "#page-2 .separator-ho…" at bounding box center [505, 246] width 513 height 313
click at [432, 255] on div "stagger : 0.3 , ease : "power2.inOut" } , "<" ) . from ( "#page-2 .separator-ho…" at bounding box center [505, 246] width 513 height 313
click at [398, 280] on div "stagger : 0.3 , ease : "power2.inOut" } , "<" ) . from ( "#page-2 .separator-ho…" at bounding box center [505, 246] width 513 height 313
type textarea "ease: "power4.out","
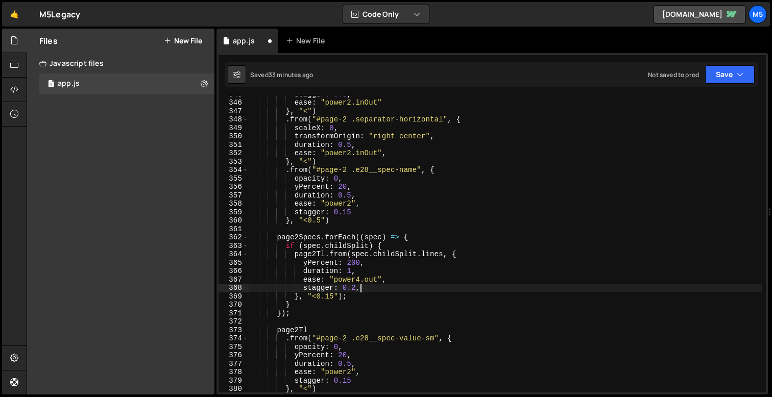
scroll to position [0, 7]
click at [341, 244] on div "stagger : 0.3 , ease : "power2.inOut" } , "<" ) . from ( "#page-2 .separator-ho…" at bounding box center [505, 246] width 513 height 313
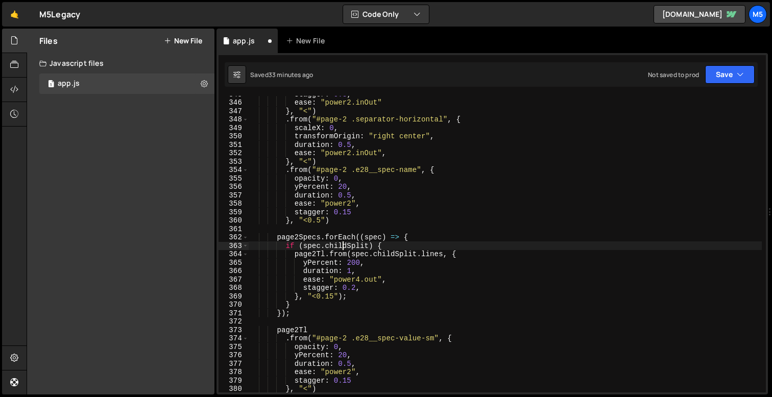
click at [352, 246] on div "stagger : 0.3 , ease : "power2.inOut" } , "<" ) . from ( "#page-2 .separator-ho…" at bounding box center [505, 246] width 513 height 313
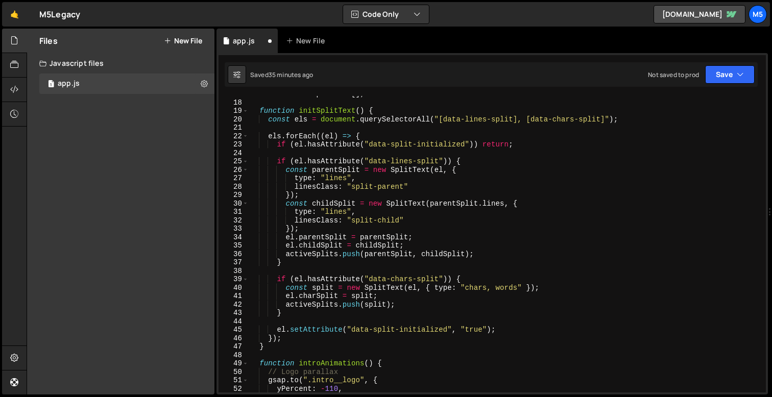
scroll to position [136, 0]
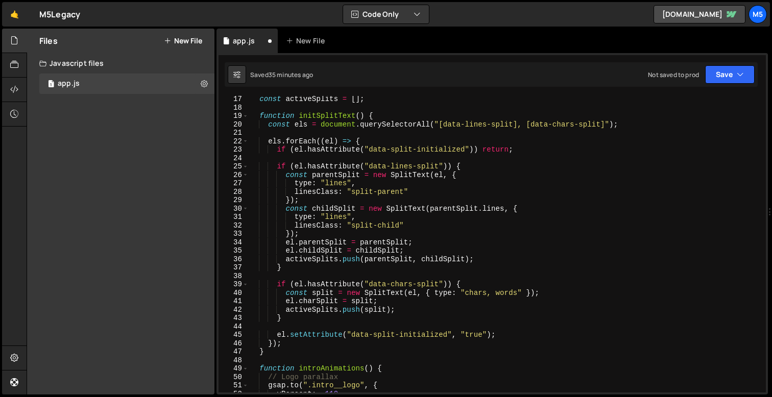
click at [311, 302] on div "const activeSplits = [ ] ; function initSplitText ( ) { const els = document . …" at bounding box center [505, 251] width 513 height 313
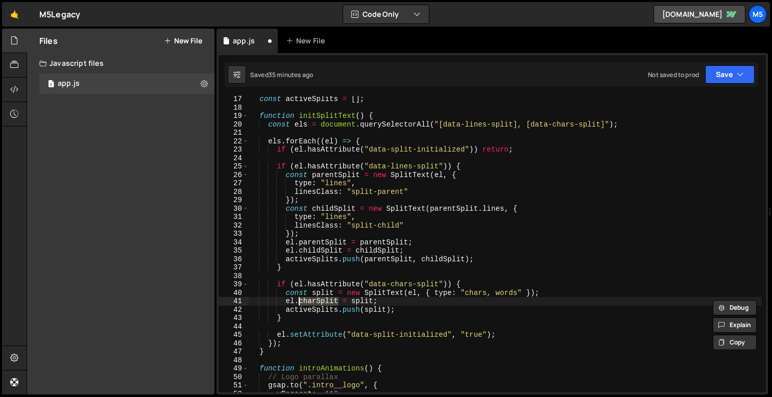
click at [319, 301] on div "const activeSplits = [ ] ; function initSplitText ( ) { const els = document . …" at bounding box center [505, 251] width 513 height 313
drag, startPoint x: 317, startPoint y: 302, endPoint x: 300, endPoint y: 301, distance: 16.9
click at [300, 301] on div "const activeSplits = [ ] ; function initSplitText ( ) { const els = document . …" at bounding box center [505, 251] width 513 height 313
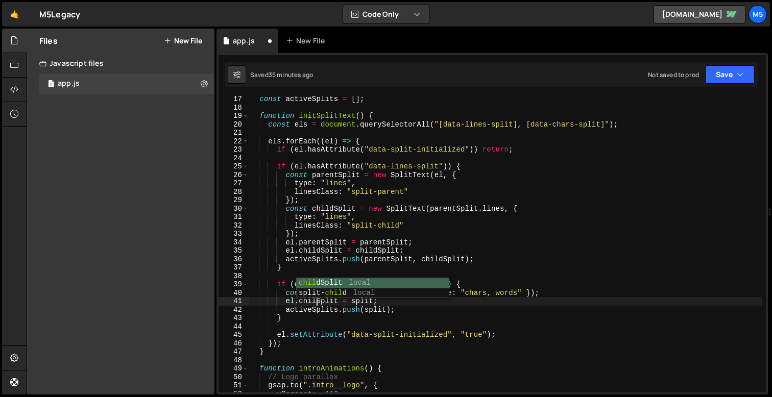
scroll to position [0, 5]
click at [392, 332] on div "const activeSplits = [ ] ; function initSplitText ( ) { const els = document . …" at bounding box center [505, 251] width 513 height 313
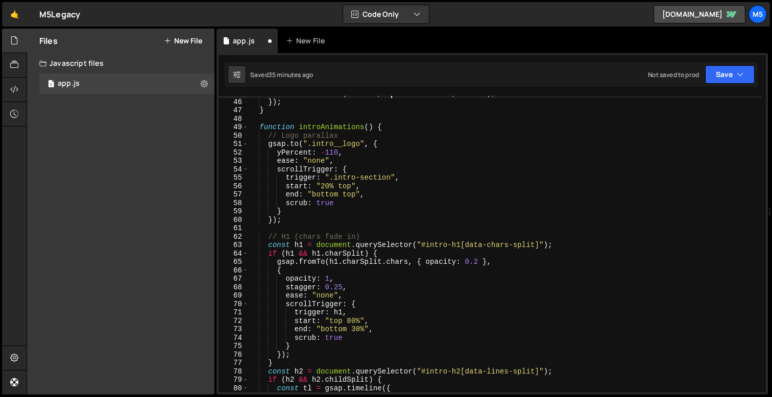
scroll to position [377, 0]
click at [340, 250] on div "el . setAttribute ( "data-split-initialized" , "true" ) ; }) ; } function intro…" at bounding box center [505, 245] width 513 height 313
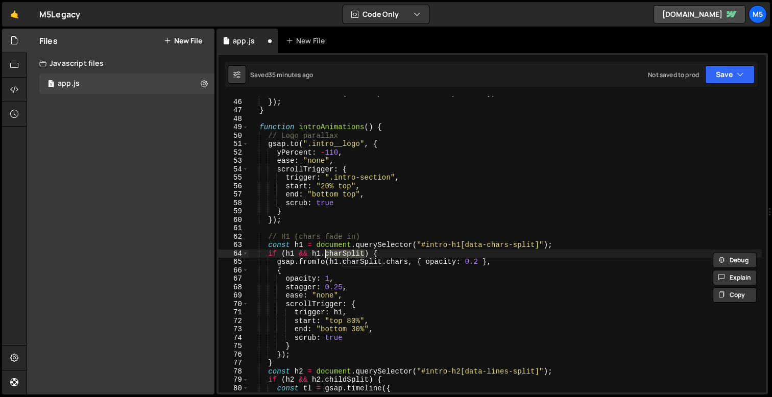
click at [343, 253] on div "el . setAttribute ( "data-split-initialized" , "true" ) ; }) ; } function intro…" at bounding box center [505, 245] width 513 height 313
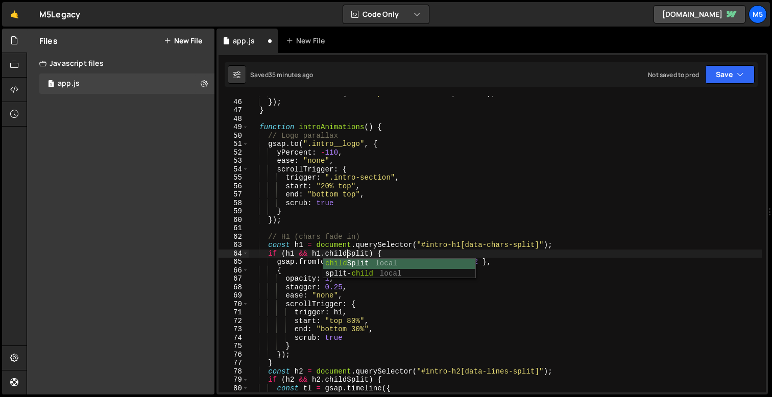
scroll to position [0, 6]
click at [358, 263] on div "el . setAttribute ( "data-split-initialized" , "true" ) ; }) ; } function intro…" at bounding box center [505, 245] width 513 height 313
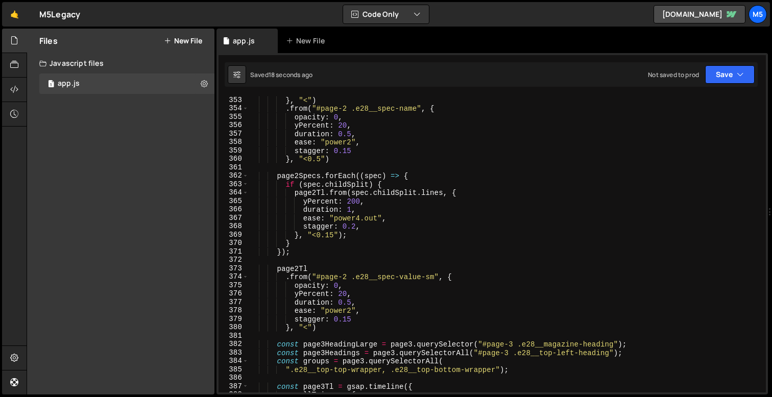
scroll to position [2991, 0]
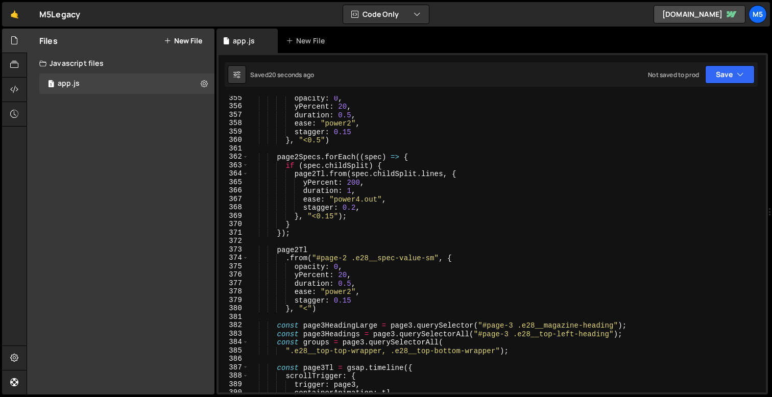
click at [433, 175] on div "opacity : 0 , yPercent : 20 , duration : 0.5 , ease : "power2" , stagger : 0.15…" at bounding box center [505, 250] width 513 height 313
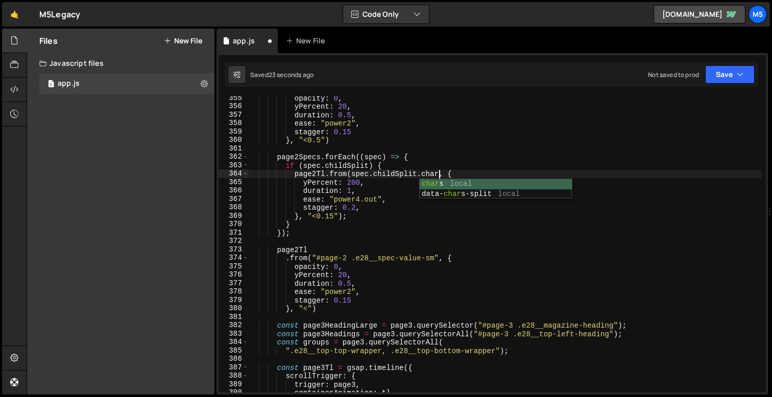
scroll to position [0, 13]
click at [386, 225] on div "opacity : 0 , yPercent : 20 , duration : 0.5 , ease : "power2" , stagger : 0.15…" at bounding box center [505, 250] width 513 height 313
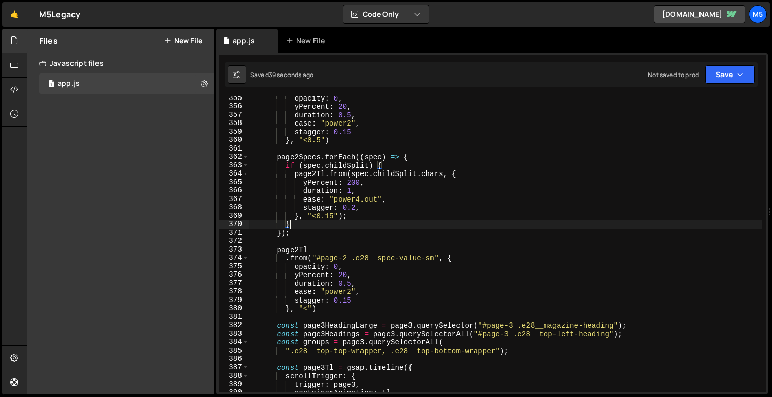
click at [361, 190] on div "opacity : 0 , yPercent : 20 , duration : 0.5 , ease : "power2" , stagger : 0.15…" at bounding box center [505, 250] width 513 height 313
type textarea "duration: 1,"
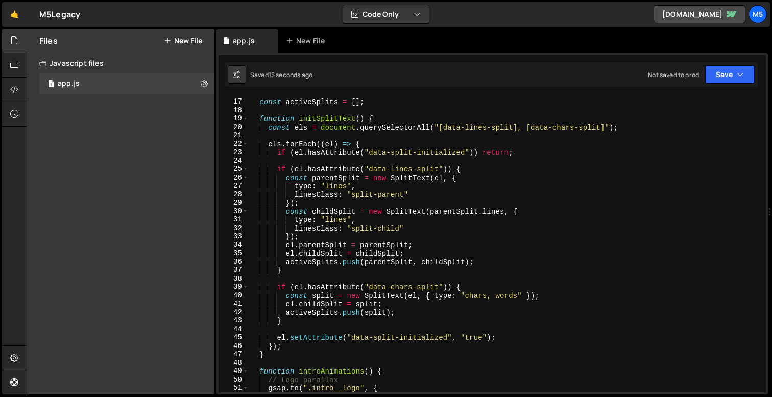
scroll to position [148, 0]
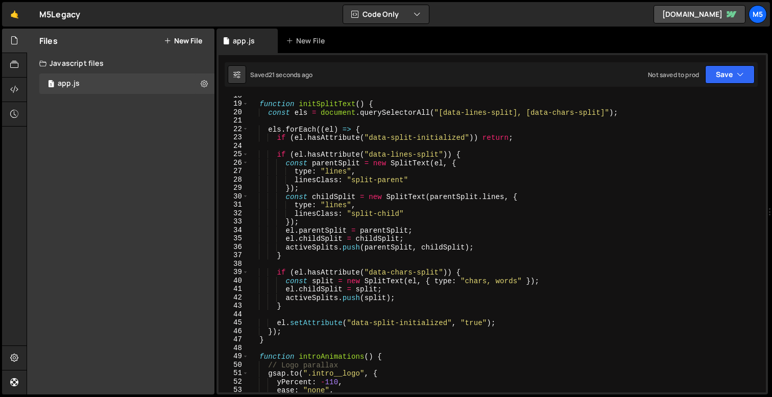
click at [355, 290] on div "function initSplitText ( ) { const els = document . querySelectorAll ( "[data-l…" at bounding box center [505, 247] width 513 height 313
click at [312, 283] on div "function initSplitText ( ) { const els = document . querySelectorAll ( "[data-l…" at bounding box center [505, 247] width 513 height 313
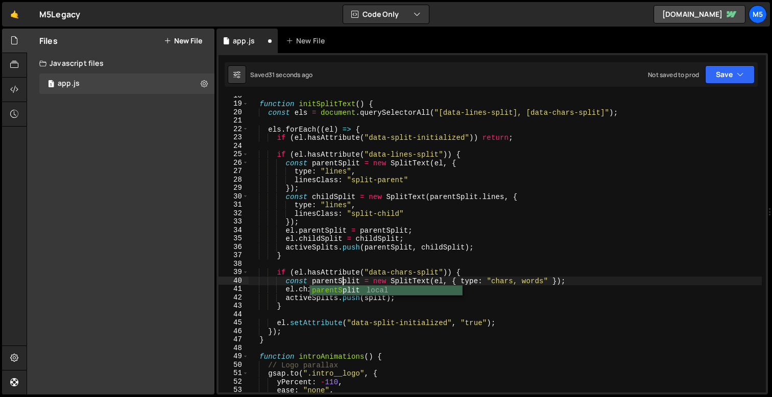
scroll to position [0, 6]
click at [523, 282] on div "function initSplitText ( ) { const els = document . querySelectorAll ( "[data-l…" at bounding box center [505, 247] width 513 height 313
click at [549, 280] on div "function initSplitText ( ) { const els = document . querySelectorAll ( "[data-l…" at bounding box center [505, 247] width 513 height 313
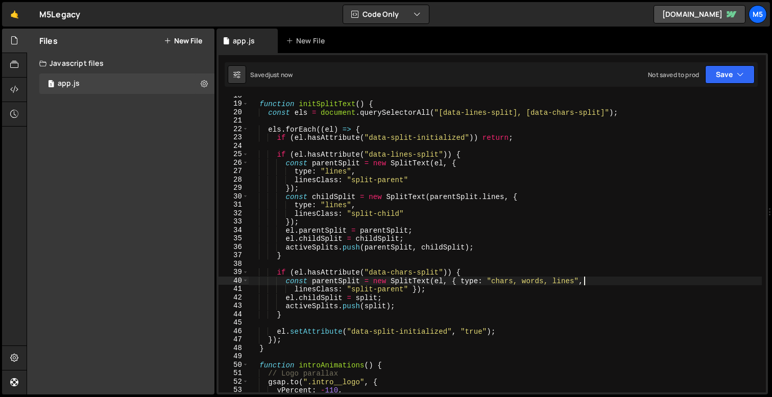
click at [461, 279] on div "function initSplitText ( ) { const els = document . querySelectorAll ( "[data-l…" at bounding box center [505, 247] width 513 height 313
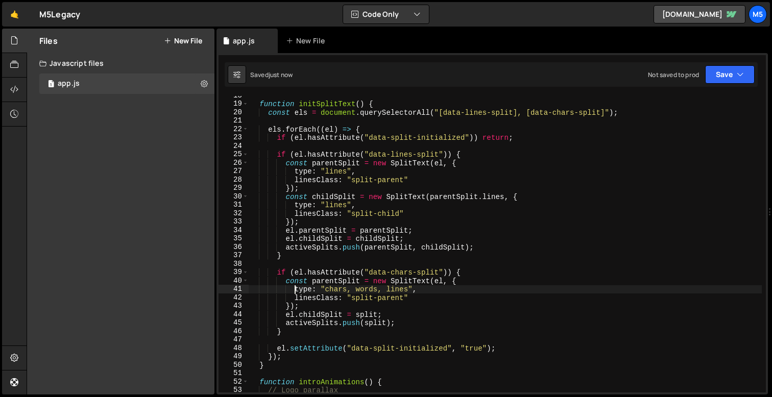
click at [309, 308] on div "function initSplitText ( ) { const els = document . querySelectorAll ( "[data-l…" at bounding box center [505, 247] width 513 height 313
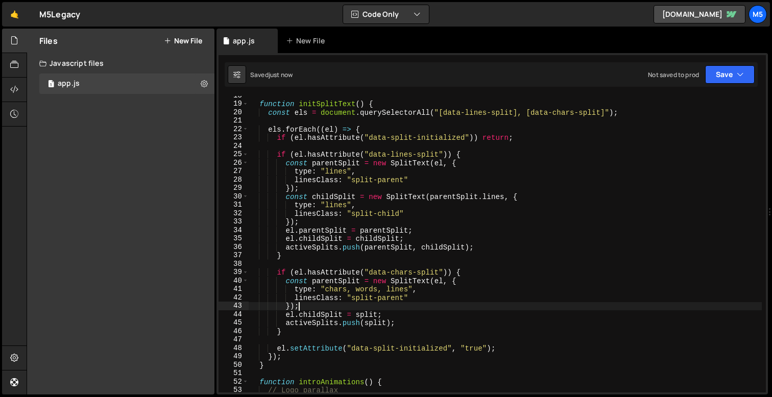
scroll to position [0, 3]
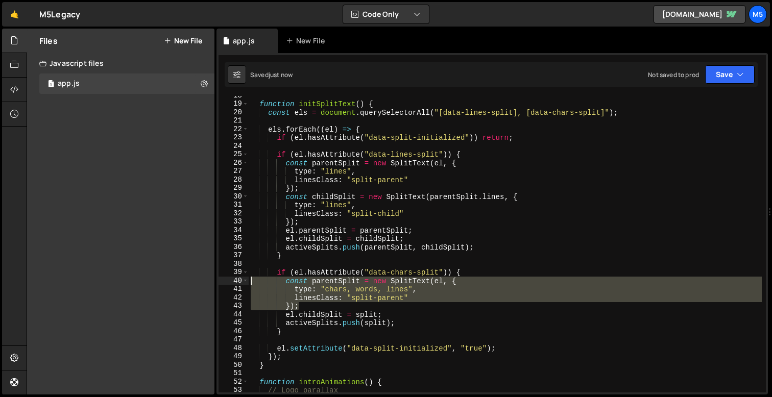
drag, startPoint x: 308, startPoint y: 306, endPoint x: 237, endPoint y: 282, distance: 74.9
click at [236, 282] on div "}); 18 19 20 21 22 23 24 25 26 27 28 29 30 31 32 33 34 35 36 37 38 39 40 41 42 …" at bounding box center [491, 244] width 547 height 297
click at [304, 309] on div "function initSplitText ( ) { const els = document . querySelectorAll ( "[data-l…" at bounding box center [505, 247] width 513 height 313
type textarea "});"
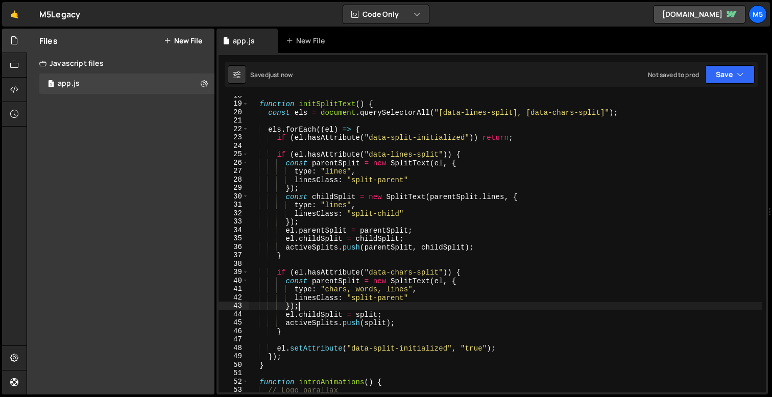
scroll to position [0, 2]
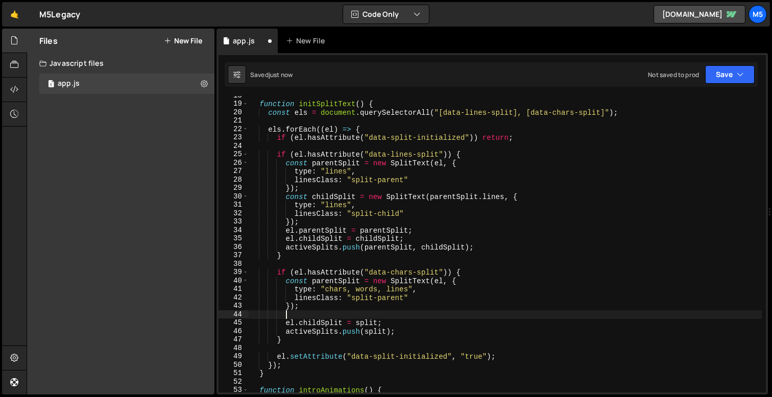
paste textarea "});"
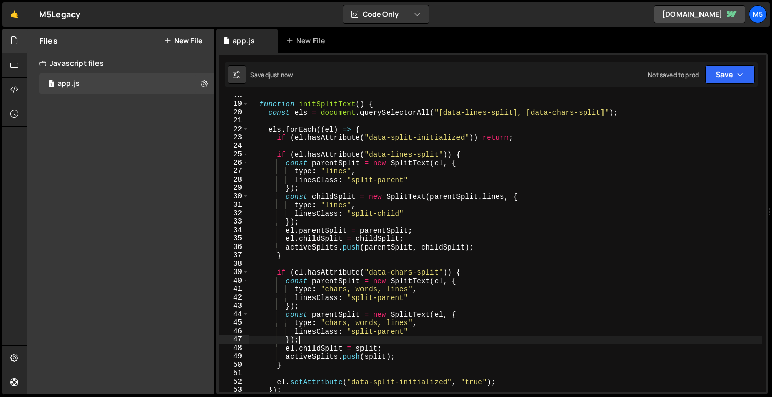
click at [332, 315] on div "function initSplitText ( ) { const els = document . querySelectorAll ( "[data-l…" at bounding box center [505, 247] width 513 height 313
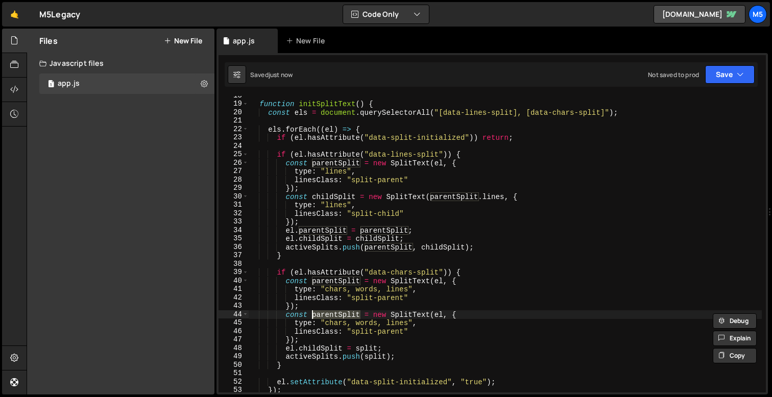
click at [343, 316] on div "function initSplitText ( ) { const els = document . querySelectorAll ( "[data-l…" at bounding box center [505, 247] width 513 height 313
drag, startPoint x: 338, startPoint y: 315, endPoint x: 313, endPoint y: 315, distance: 25.0
click at [313, 315] on div "function initSplitText ( ) { const els = document . querySelectorAll ( "[data-l…" at bounding box center [505, 247] width 513 height 313
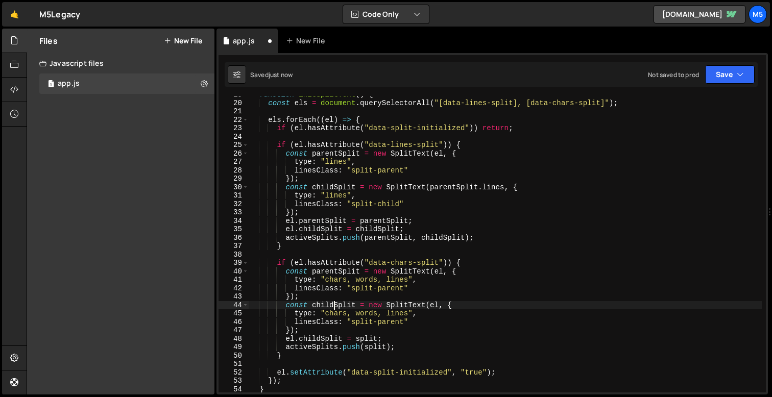
scroll to position [161, 0]
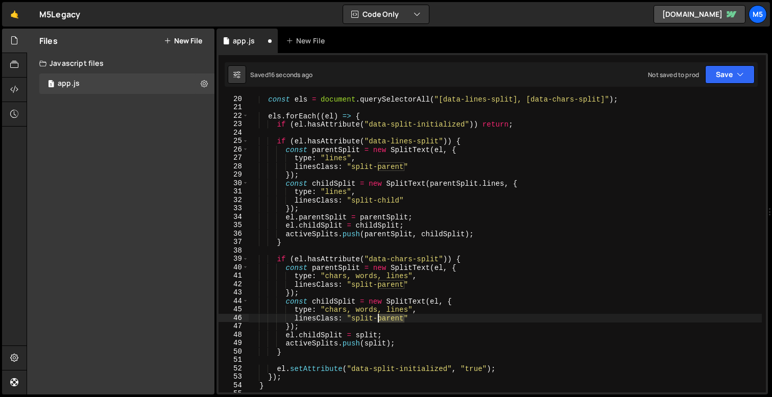
drag, startPoint x: 405, startPoint y: 317, endPoint x: 378, endPoint y: 318, distance: 27.1
click at [378, 318] on div "const els = document . querySelectorAll ( "[data-lines-split], [data-chars-spli…" at bounding box center [505, 251] width 513 height 313
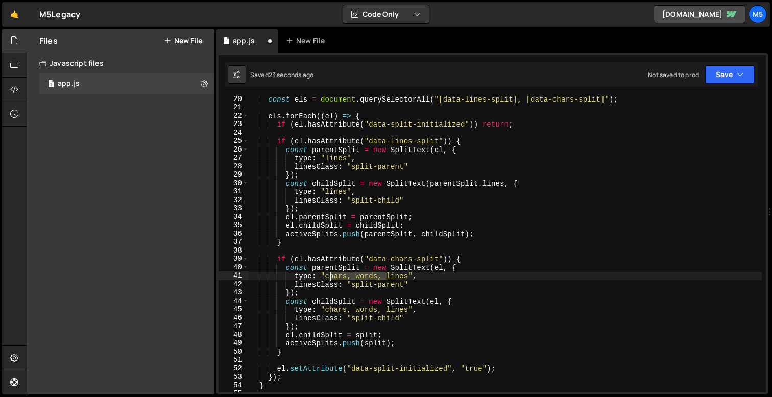
drag, startPoint x: 387, startPoint y: 278, endPoint x: 326, endPoint y: 278, distance: 60.7
click at [326, 278] on div "const els = document . querySelectorAll ( "[data-lines-split], [data-chars-spli…" at bounding box center [505, 251] width 513 height 313
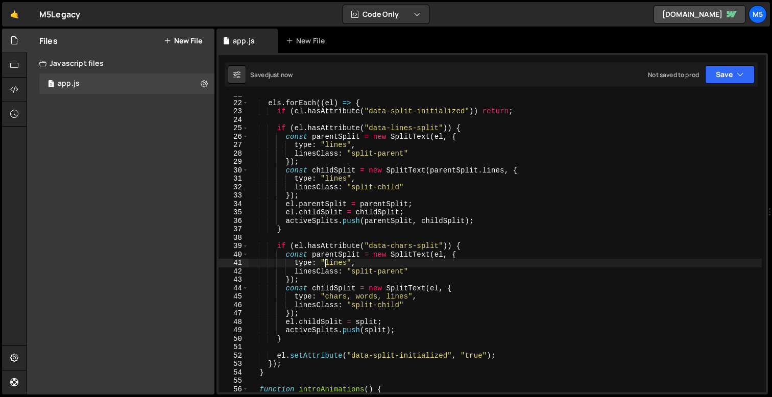
scroll to position [180, 0]
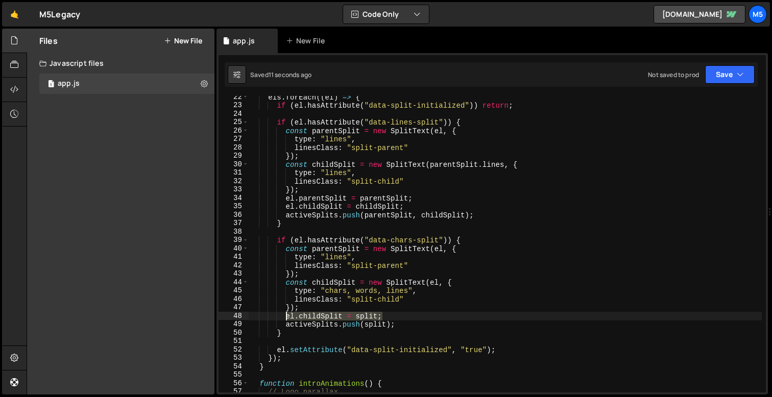
drag, startPoint x: 389, startPoint y: 317, endPoint x: 284, endPoint y: 317, distance: 104.6
click at [284, 317] on div "els . forEach (( el ) => { if ( el . hasAttribute ( "data-split-initialized" ))…" at bounding box center [505, 249] width 513 height 313
click at [311, 305] on div "els . forEach (( el ) => { if ( el . hasAttribute ( "data-split-initialized" ))…" at bounding box center [505, 249] width 513 height 313
type textarea "});"
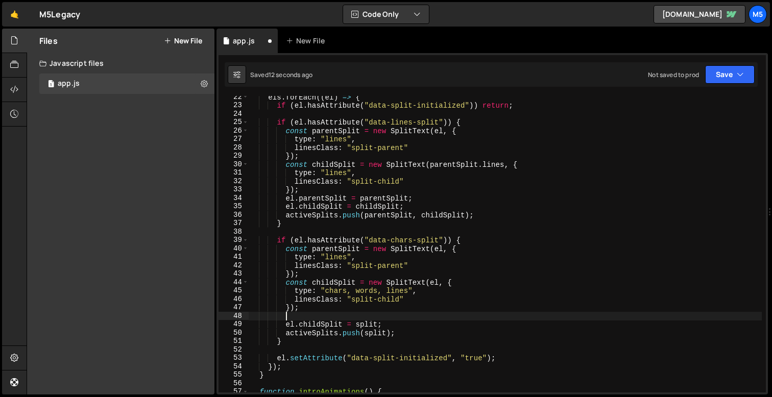
paste textarea "el.childSplit = split;"
click at [318, 315] on div "els . forEach (( el ) => { if ( el . hasAttribute ( "data-split-initialized" ))…" at bounding box center [505, 249] width 513 height 313
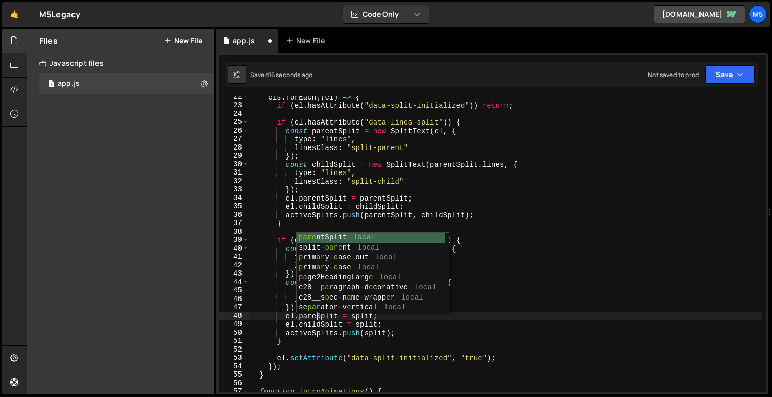
scroll to position [0, 5]
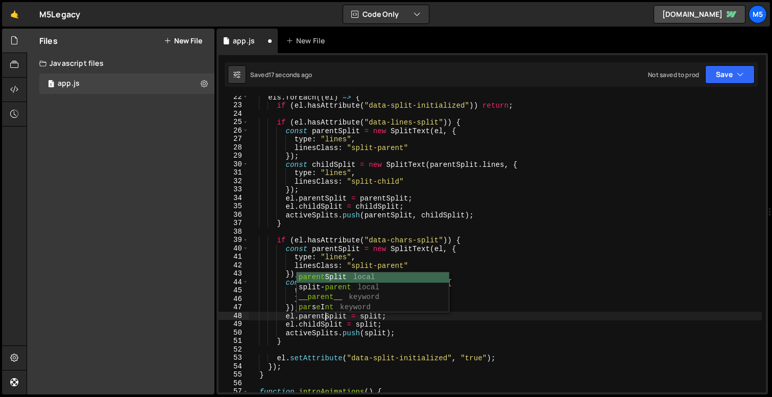
click at [427, 317] on div "els . forEach (( el ) => { if ( el . hasAttribute ( "data-split-initialized" ))…" at bounding box center [505, 249] width 513 height 313
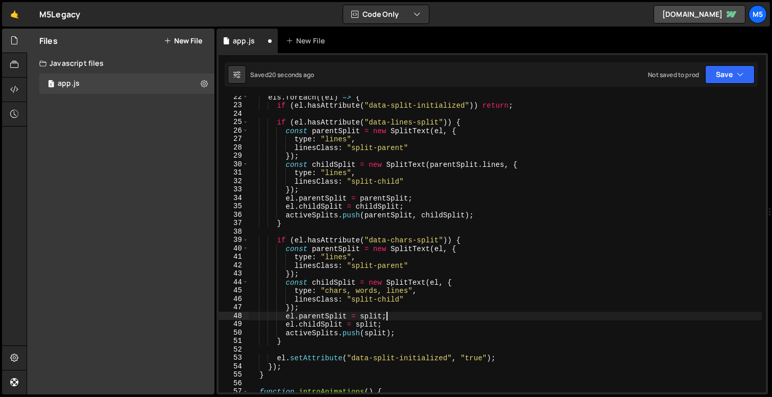
click at [361, 316] on div "els . forEach (( el ) => { if ( el . hasAttribute ( "data-split-initialized" ))…" at bounding box center [505, 249] width 513 height 313
click at [356, 324] on div "els . forEach (( el ) => { if ( el . hasAttribute ( "data-split-initialized" ))…" at bounding box center [505, 249] width 513 height 313
click at [415, 300] on div "els . forEach (( el ) => { if ( el . hasAttribute ( "data-split-initialized" ))…" at bounding box center [505, 249] width 513 height 313
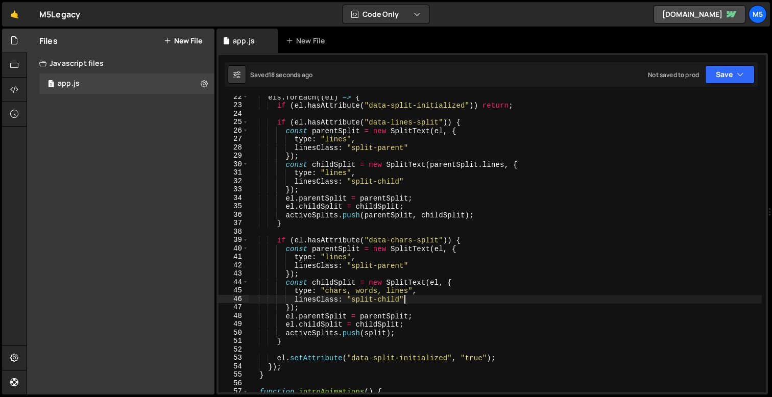
click at [388, 334] on div "els . forEach (( el ) => { if ( el . hasAttribute ( "data-split-initialized" ))…" at bounding box center [505, 249] width 513 height 313
click at [380, 334] on div "els . forEach (( el ) => { if ( el . hasAttribute ( "data-split-initialized" ))…" at bounding box center [505, 249] width 513 height 313
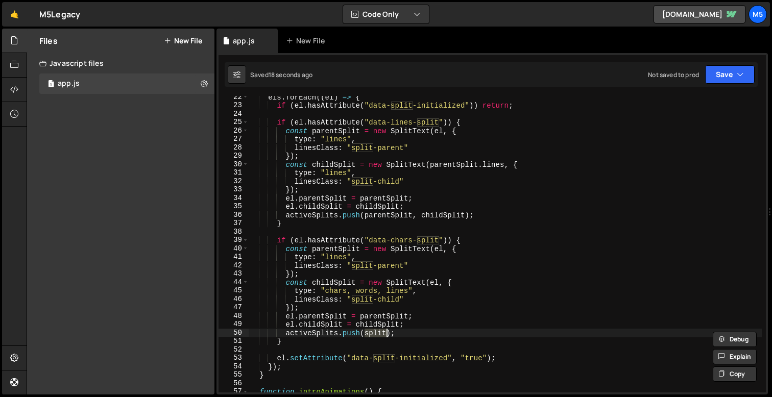
click at [380, 334] on div "els . forEach (( el ) => { if ( el . hasAttribute ( "data-split-initialized" ))…" at bounding box center [505, 249] width 513 height 313
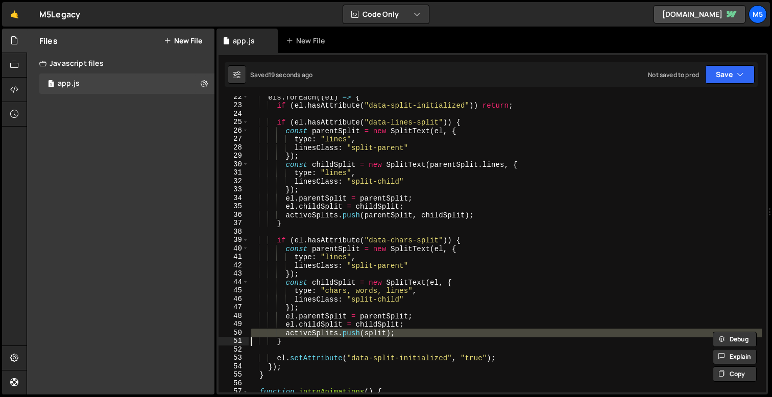
click at [387, 334] on div "els . forEach (( el ) => { if ( el . hasAttribute ( "data-split-initialized" ))…" at bounding box center [505, 249] width 513 height 313
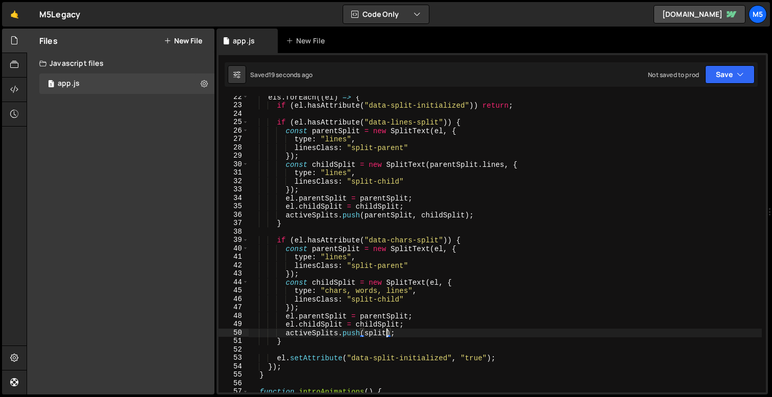
click at [374, 335] on div "els . forEach (( el ) => { if ( el . hasAttribute ( "data-split-initialized" ))…" at bounding box center [505, 249] width 513 height 313
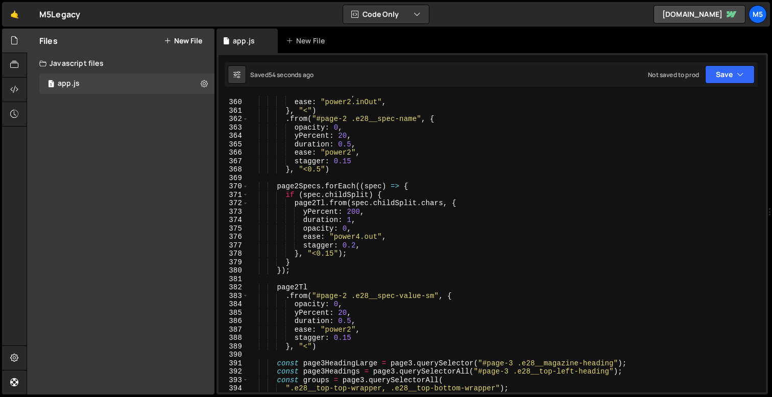
scroll to position [3024, 0]
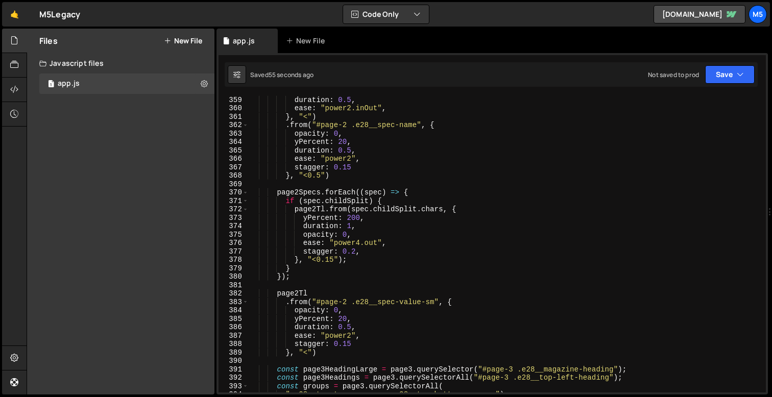
click at [351, 254] on div "duration : 0.5 , ease : "power2.inOut" , } , "<" ) . from ( "#page-2 .e28__spec…" at bounding box center [505, 251] width 513 height 313
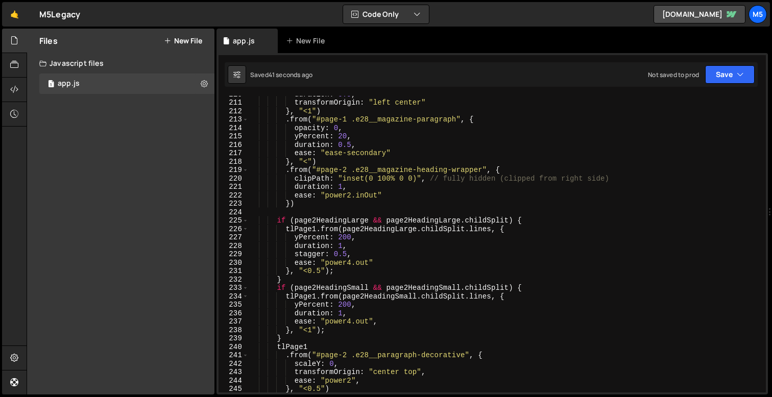
scroll to position [1752, 0]
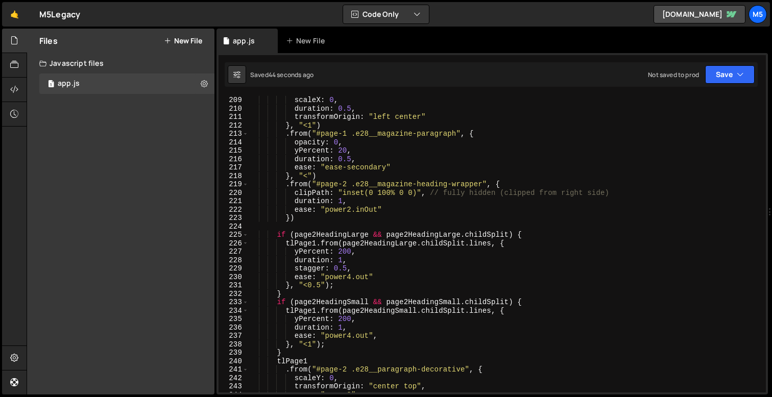
click at [485, 244] on div "scaleX : 0 , duration : 0.5 , transformOrigin : "left center" } , "<1" ) . from…" at bounding box center [505, 252] width 513 height 313
click at [375, 275] on div "scaleX : 0 , duration : 0.5 , transformOrigin : "left center" } , "<1" ) . from…" at bounding box center [505, 252] width 513 height 313
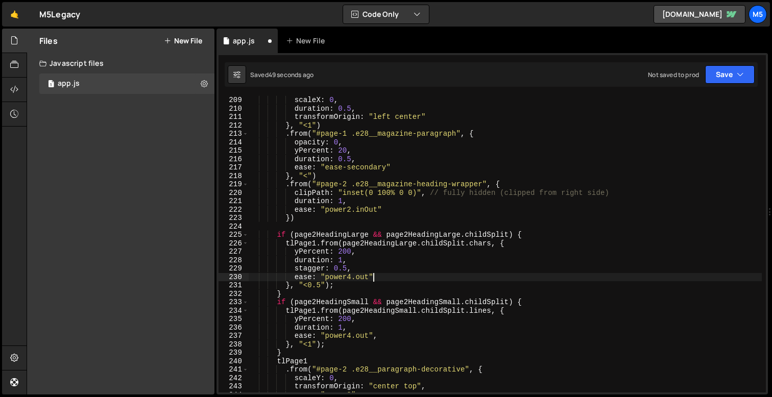
click at [346, 268] on div "scaleX : 0 , duration : 0.5 , transformOrigin : "left center" } , "<1" ) . from…" at bounding box center [505, 252] width 513 height 313
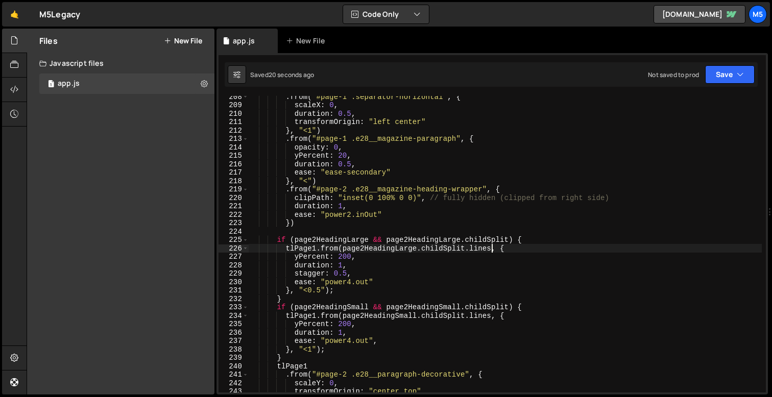
scroll to position [1752, 0]
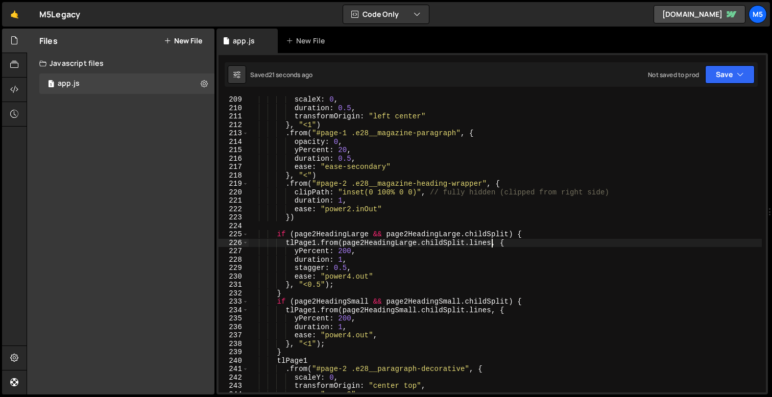
click at [483, 239] on div "scaleX : 0 , duration : 0.5 , transformOrigin : "left center" } , "<1" ) . from…" at bounding box center [505, 251] width 513 height 313
click at [392, 263] on div "scaleX : 0 , duration : 0.5 , transformOrigin : "left center" } , "<1" ) . from…" at bounding box center [505, 251] width 513 height 313
click at [347, 268] on div "scaleX : 0 , duration : 0.5 , transformOrigin : "left center" } , "<1" ) . from…" at bounding box center [505, 251] width 513 height 313
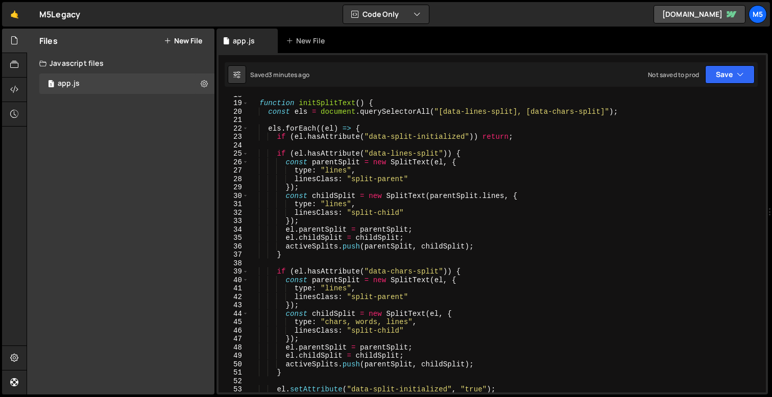
scroll to position [160, 0]
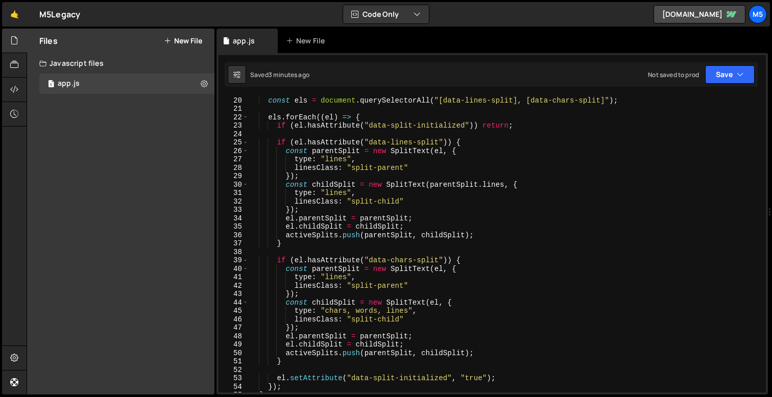
click at [431, 302] on div "function initSplitText ( ) { const els = document . querySelectorAll ( "[data-l…" at bounding box center [505, 244] width 513 height 313
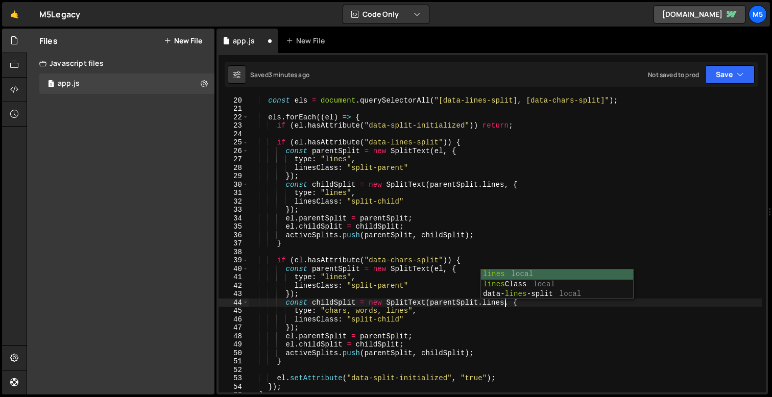
scroll to position [0, 17]
click at [447, 321] on div "function initSplitText ( ) { const els = document . querySelectorAll ( "[data-l…" at bounding box center [505, 244] width 513 height 313
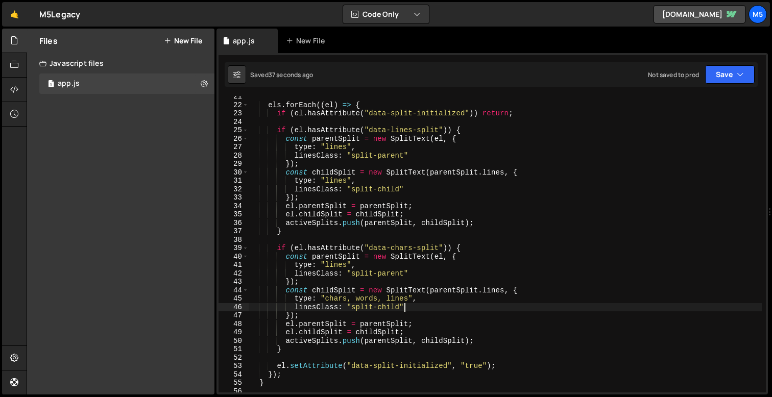
scroll to position [182, 0]
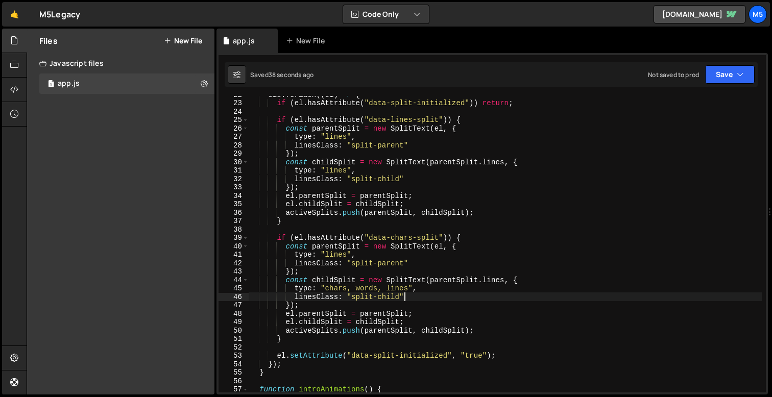
click at [479, 211] on div "els . forEach (( el ) => { if ( el . hasAttribute ( "data-split-initialized" ))…" at bounding box center [505, 246] width 513 height 313
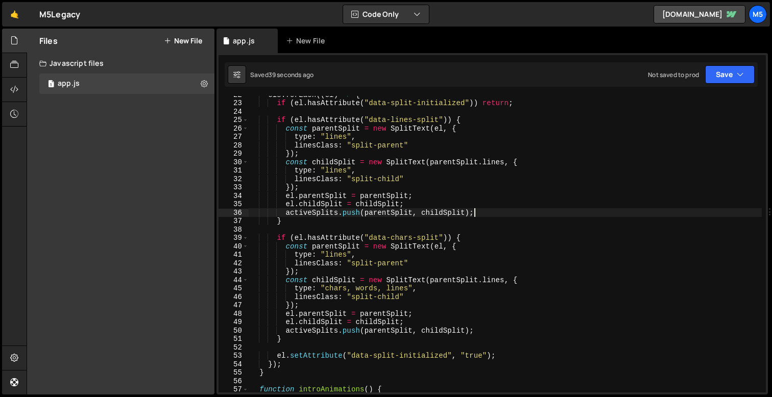
type textarea "})();"
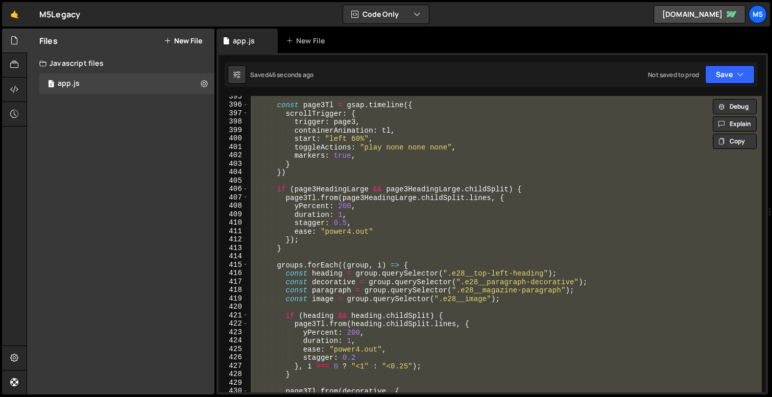
scroll to position [3330, 0]
click at [431, 258] on div "const page3Tl = gsap . timeline ({ scrollTrigger : { trigger : page3 , containe…" at bounding box center [505, 248] width 513 height 313
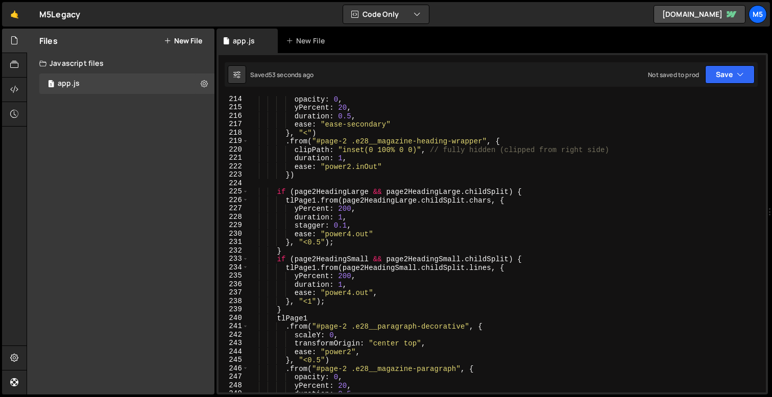
scroll to position [1778, 0]
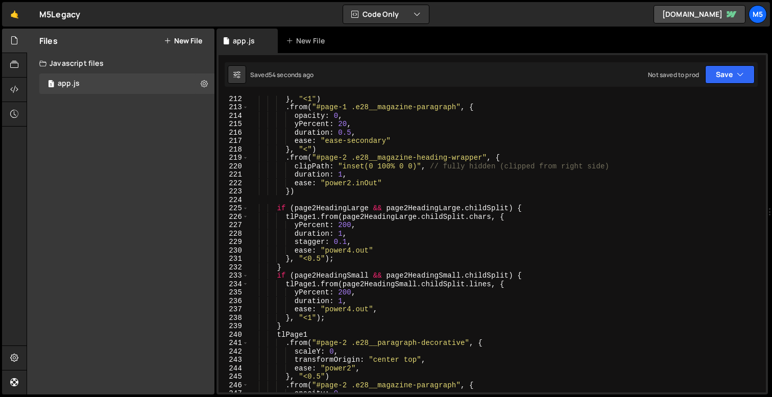
click at [318, 316] on div "} , "<1" ) . from ( "#page-1 .e28__magazine-paragraph" , { opacity : 0 , yPerce…" at bounding box center [505, 250] width 513 height 313
click at [351, 267] on div "} , "<1" ) . from ( "#page-1 .e28__magazine-paragraph" , { opacity : 0 , yPerce…" at bounding box center [505, 250] width 513 height 313
click at [353, 264] on div "} , "<1" ) . from ( "#page-1 .e28__magazine-paragraph" , { opacity : 0 , yPerce…" at bounding box center [505, 250] width 513 height 313
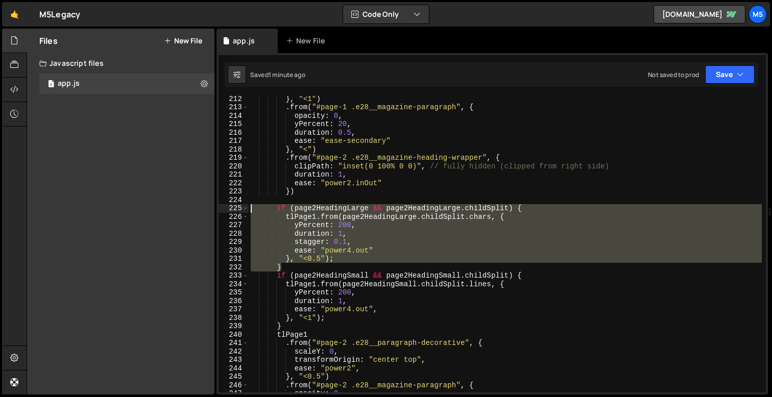
drag, startPoint x: 291, startPoint y: 268, endPoint x: 241, endPoint y: 208, distance: 78.3
click at [241, 208] on div "} 212 213 214 215 216 217 218 219 220 221 222 223 224 225 226 227 228 229 230 2…" at bounding box center [491, 244] width 547 height 297
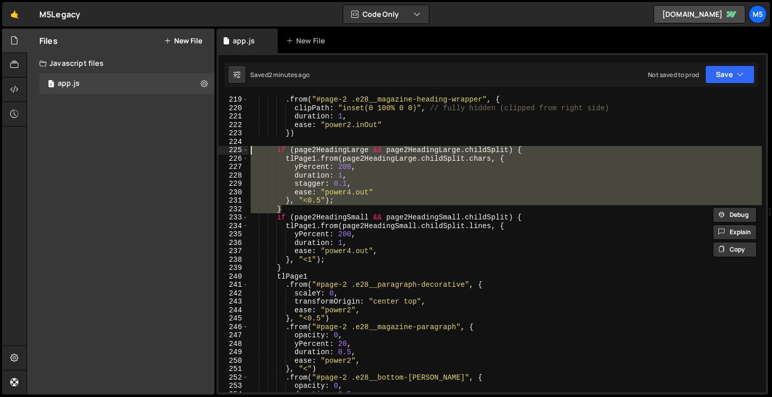
scroll to position [1829, 0]
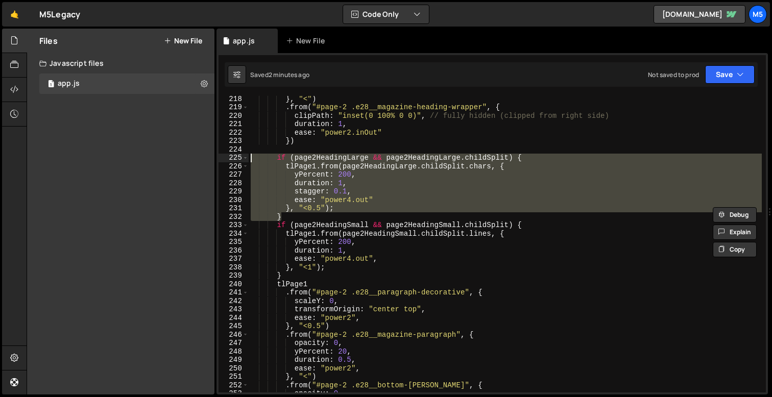
click at [478, 160] on div "} , "<" ) . from ( "#page-2 .e28__magazine-heading-wrapper" , { clipPath : "ins…" at bounding box center [505, 250] width 513 height 313
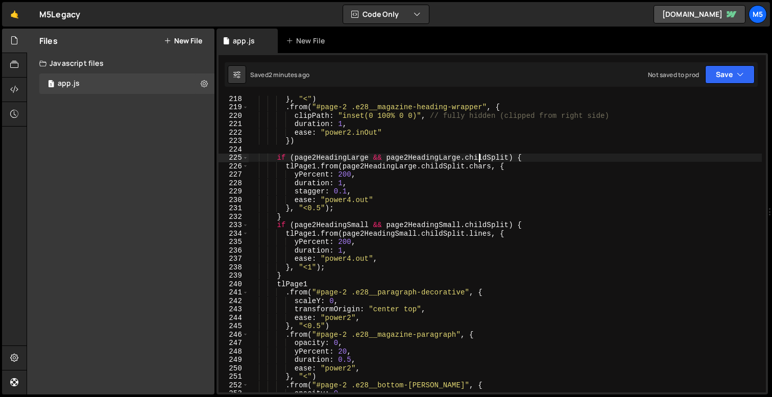
click at [483, 165] on div "} , "<" ) . from ( "#page-2 .e28__magazine-heading-wrapper" , { clipPath : "ins…" at bounding box center [505, 250] width 513 height 313
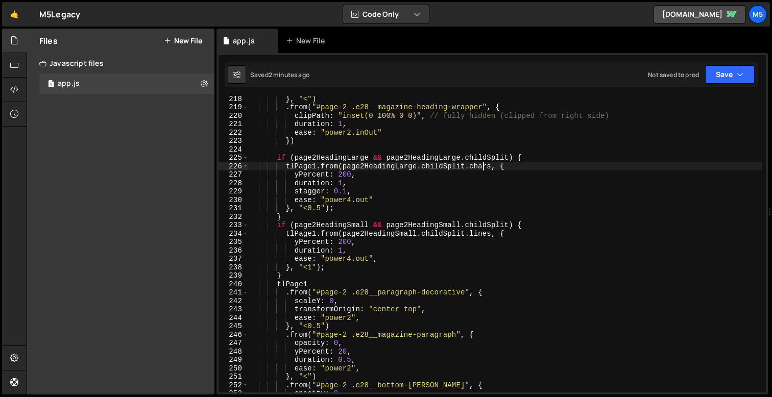
click at [483, 165] on div "} , "<" ) . from ( "#page-2 .e28__magazine-heading-wrapper" , { clipPath : "ins…" at bounding box center [505, 250] width 513 height 313
click at [349, 188] on div "} , "<" ) . from ( "#page-2 .e28__magazine-heading-wrapper" , { clipPath : "ins…" at bounding box center [505, 250] width 513 height 313
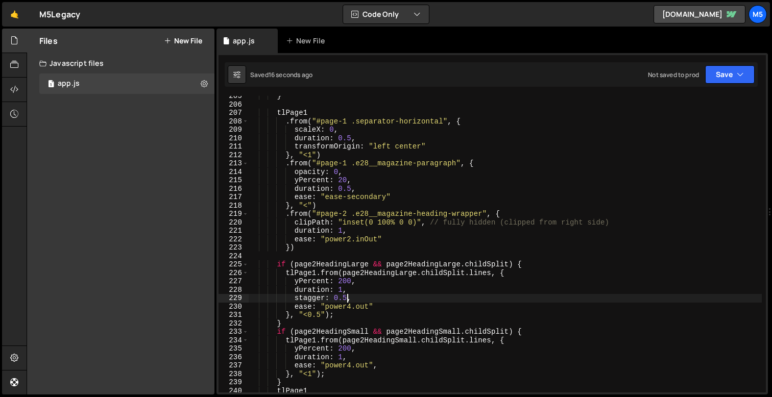
scroll to position [1738, 0]
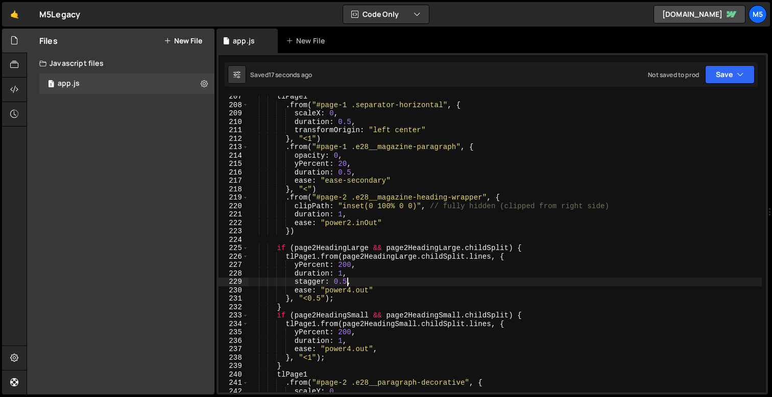
click at [479, 257] on div "tlPage1 . from ( "#page-1 .separator-horizontal" , { scaleX : 0 , duration : 0.…" at bounding box center [505, 248] width 513 height 313
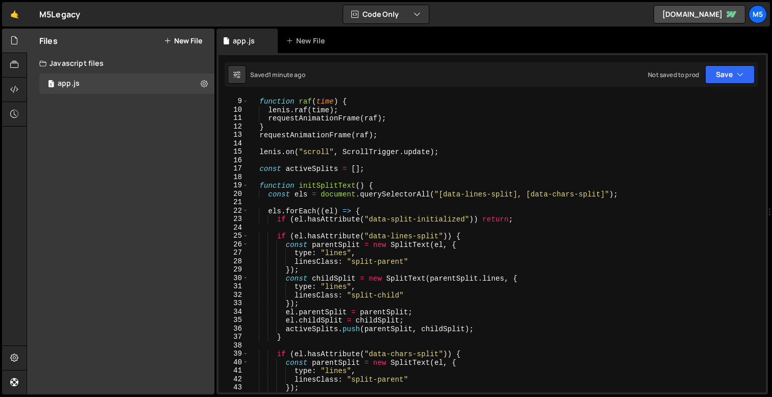
scroll to position [87, 0]
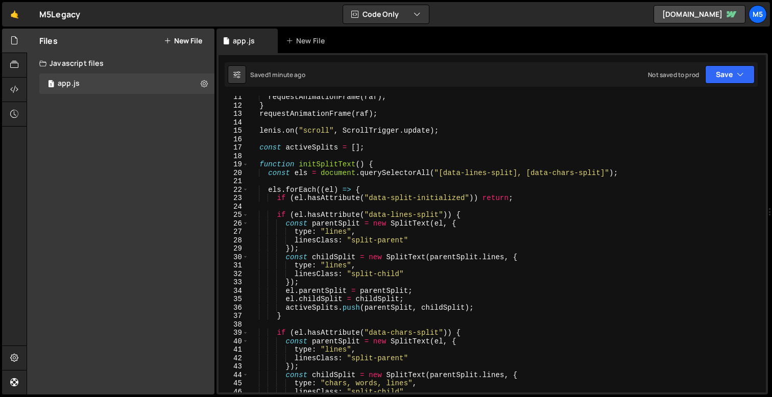
click at [346, 265] on div "requestAnimationFrame ( raf ) ; } requestAnimationFrame ( raf ) ; [PERSON_NAME]…" at bounding box center [505, 249] width 513 height 313
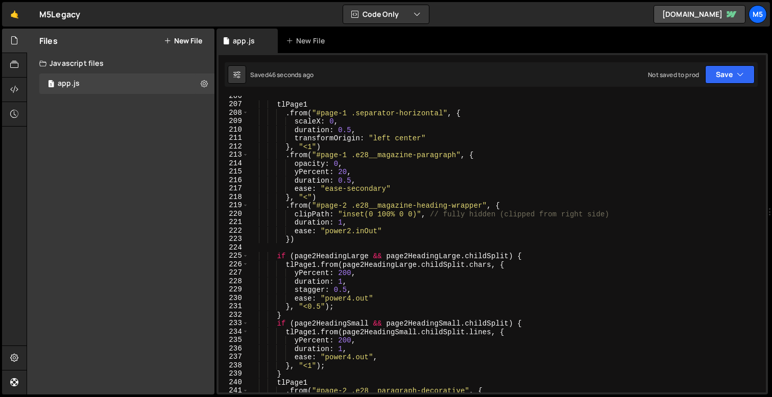
scroll to position [1732, 0]
click at [475, 334] on div "tlPage1 . from ( "#page-1 .separator-horizontal" , { scaleX : 0 , duration : 0.…" at bounding box center [505, 246] width 513 height 313
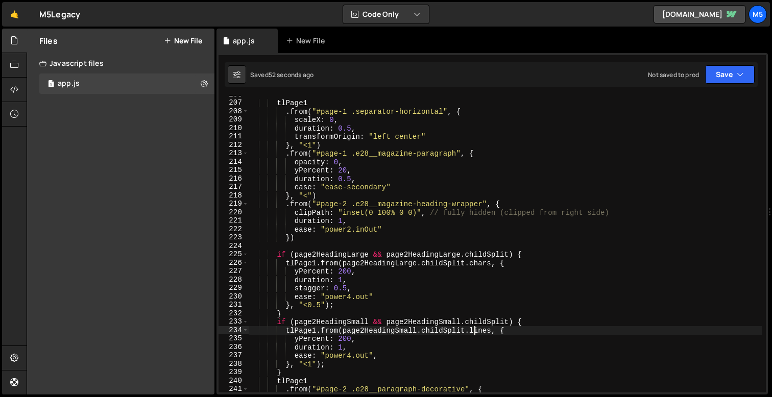
click at [480, 331] on div "tlPage1 . from ( "#page-1 .separator-horizontal" , { scaleX : 0 , duration : 0.…" at bounding box center [505, 246] width 513 height 313
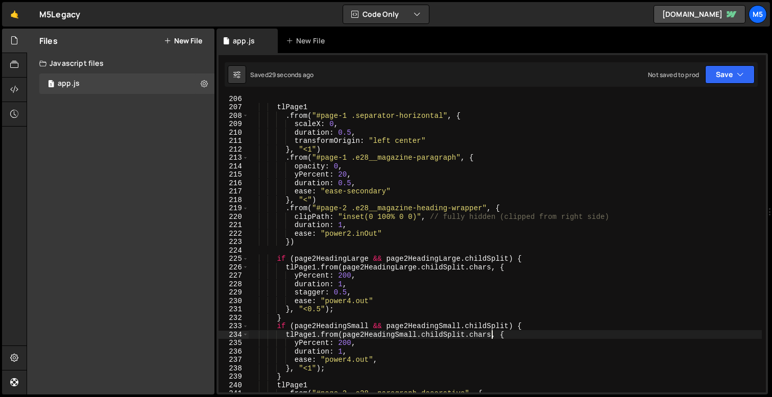
scroll to position [1739, 0]
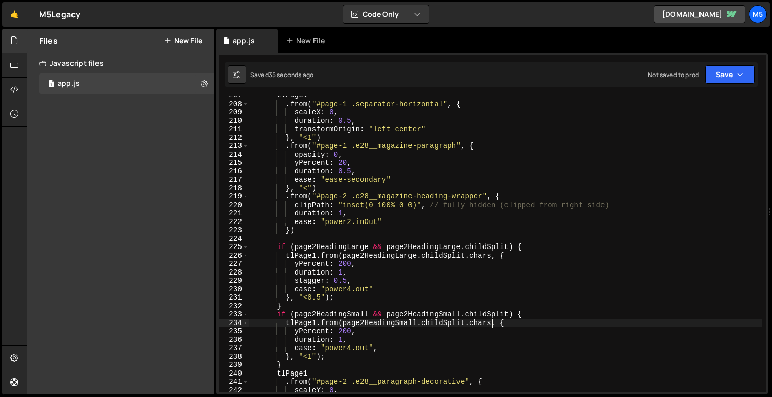
click at [343, 282] on div "tlPage1 . from ( "#page-1 .separator-horizontal" , { scaleX : 0 , duration : 0.…" at bounding box center [505, 247] width 513 height 313
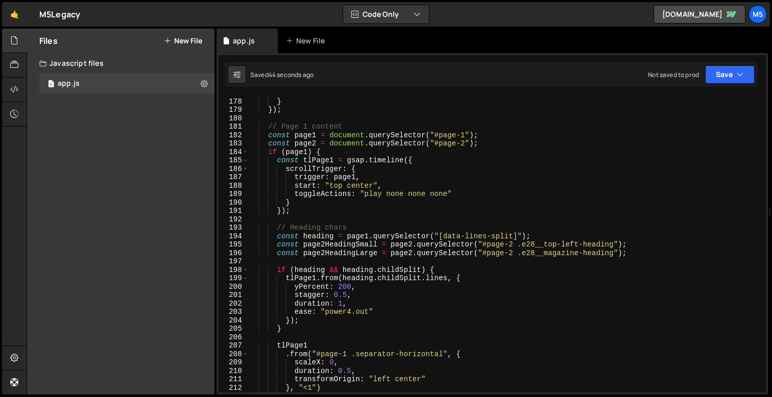
scroll to position [1490, 0]
click at [433, 275] on div "scrub : true } }) ; // Page 1 content const page1 = document . querySelector ( …" at bounding box center [505, 244] width 513 height 313
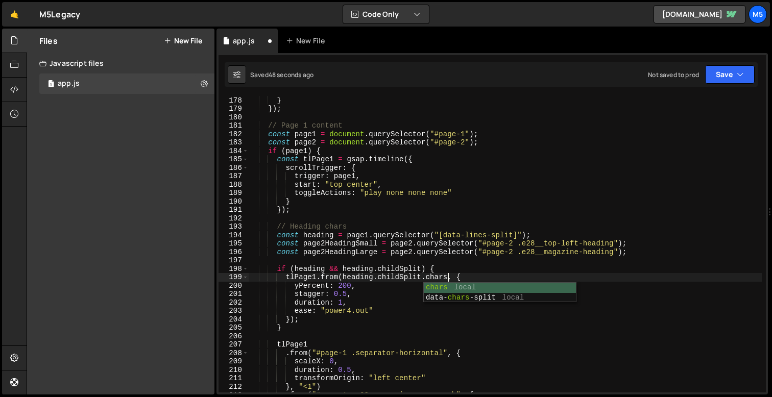
scroll to position [0, 13]
click at [409, 267] on div "scrub : true } }) ; // Page 1 content const page1 = document . querySelector ( …" at bounding box center [505, 244] width 513 height 313
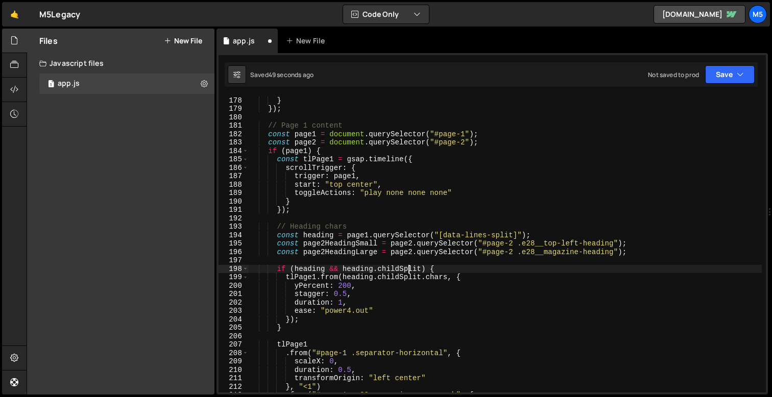
scroll to position [0, 12]
click at [349, 303] on div "scrub : true } }) ; // Page 1 content const page1 = document . querySelector ( …" at bounding box center [505, 244] width 513 height 313
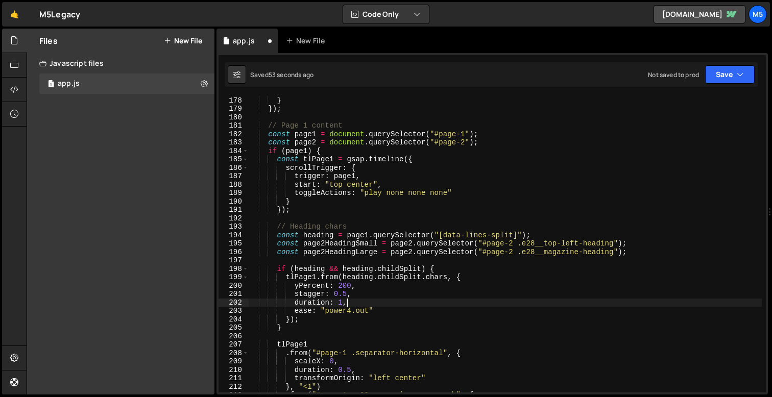
scroll to position [0, 6]
type textarea "duration: 1,"
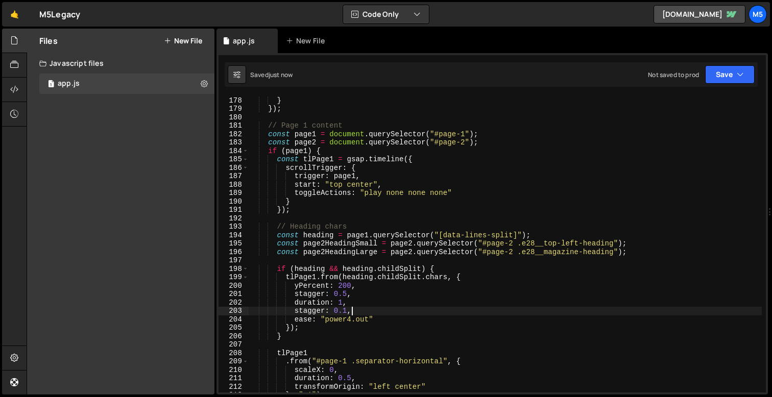
click at [344, 293] on div "scrub : true } }) ; // Page 1 content const page1 = document . querySelector ( …" at bounding box center [505, 244] width 513 height 313
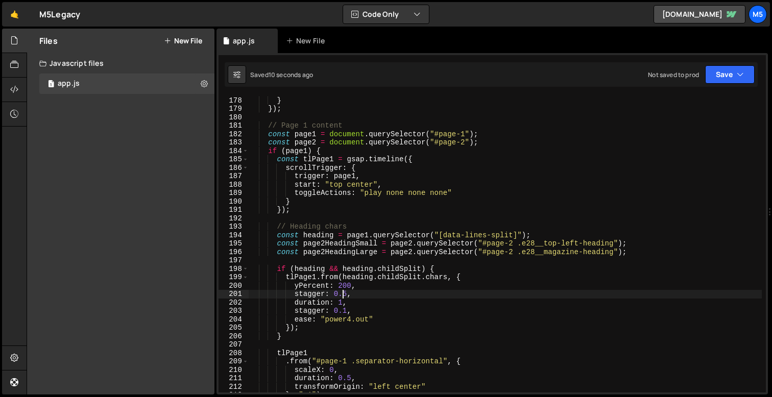
click at [345, 300] on div "scrub : true } }) ; // Page 1 content const page1 = document . querySelector ( …" at bounding box center [505, 244] width 513 height 313
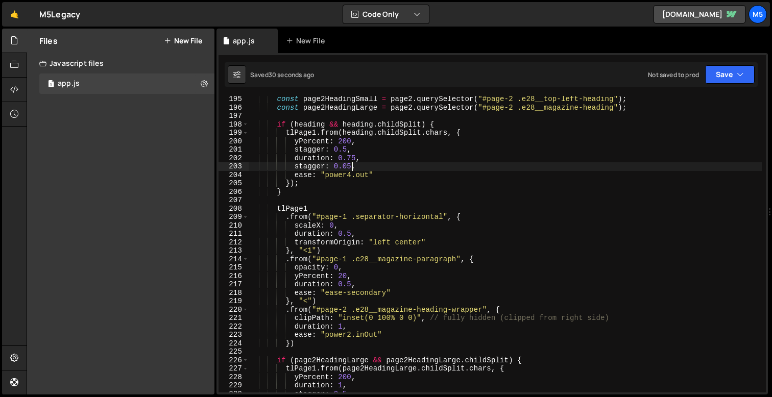
scroll to position [1635, 0]
click at [353, 157] on div "const page2HeadingSmall = page2 . querySelector ( "#page-2 .e28__top-left-headi…" at bounding box center [505, 251] width 513 height 313
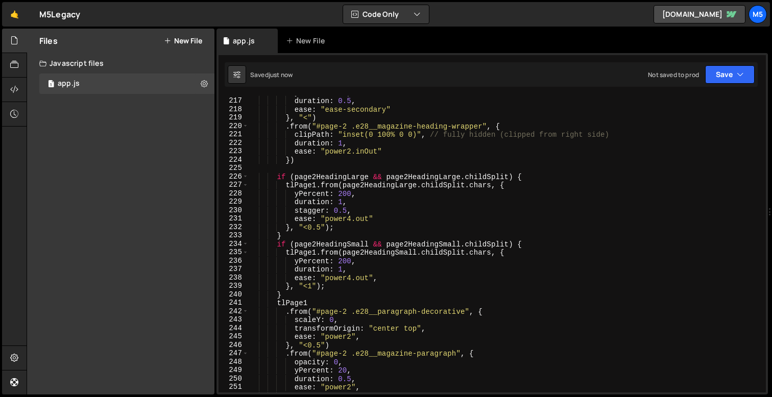
scroll to position [1830, 0]
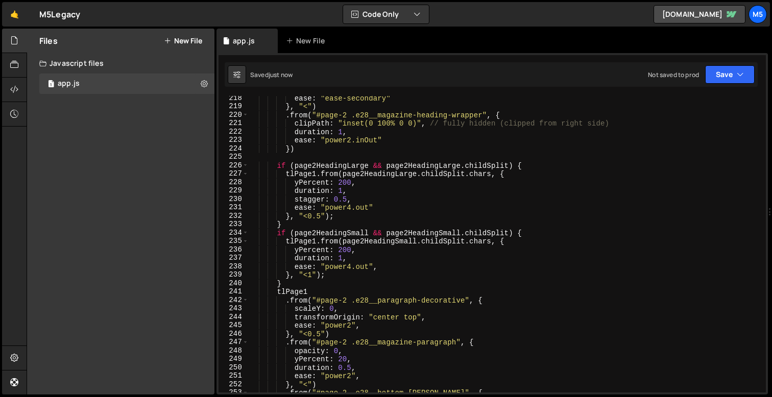
click at [340, 189] on div "ease : "ease-secondary" } , "<" ) . from ( "#page-2 .e28__magazine-heading-wrap…" at bounding box center [505, 250] width 513 height 313
click at [344, 257] on div "ease : "ease-secondary" } , "<" ) . from ( "#page-2 .e28__magazine-heading-wrap…" at bounding box center [505, 250] width 513 height 313
click at [404, 201] on div "ease : "ease-secondary" } , "<" ) . from ( "#page-2 .e28__magazine-heading-wrap…" at bounding box center [505, 250] width 513 height 313
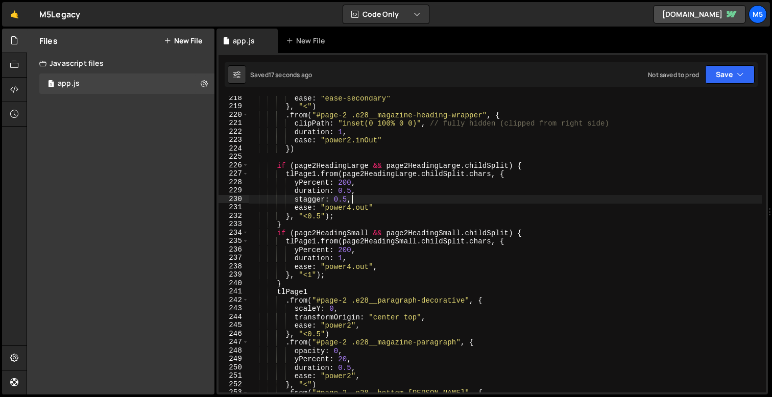
click at [345, 201] on div "ease : "ease-secondary" } , "<" ) . from ( "#page-2 .e28__magazine-heading-wrap…" at bounding box center [505, 250] width 513 height 313
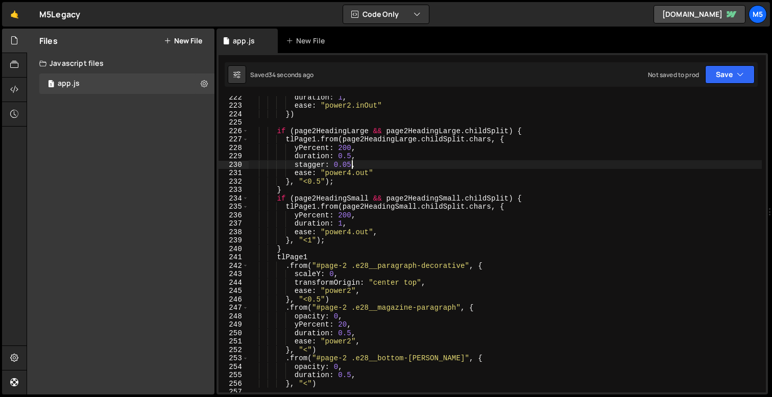
scroll to position [1864, 0]
click at [479, 208] on div "duration : 1 , ease : "power2.inOut" }) if ( page2HeadingLarge && page2HeadingL…" at bounding box center [505, 249] width 513 height 313
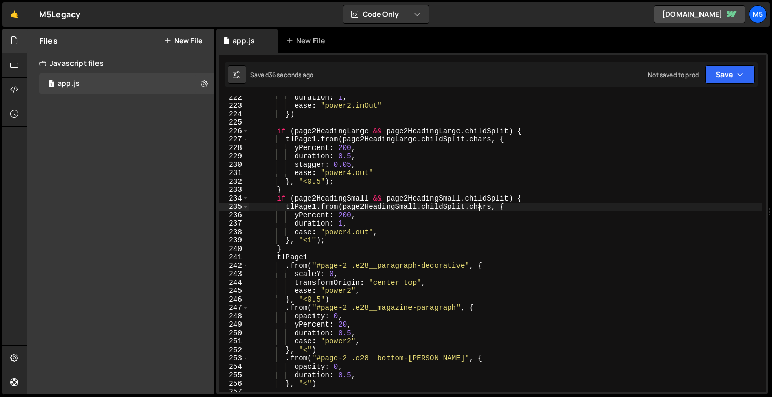
click at [320, 230] on div "duration : 1 , ease : "power2.inOut" }) if ( page2HeadingLarge && page2HeadingL…" at bounding box center [505, 249] width 513 height 313
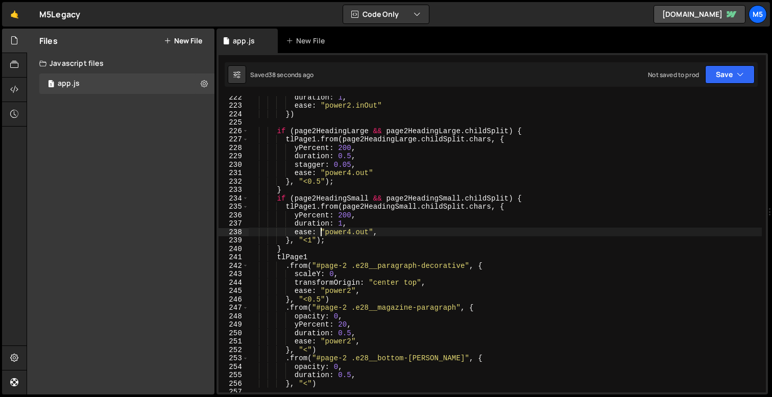
click at [345, 225] on div "duration : 1 , ease : "power2.inOut" }) if ( page2HeadingLarge && page2HeadingL…" at bounding box center [505, 249] width 513 height 313
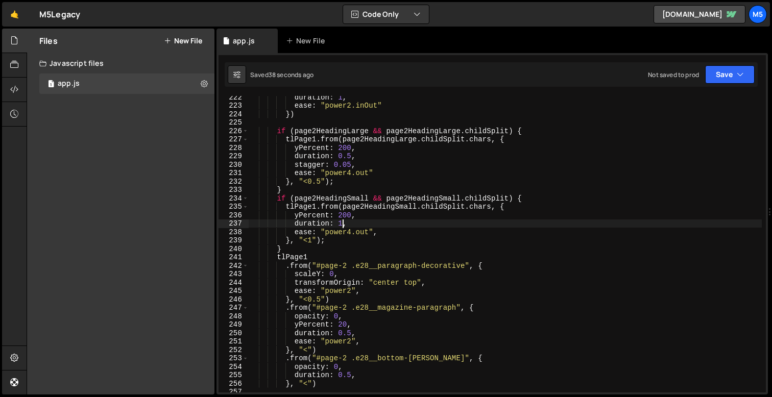
scroll to position [0, 6]
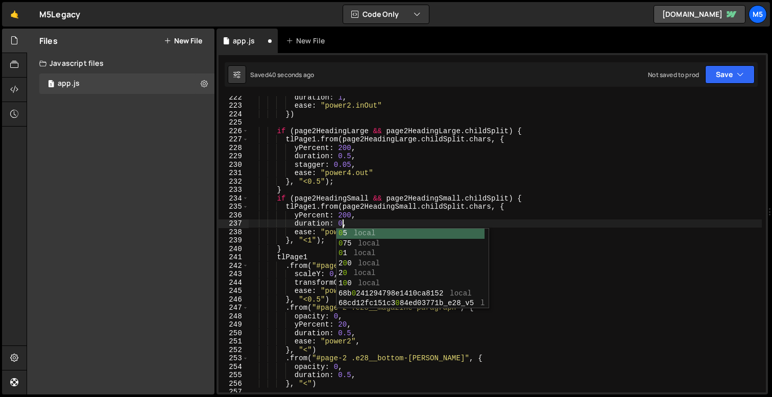
type textarea "duration: 0.5,"
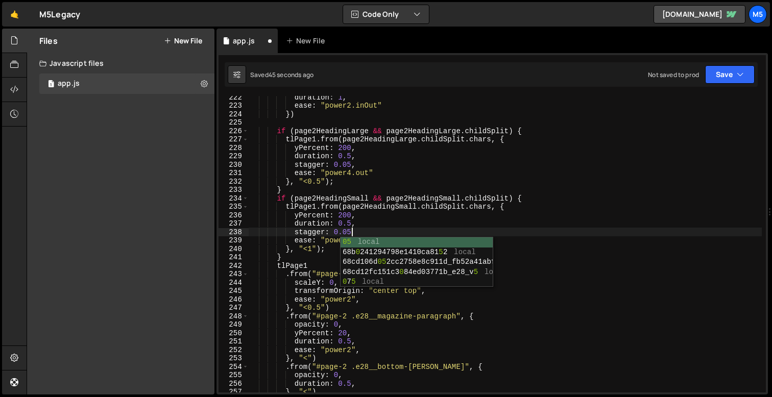
scroll to position [0, 7]
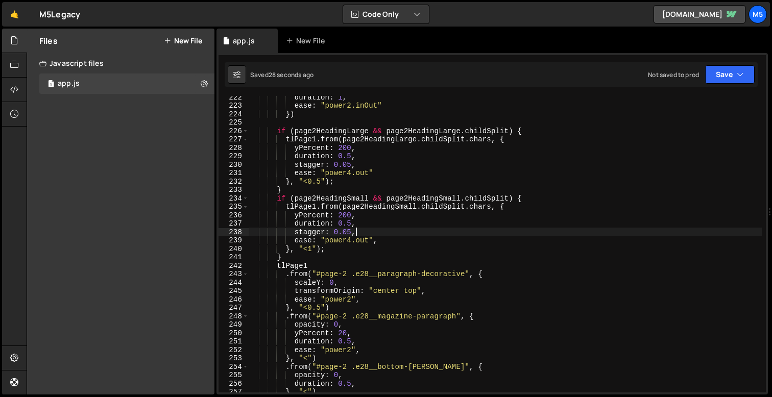
click at [482, 204] on div "duration : 1 , ease : "power2.inOut" }) if ( page2HeadingLarge && page2HeadingL…" at bounding box center [505, 249] width 513 height 313
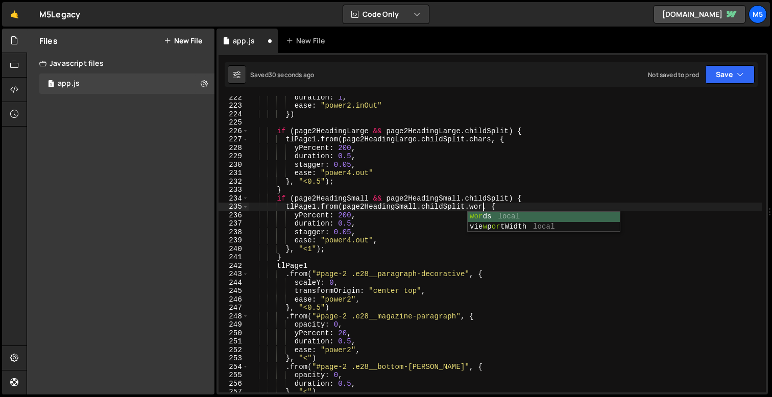
scroll to position [0, 16]
click at [351, 232] on div "duration : 1 , ease : "power2.inOut" }) if ( page2HeadingLarge && page2HeadingL…" at bounding box center [505, 249] width 513 height 313
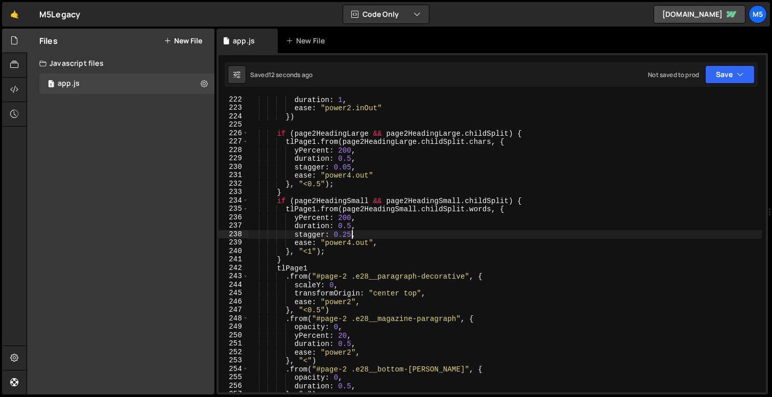
scroll to position [1850, 0]
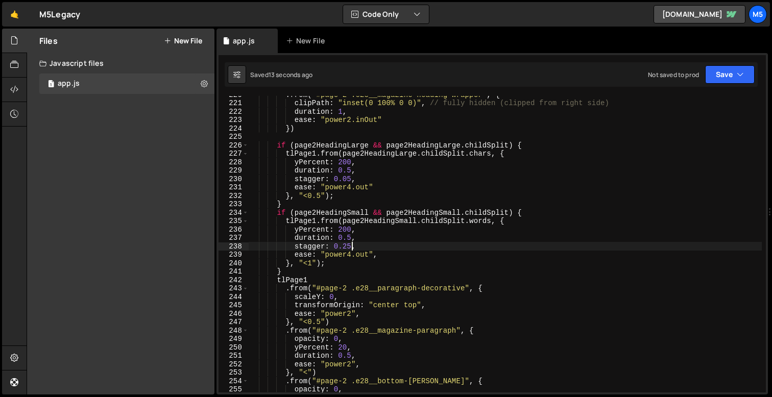
click at [483, 154] on div ". from ( "#page-2 .e28__magazine-heading-wrapper" , { clipPath : "inset(0 100% …" at bounding box center [505, 246] width 513 height 313
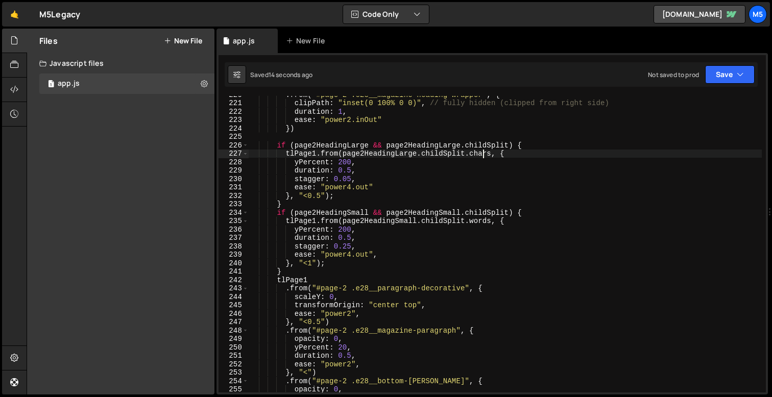
click at [483, 154] on div ". from ( "#page-2 .e28__magazine-heading-wrapper" , { clipPath : "inset(0 100% …" at bounding box center [505, 246] width 513 height 313
click at [483, 153] on div ". from ( "#page-2 .e28__magazine-heading-wrapper" , { clipPath : "inset(0 100% …" at bounding box center [505, 246] width 513 height 313
click at [350, 180] on div ". from ( "#page-2 .e28__magazine-heading-wrapper" , { clipPath : "inset(0 100% …" at bounding box center [505, 246] width 513 height 313
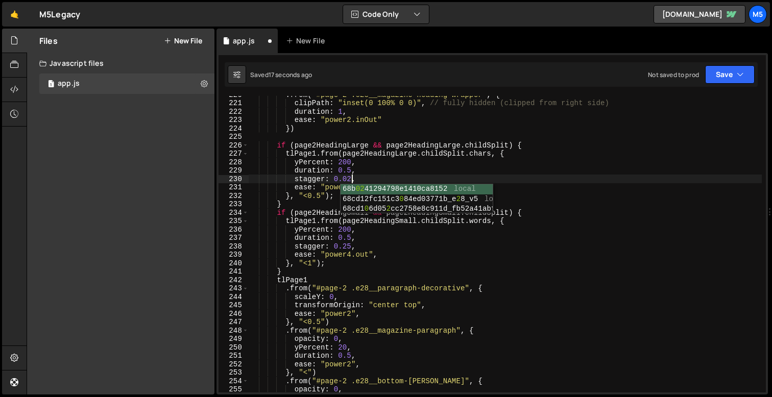
scroll to position [0, 7]
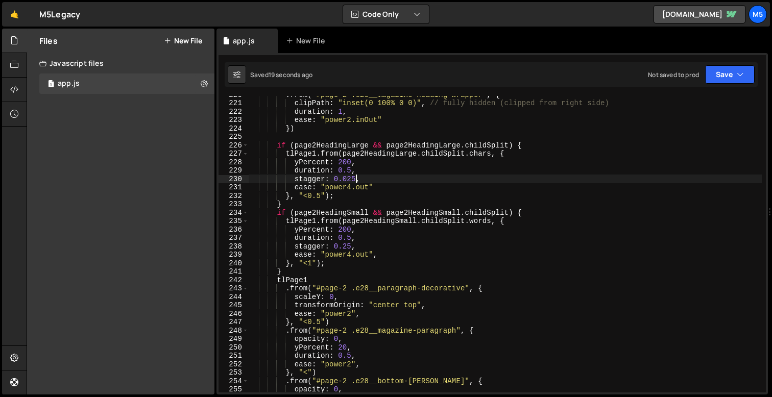
click at [475, 156] on div ". from ( "#page-2 .e28__magazine-heading-wrapper" , { clipPath : "inset(0 100% …" at bounding box center [505, 246] width 513 height 313
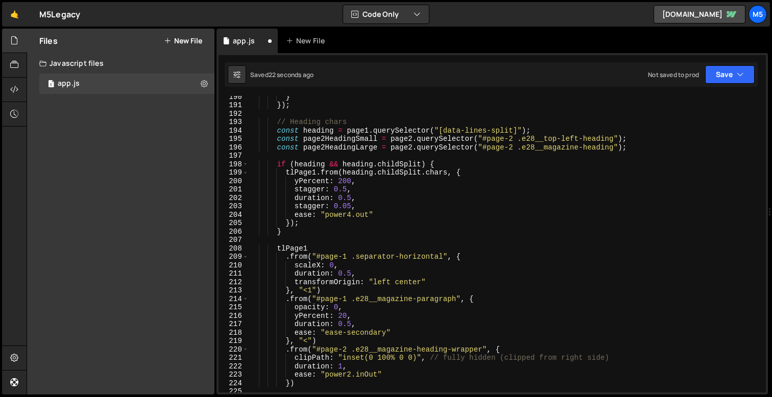
scroll to position [1545, 0]
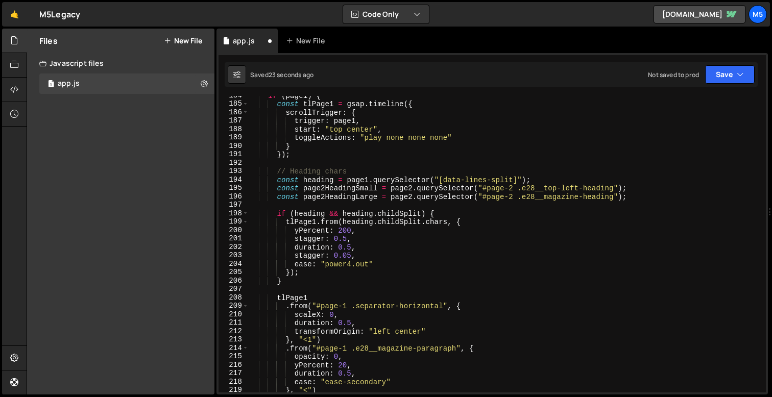
click at [435, 220] on div "if ( page1 ) { const tlPage1 = gsap . timeline ({ scrollTrigger : { trigger : p…" at bounding box center [505, 247] width 513 height 313
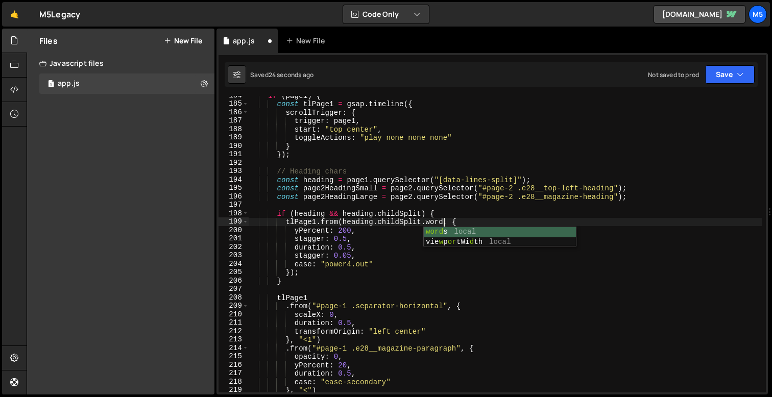
scroll to position [0, 13]
click at [348, 254] on div "if ( page1 ) { const tlPage1 = gsap . timeline ({ scrollTrigger : { trigger : p…" at bounding box center [505, 247] width 513 height 313
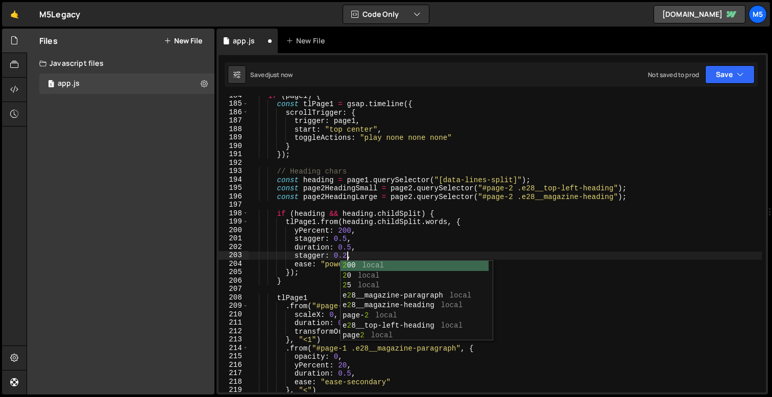
scroll to position [0, 7]
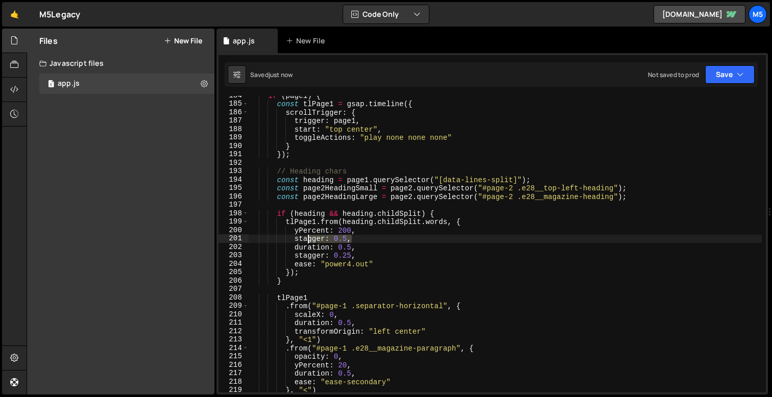
drag, startPoint x: 351, startPoint y: 238, endPoint x: 266, endPoint y: 238, distance: 84.7
click at [266, 238] on div "if ( page1 ) { const tlPage1 = gsap . timeline ({ scrollTrigger : { trigger : p…" at bounding box center [505, 247] width 513 height 313
type textarea "stagger: 0.5,"
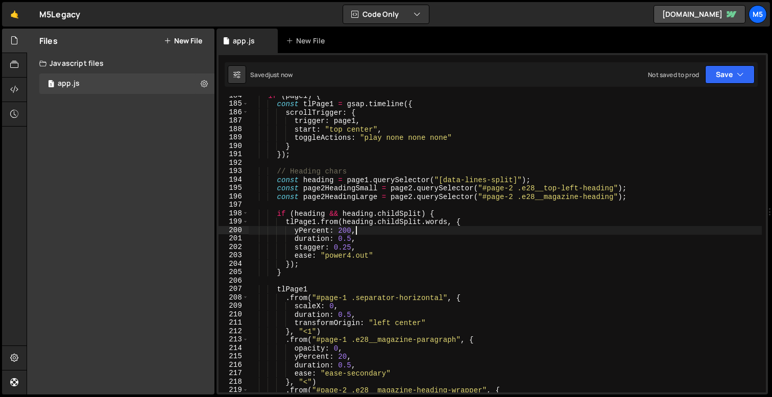
click at [349, 245] on div "if ( page1 ) { const tlPage1 = gsap . timeline ({ scrollTrigger : { trigger : p…" at bounding box center [505, 247] width 513 height 313
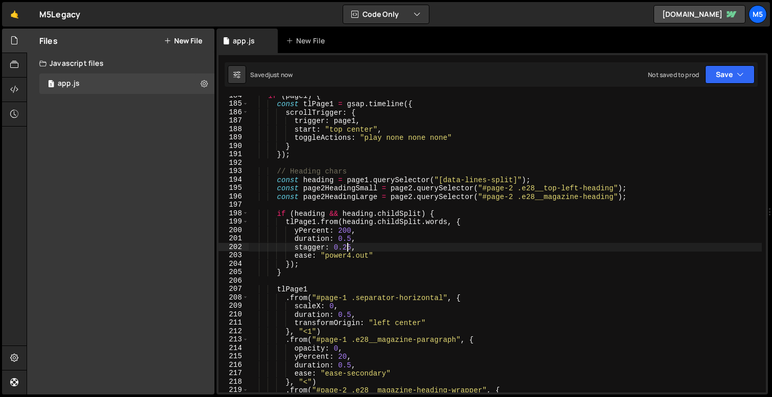
scroll to position [0, 6]
click at [436, 226] on div "if ( page1 ) { const tlPage1 = gsap . timeline ({ scrollTrigger : { trigger : p…" at bounding box center [505, 247] width 513 height 313
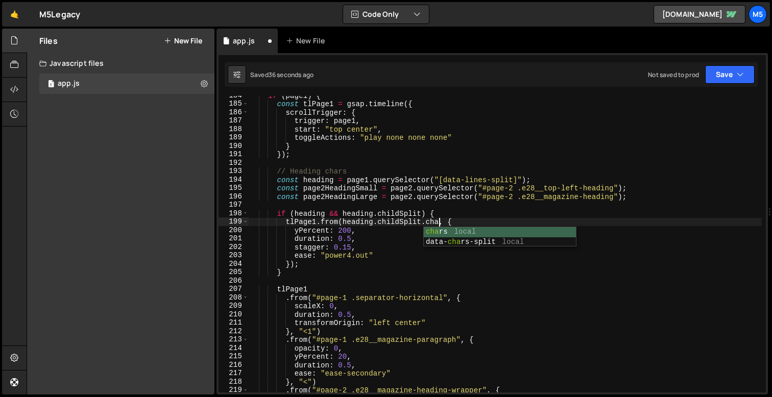
scroll to position [0, 13]
click at [350, 238] on div "if ( page1 ) { const tlPage1 = gsap . timeline ({ scrollTrigger : { trigger : p…" at bounding box center [505, 247] width 513 height 313
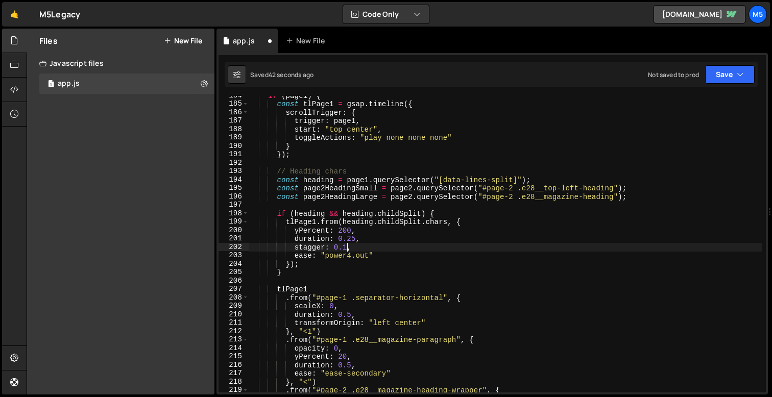
scroll to position [0, 7]
click at [357, 238] on div "if ( page1 ) { const tlPage1 = gsap . timeline ({ scrollTrigger : { trigger : p…" at bounding box center [505, 247] width 513 height 313
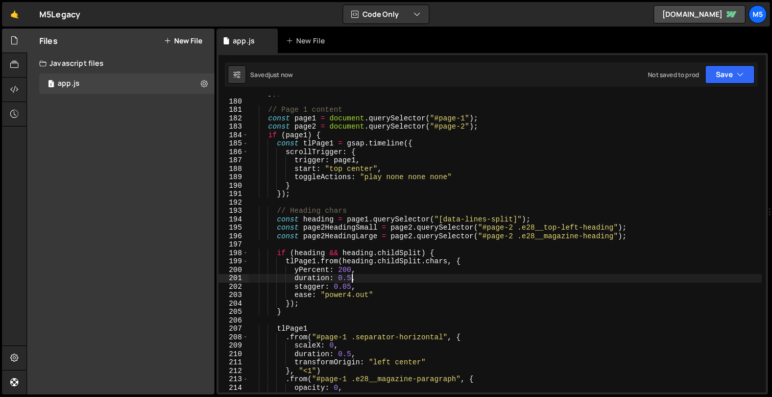
click at [351, 288] on div "}) ; // Page 1 content const page1 = document . querySelector ( "#page-1" ) ; c…" at bounding box center [505, 245] width 513 height 313
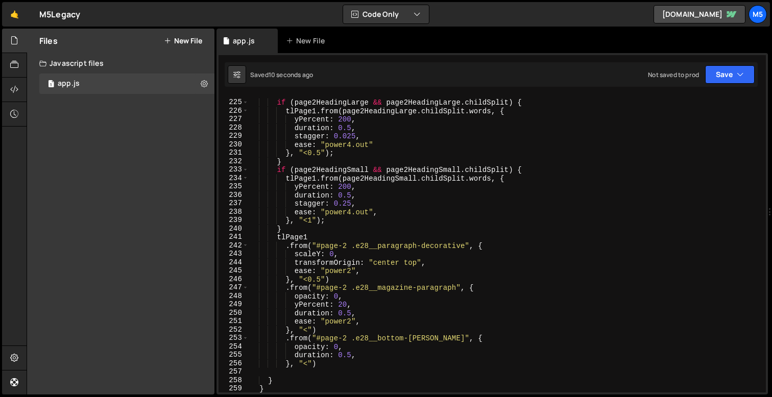
scroll to position [1873, 0]
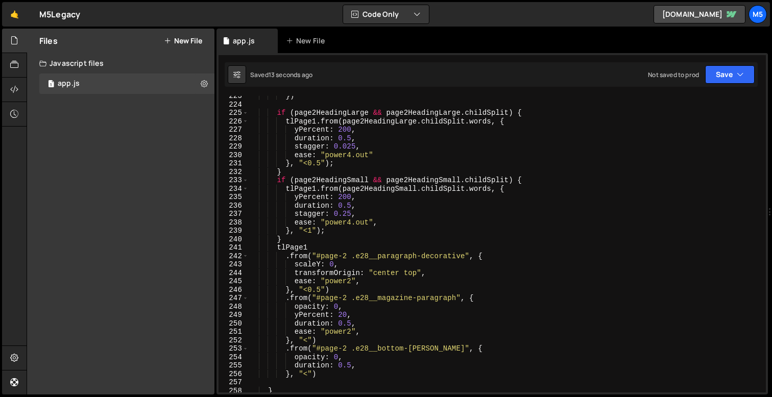
click at [345, 214] on div "}) if ( page2HeadingLarge && page2HeadingLarge . childSplit ) { tlPage1 . from …" at bounding box center [505, 248] width 513 height 313
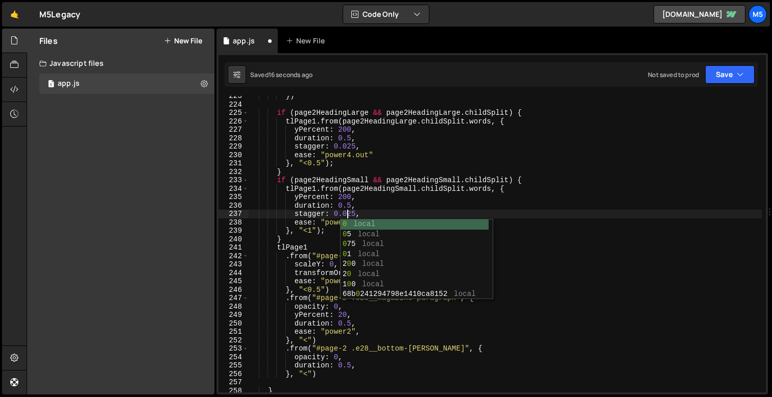
click at [482, 190] on div "}) if ( page2HeadingLarge && page2HeadingLarge . childSplit ) { tlPage1 . from …" at bounding box center [505, 248] width 513 height 313
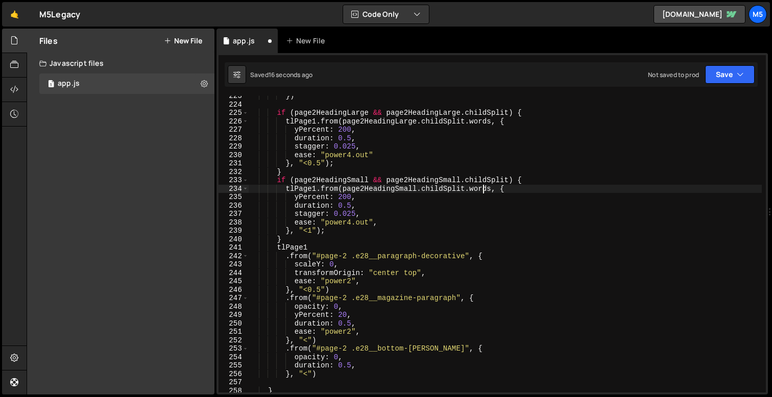
click at [482, 190] on div "}) if ( page2HeadingLarge && page2HeadingLarge . childSplit ) { tlPage1 . from …" at bounding box center [505, 248] width 513 height 313
click at [482, 120] on div "}) if ( page2HeadingLarge && page2HeadingLarge . childSplit ) { tlPage1 . from …" at bounding box center [505, 248] width 513 height 313
type textarea "tlPage1.from(page2HeadingLarge.childSplit.chars, {"
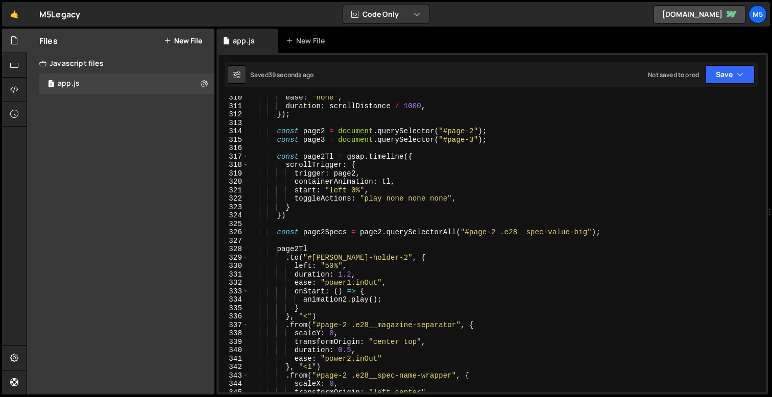
scroll to position [2600, 0]
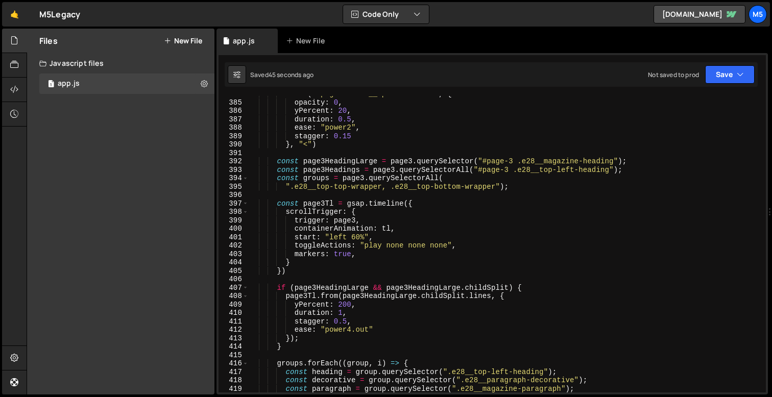
scroll to position [3240, 0]
click at [483, 294] on div ". from ( "#page-2 .e28__spec-value-sm" , { opacity : 0 , yPercent : 20 , durati…" at bounding box center [505, 246] width 513 height 313
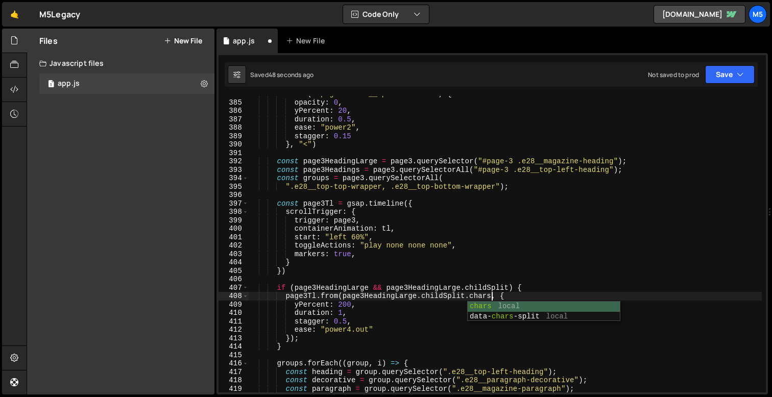
click at [339, 314] on div ". from ( "#page-2 .e28__spec-value-sm" , { opacity : 0 , yPercent : 20 , durati…" at bounding box center [505, 246] width 513 height 313
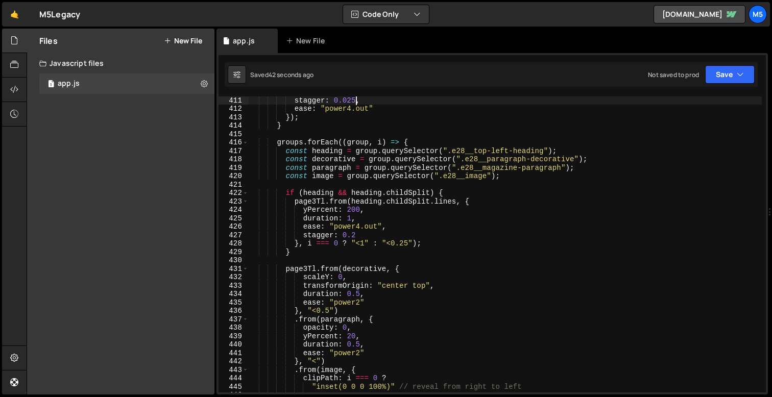
scroll to position [3460, 0]
click at [443, 204] on div "duration : 0.5 , stagger : 0.025 , ease : "power4.out" }) ; } groups . forEach …" at bounding box center [505, 244] width 513 height 313
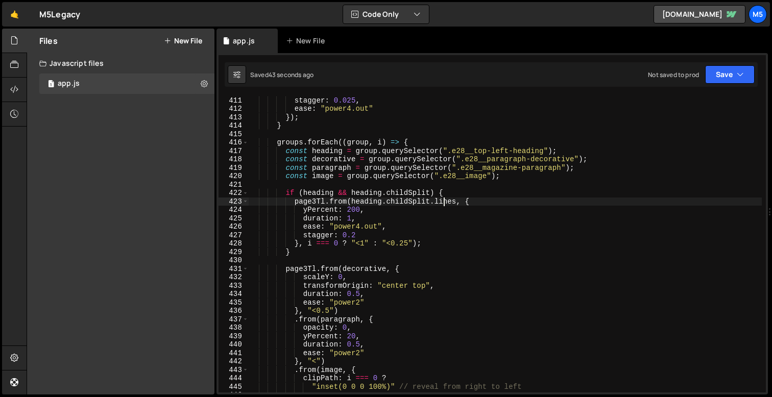
click at [443, 204] on div "duration : 0.5 , stagger : 0.025 , ease : "power4.out" }) ; } groups . forEach …" at bounding box center [505, 244] width 513 height 313
click at [405, 241] on div "duration : 0.5 , stagger : 0.025 , ease : "power4.out" }) ; } groups . forEach …" at bounding box center [505, 244] width 513 height 313
click at [352, 219] on div "duration : 0.5 , stagger : 0.025 , ease : "power4.out" }) ; } groups . forEach …" at bounding box center [505, 244] width 513 height 313
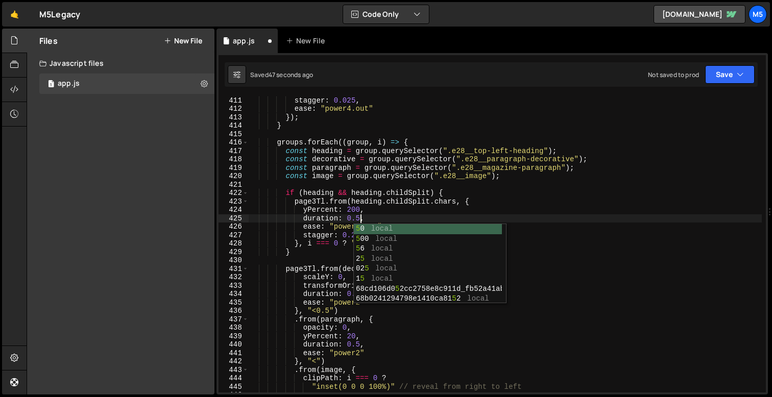
scroll to position [0, 7]
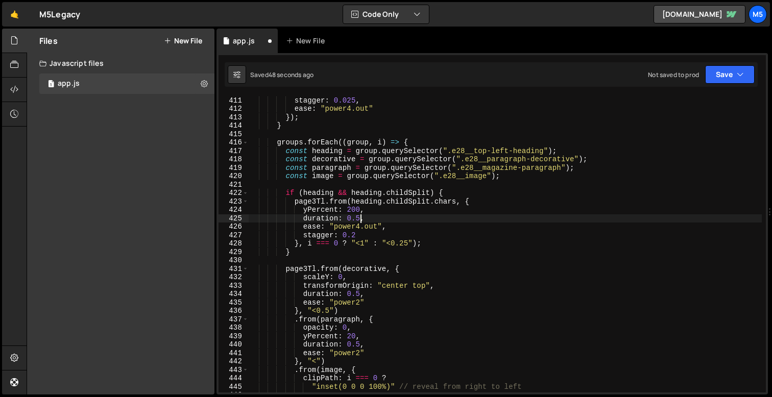
click at [354, 236] on div "duration : 0.5 , stagger : 0.025 , ease : "power4.out" }) ; } groups . forEach …" at bounding box center [505, 244] width 513 height 313
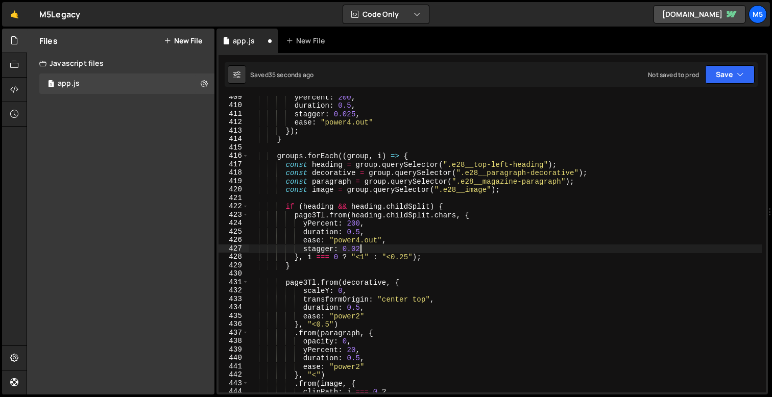
scroll to position [3448, 0]
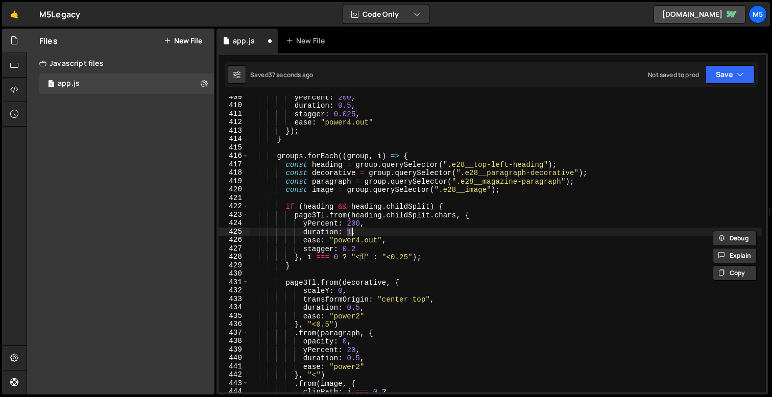
type textarea "page3Tl.from(heading.childSplit.lines, {"
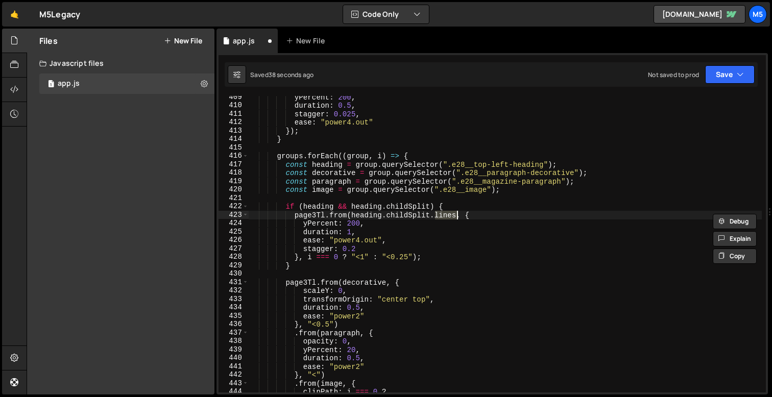
click at [431, 271] on div "yPercent : 200 , duration : 0.5 , stagger : 0.025 , ease : "power4.out" }) ; } …" at bounding box center [505, 249] width 513 height 313
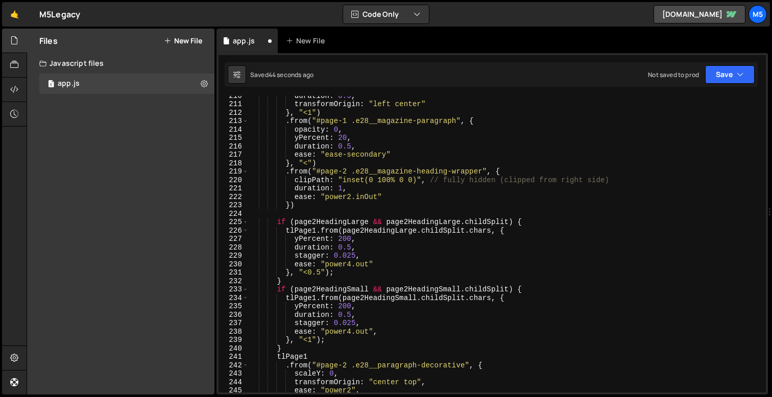
scroll to position [1754, 0]
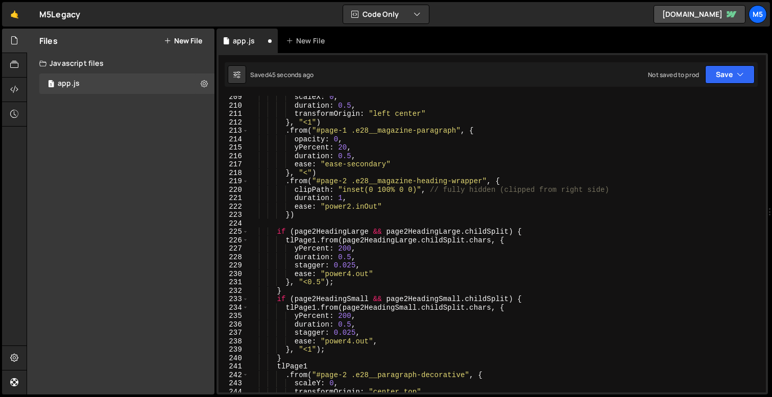
click at [349, 326] on div "scaleX : 0 , duration : 0.5 , transformOrigin : "left center" } , "<1" ) . from…" at bounding box center [505, 249] width 513 height 313
click at [351, 325] on div "scaleX : 0 , duration : 0.5 , transformOrigin : "left center" } , "<1" ) . from…" at bounding box center [505, 249] width 513 height 313
drag, startPoint x: 352, startPoint y: 326, endPoint x: 339, endPoint y: 326, distance: 12.3
click at [338, 326] on div "scaleX : 0 , duration : 0.5 , transformOrigin : "left center" } , "<1" ) . from…" at bounding box center [505, 249] width 513 height 313
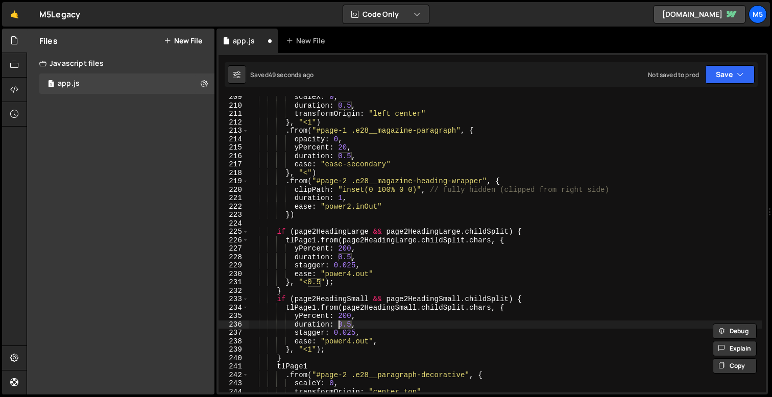
scroll to position [0, 6]
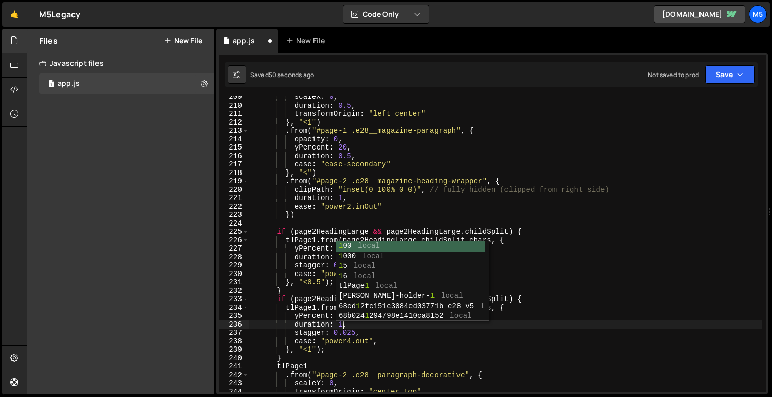
click at [396, 336] on div "scaleX : 0 , duration : 0.5 , transformOrigin : "left center" } , "<1" ) . from…" at bounding box center [505, 249] width 513 height 313
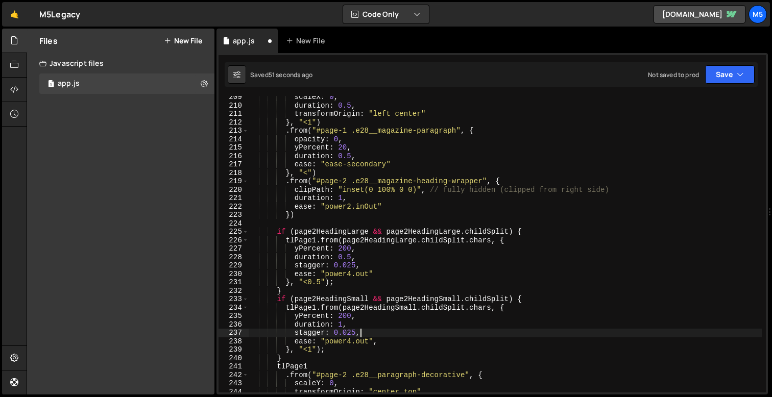
click at [475, 307] on div "scaleX : 0 , duration : 0.5 , transformOrigin : "left center" } , "<1" ) . from…" at bounding box center [505, 249] width 513 height 313
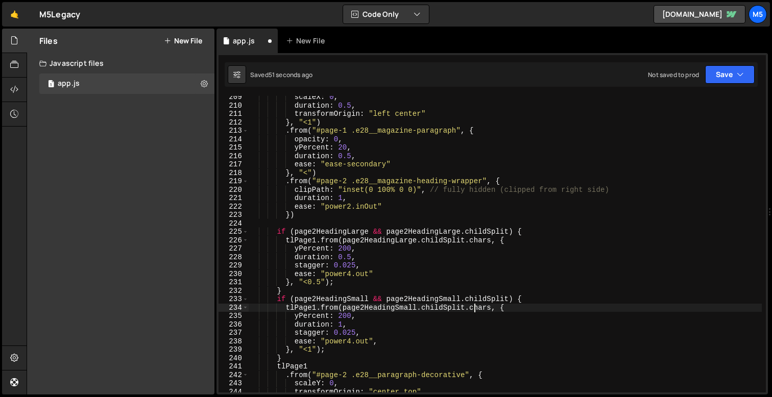
click at [475, 307] on div "scaleX : 0 , duration : 0.5 , transformOrigin : "left center" } , "<1" ) . from…" at bounding box center [505, 249] width 513 height 313
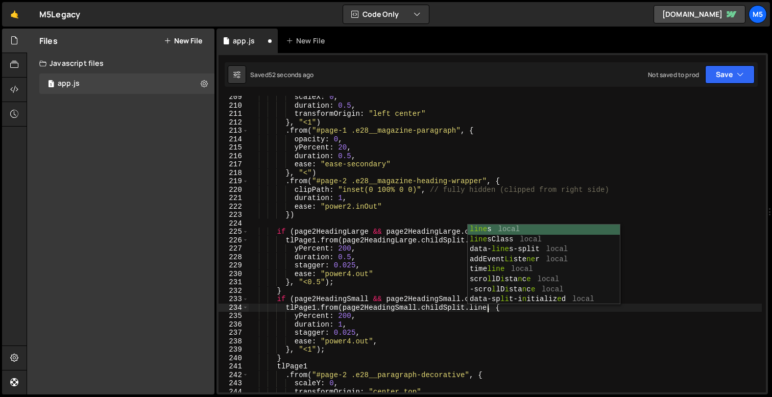
scroll to position [0, 16]
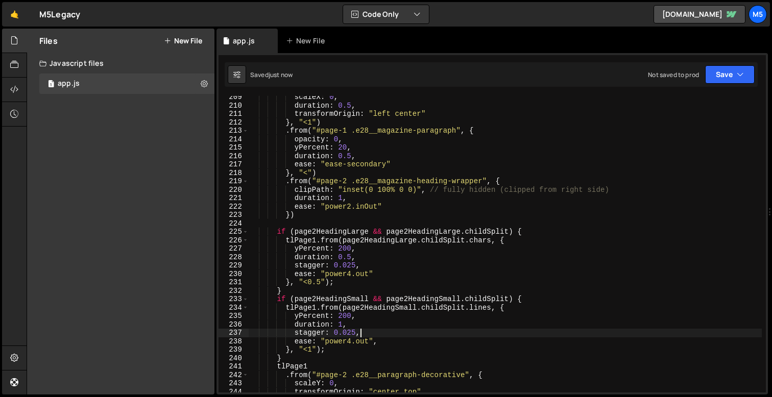
drag, startPoint x: 363, startPoint y: 332, endPoint x: 296, endPoint y: 332, distance: 67.4
click at [296, 332] on div "scaleX : 0 , duration : 0.5 , transformOrigin : "left center" } , "<1" ) . from…" at bounding box center [505, 249] width 513 height 313
type textarea "="
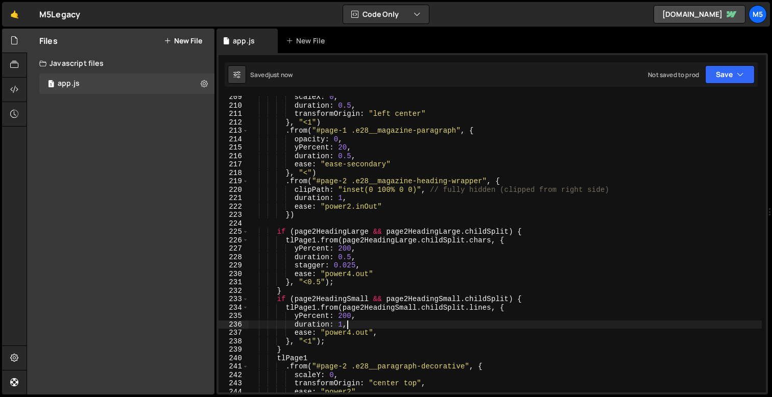
type textarea "duration: 1,"
